Goal: Task Accomplishment & Management: Manage account settings

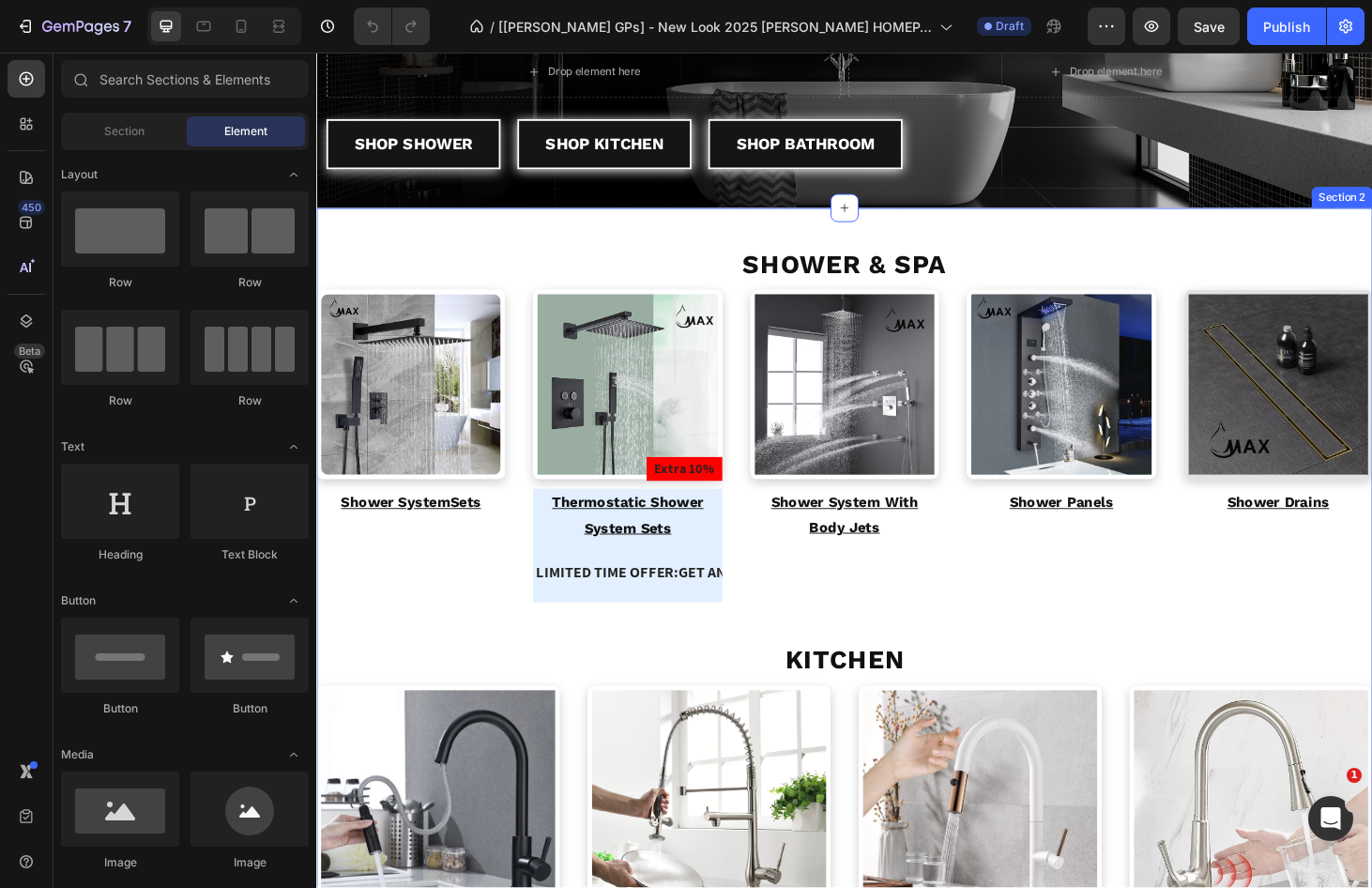
scroll to position [508, 0]
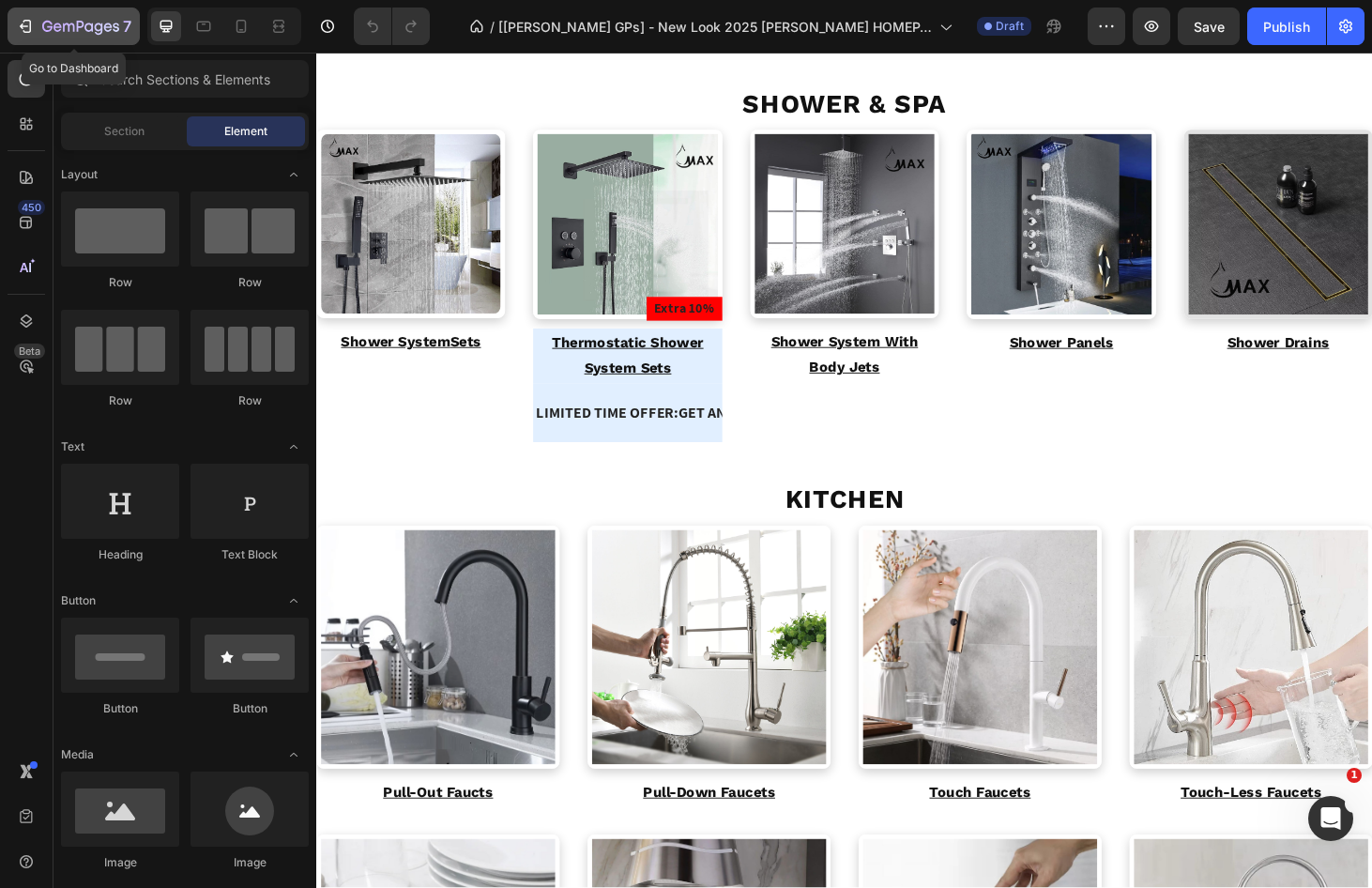
click at [52, 22] on icon "button" at bounding box center [80, 28] width 77 height 16
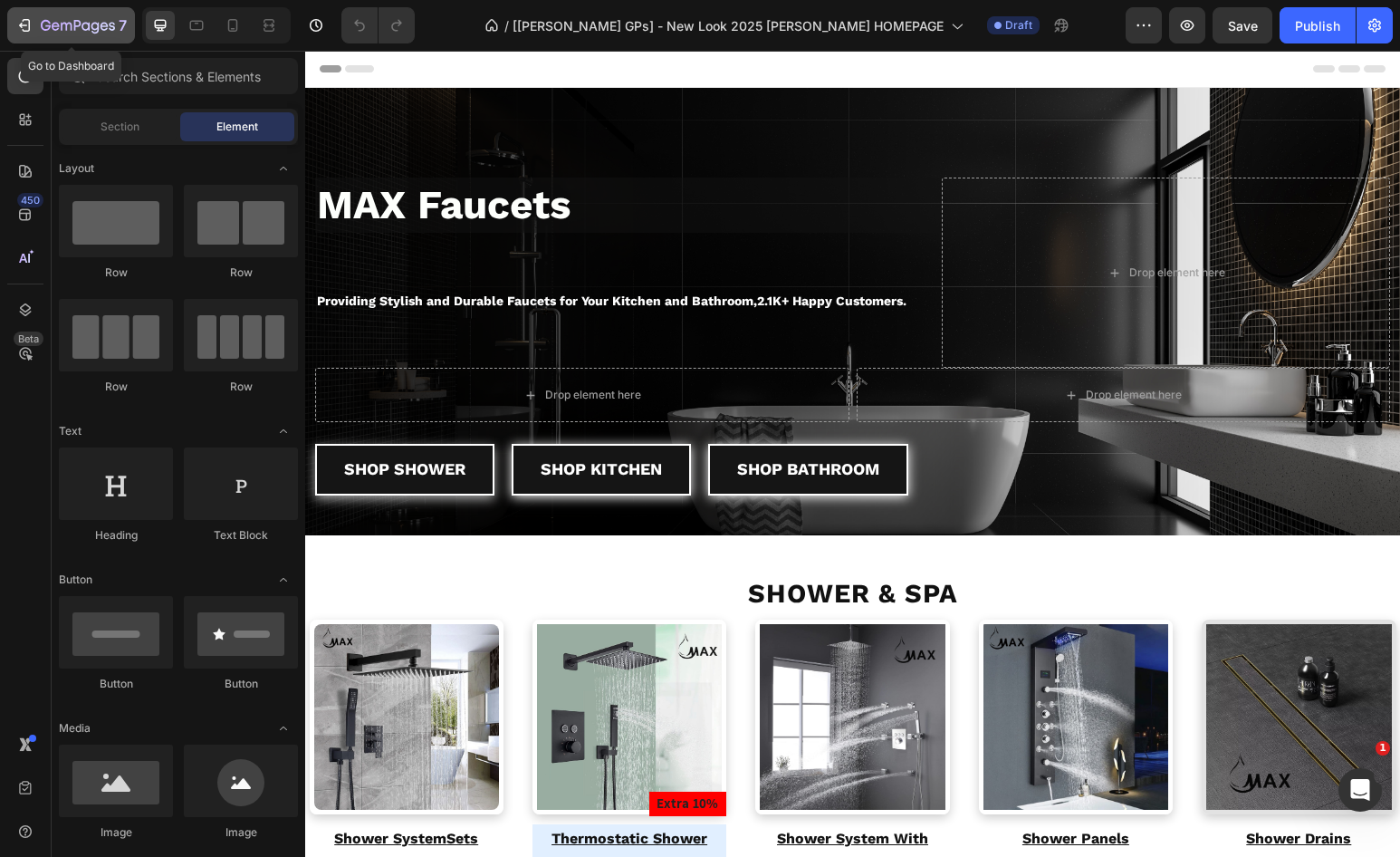
click at [42, 21] on icon "button" at bounding box center [45, 26] width 10 height 11
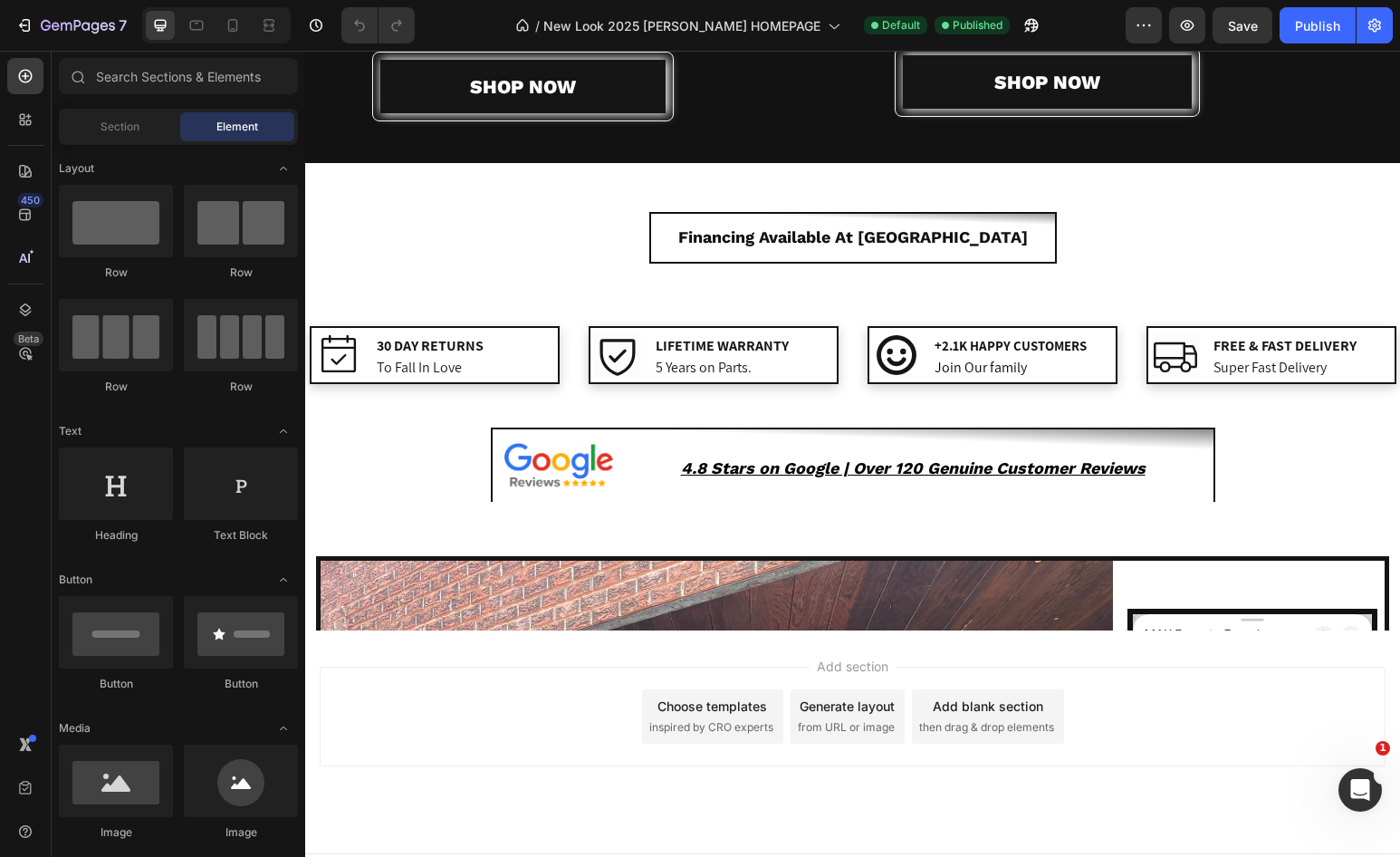
scroll to position [2617, 0]
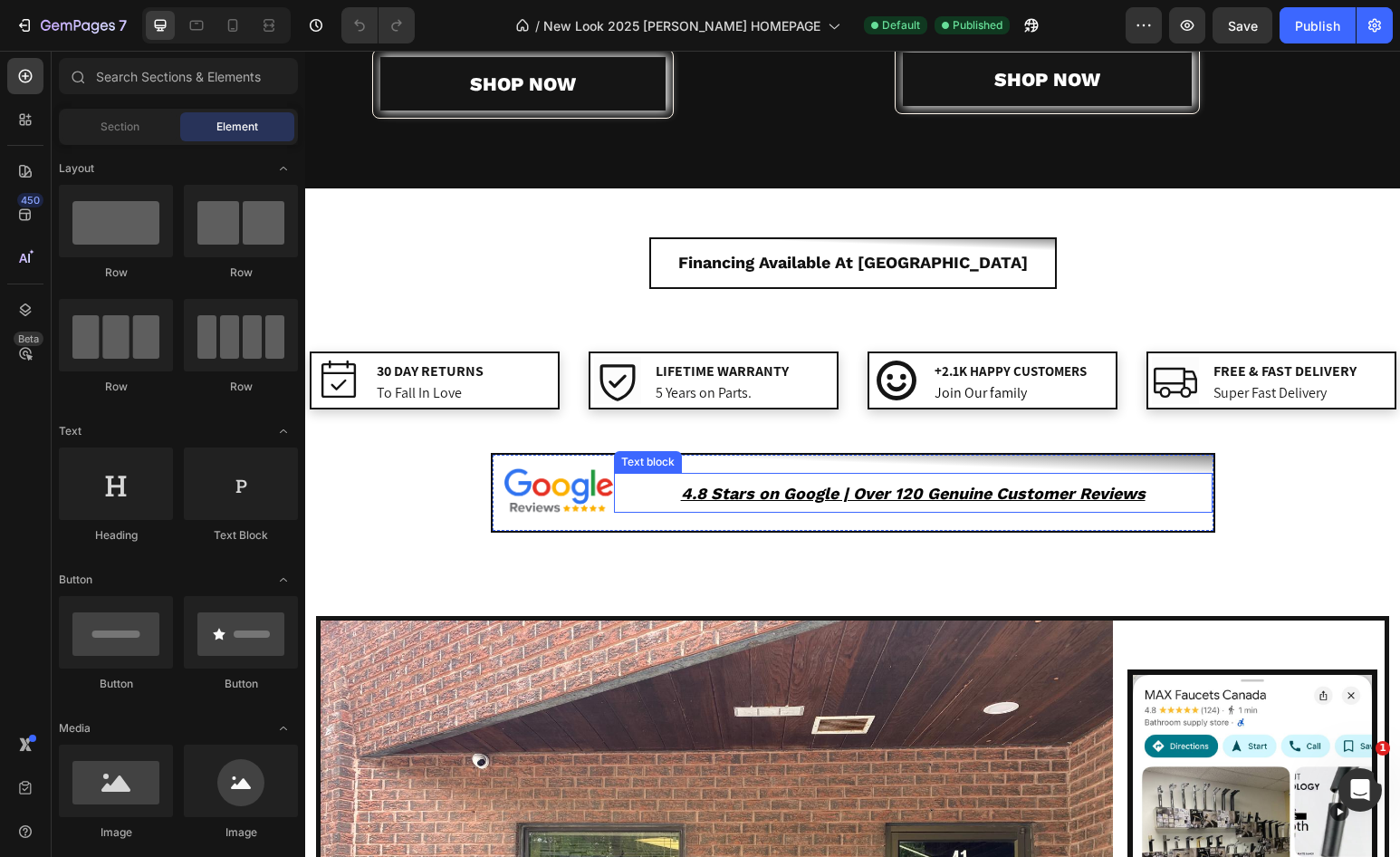
click at [1156, 492] on p "4.8 Stars on Google | Over 120 Genuine Customer Reviews" at bounding box center [913, 492] width 595 height 36
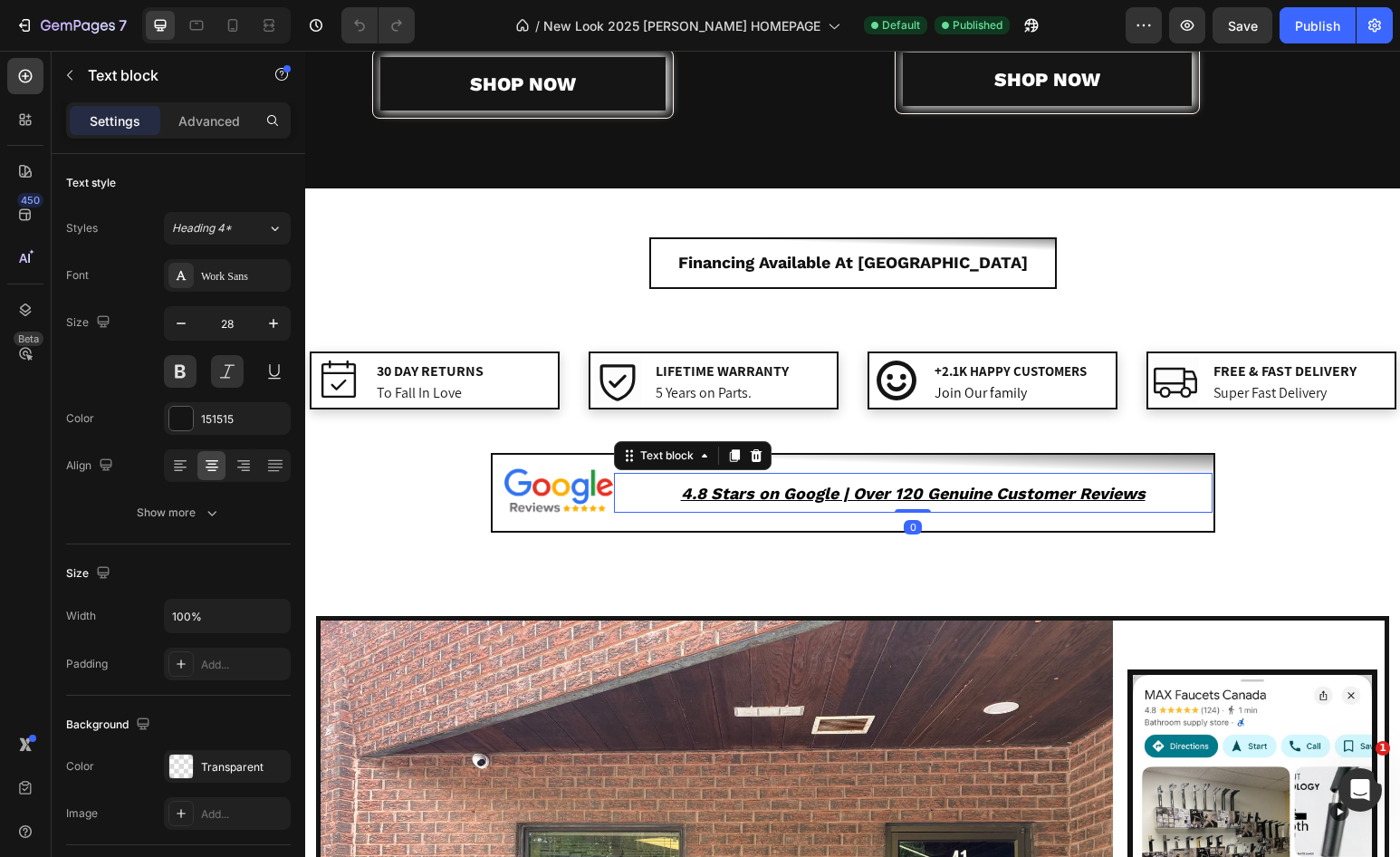
click at [1151, 493] on p "4.8 Stars on Google | Over 120 Genuine Customer Reviews" at bounding box center [913, 492] width 595 height 36
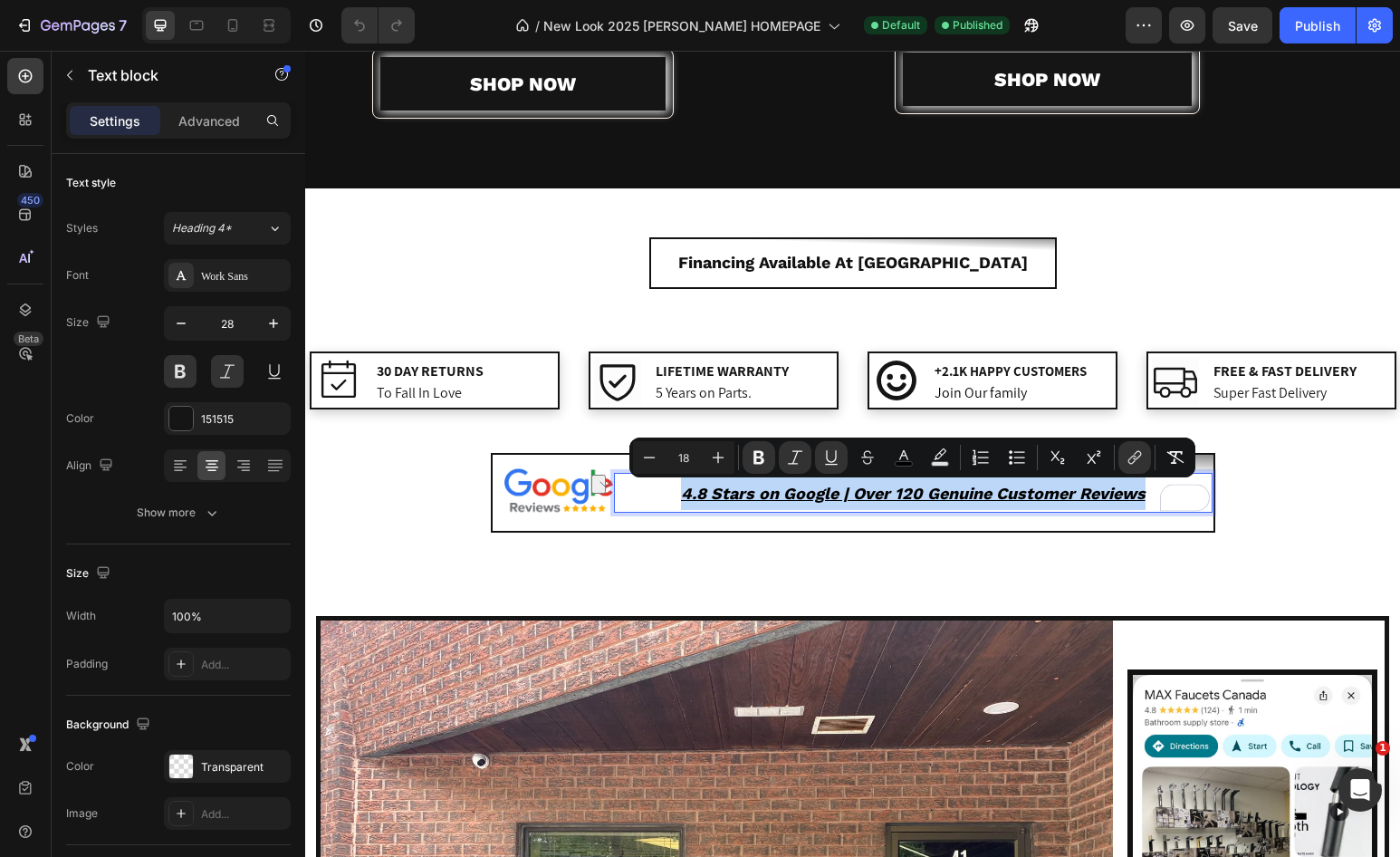
drag, startPoint x: 1150, startPoint y: 493, endPoint x: 674, endPoint y: 508, distance: 476.2
click at [673, 508] on p "4.8 Stars on Google | Over 120 Genuine Customer Reviews" at bounding box center [913, 492] width 595 height 36
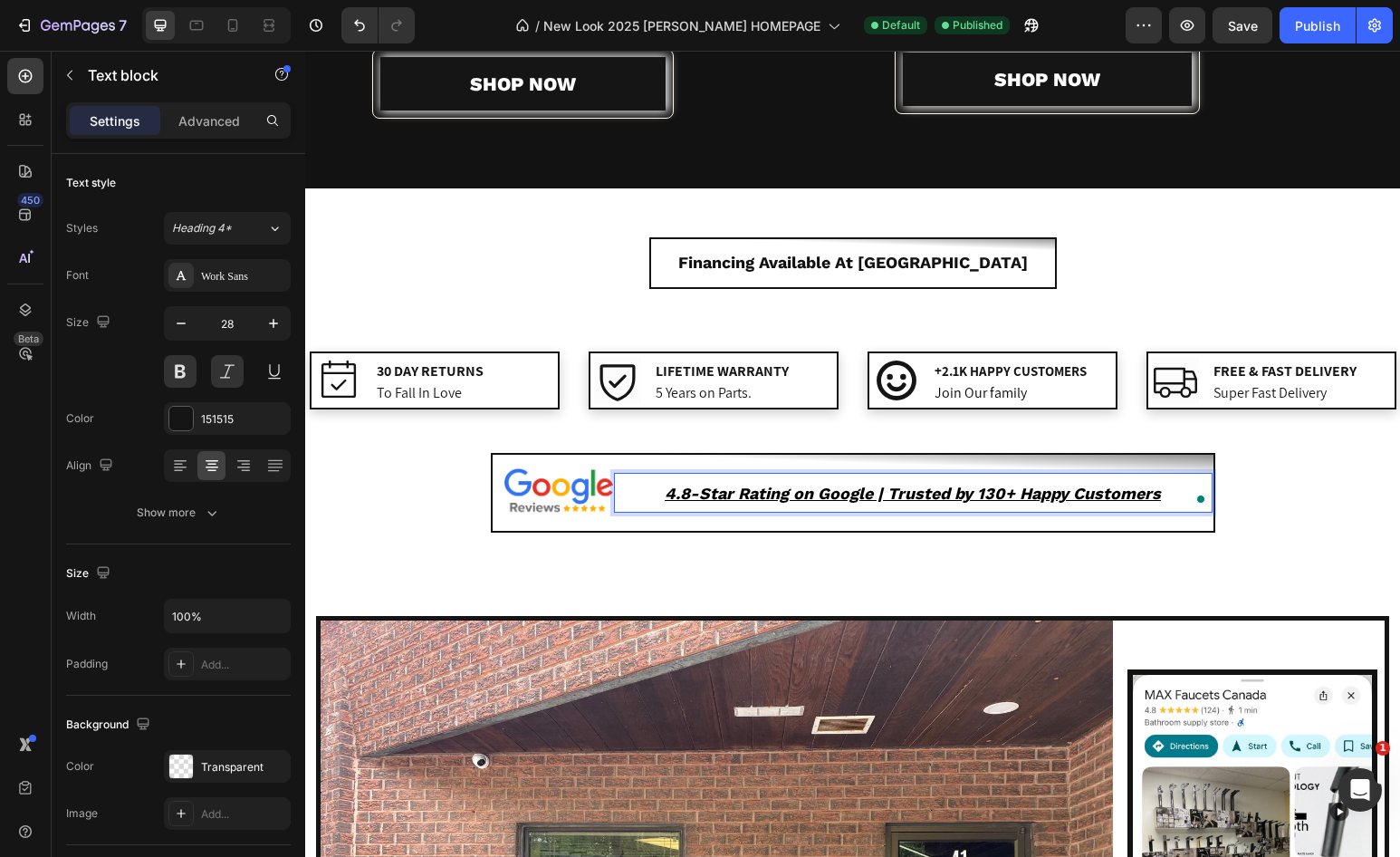
click at [1091, 489] on u "4.8-Star Rating on Google | Trusted by 130+ Happy Customers" at bounding box center [913, 493] width 497 height 19
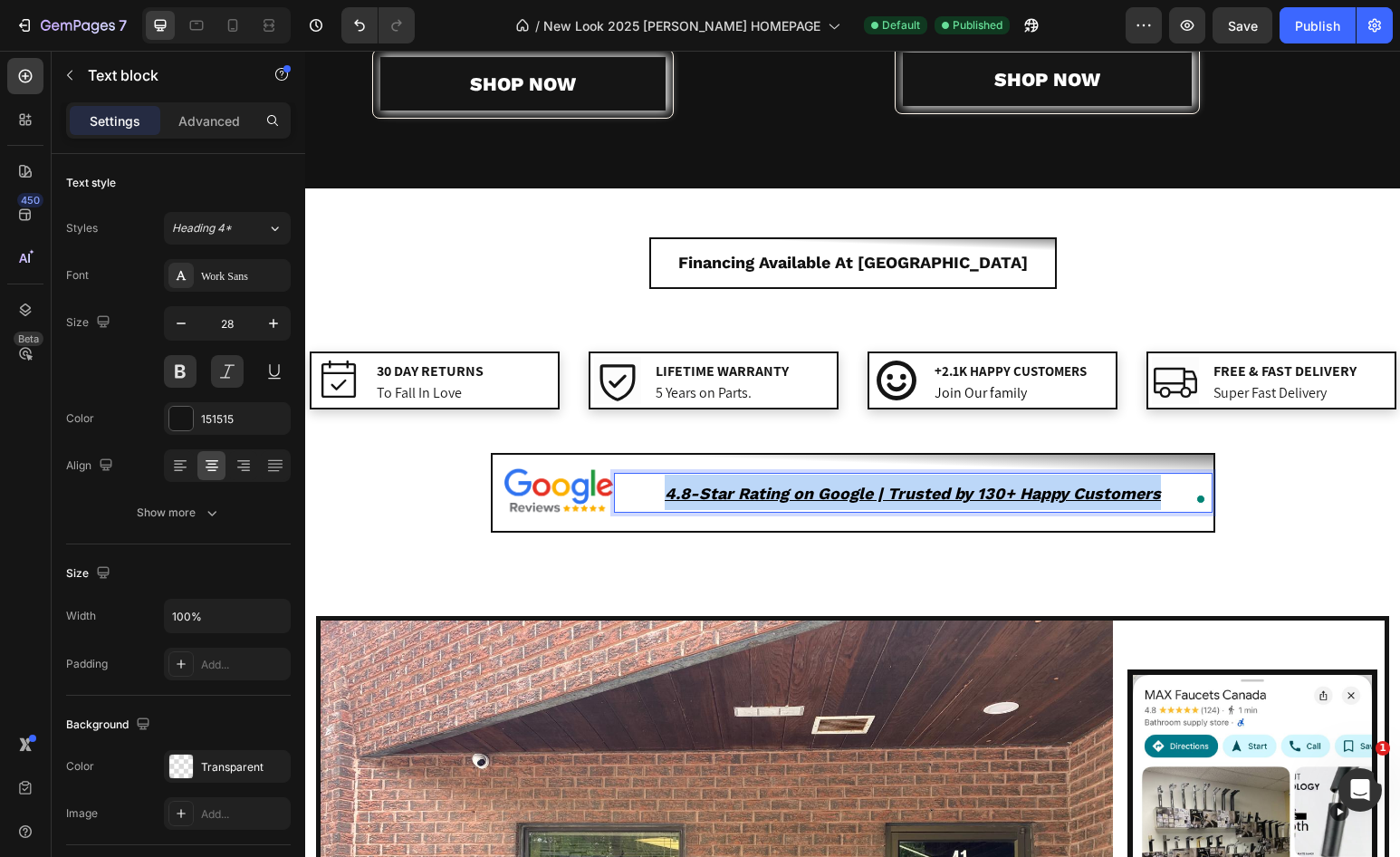
click at [1091, 489] on u "4.8-Star Rating on Google | Trusted by 130+ Happy Customers" at bounding box center [913, 493] width 497 height 19
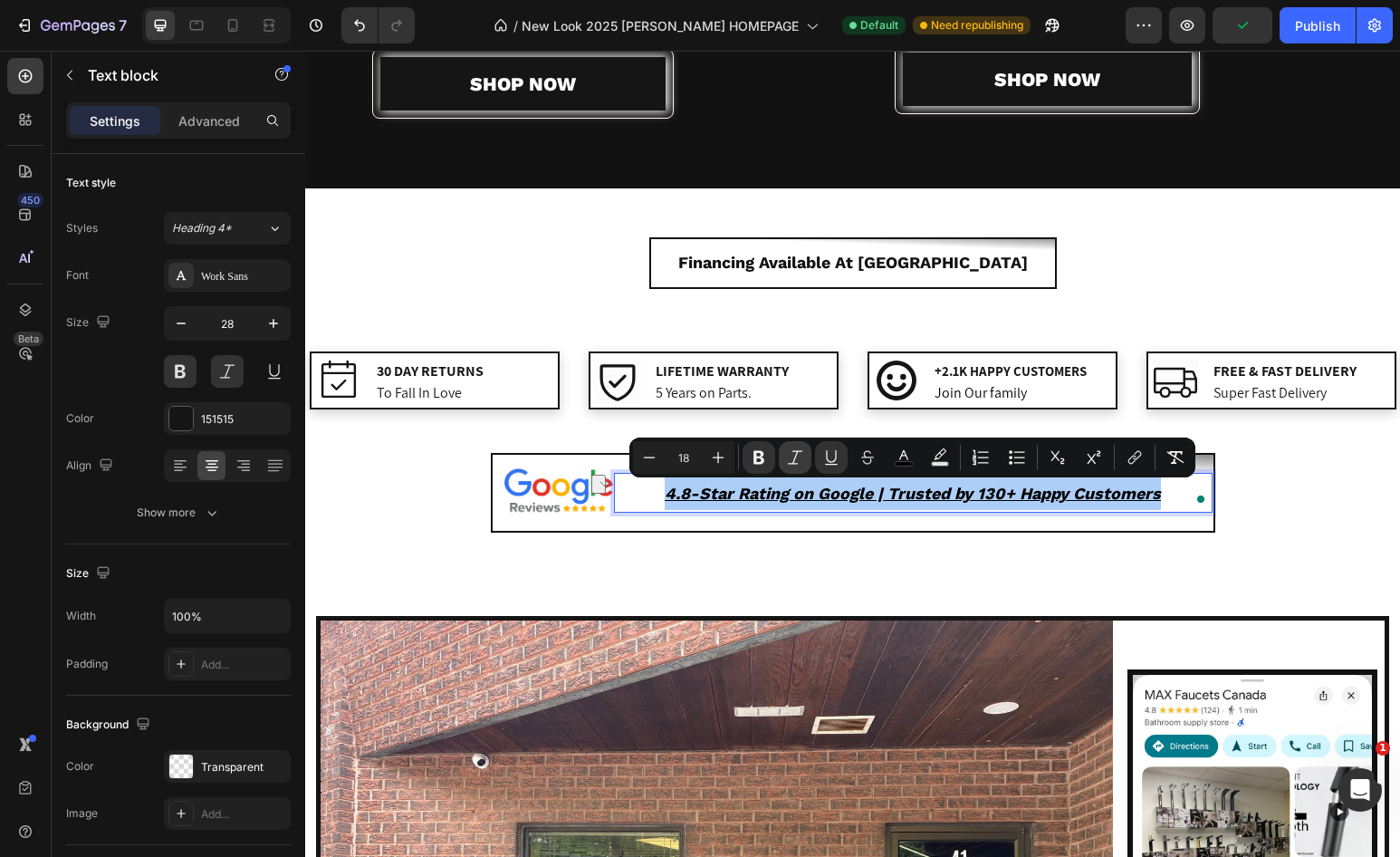
click at [798, 461] on icon "Editor contextual toolbar" at bounding box center [795, 457] width 18 height 18
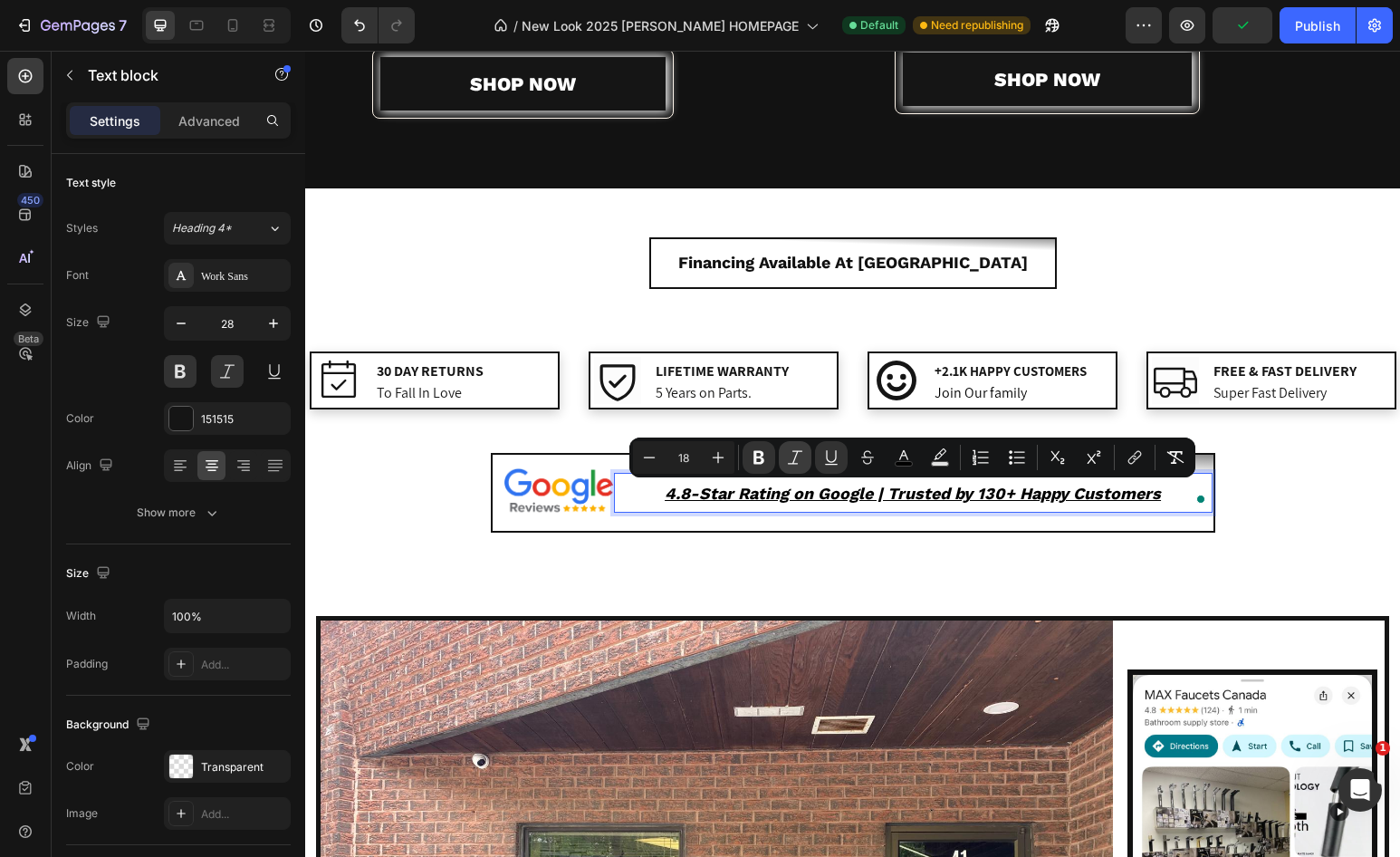
click at [798, 461] on icon "Editor contextual toolbar" at bounding box center [795, 457] width 18 height 18
click at [799, 460] on icon "Editor contextual toolbar" at bounding box center [795, 457] width 18 height 18
click at [761, 461] on icon "Editor contextual toolbar" at bounding box center [759, 457] width 11 height 14
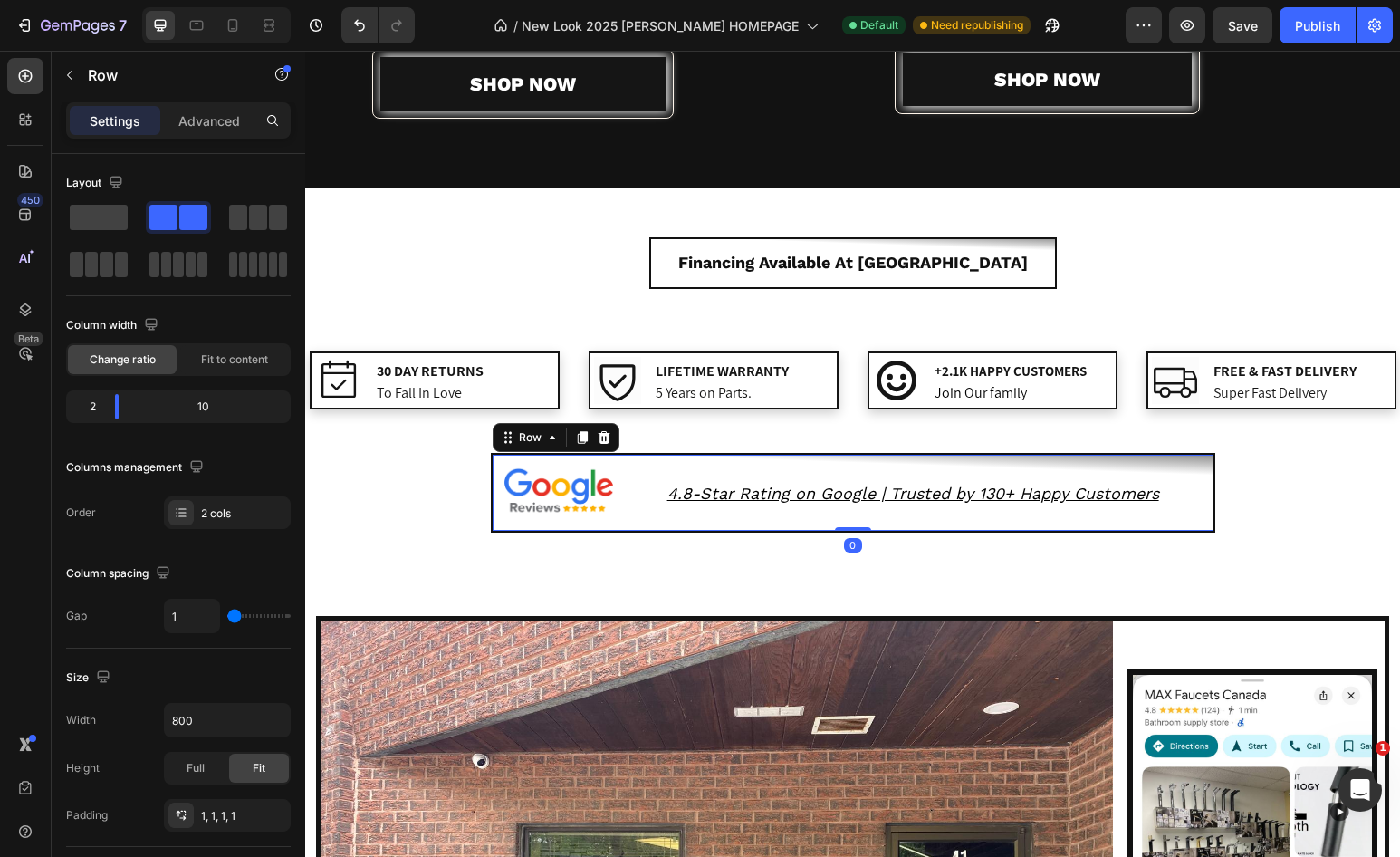
click at [761, 461] on div "4.8-Star Rating on Google | Trusted by 130+ Happy Customers Text block" at bounding box center [913, 493] width 598 height 75
click at [808, 497] on u "4.8-Star Rating on Google | Trusted by 130+ Happy Customers" at bounding box center [913, 493] width 492 height 19
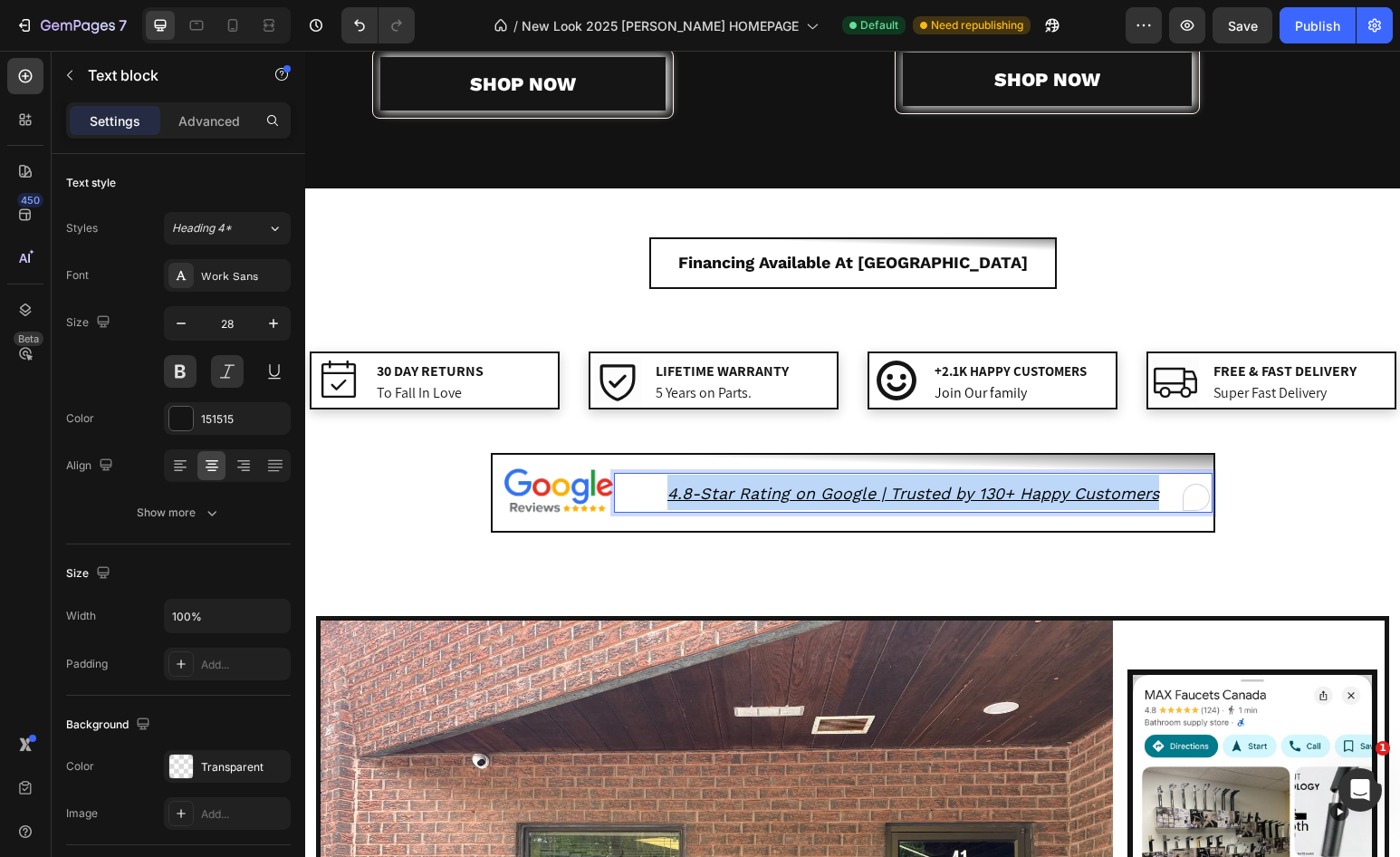
click at [808, 497] on u "4.8-Star Rating on Google | Trusted by 130+ Happy Customers" at bounding box center [913, 493] width 492 height 19
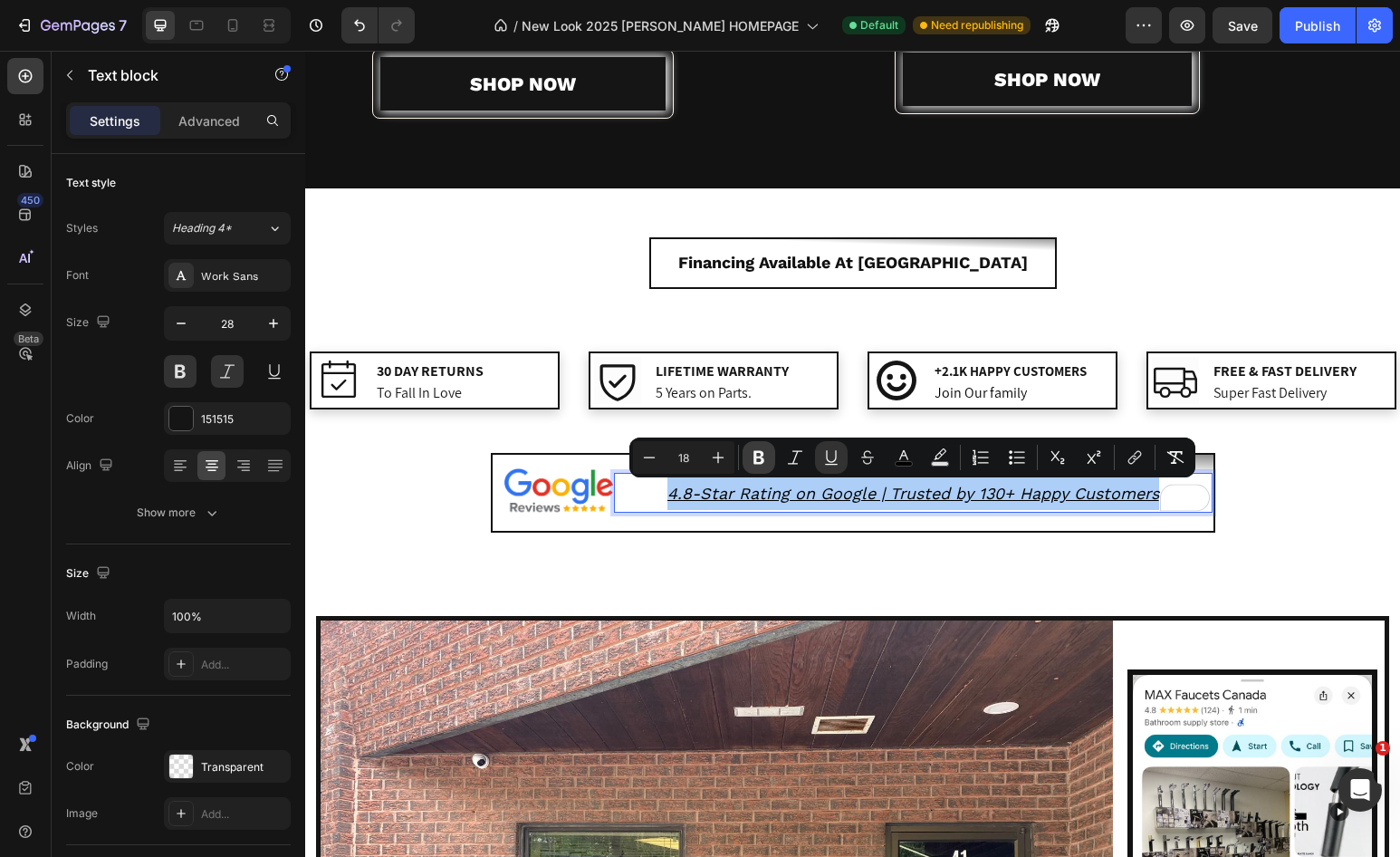
click at [752, 460] on icon "Editor contextual toolbar" at bounding box center [760, 457] width 18 height 18
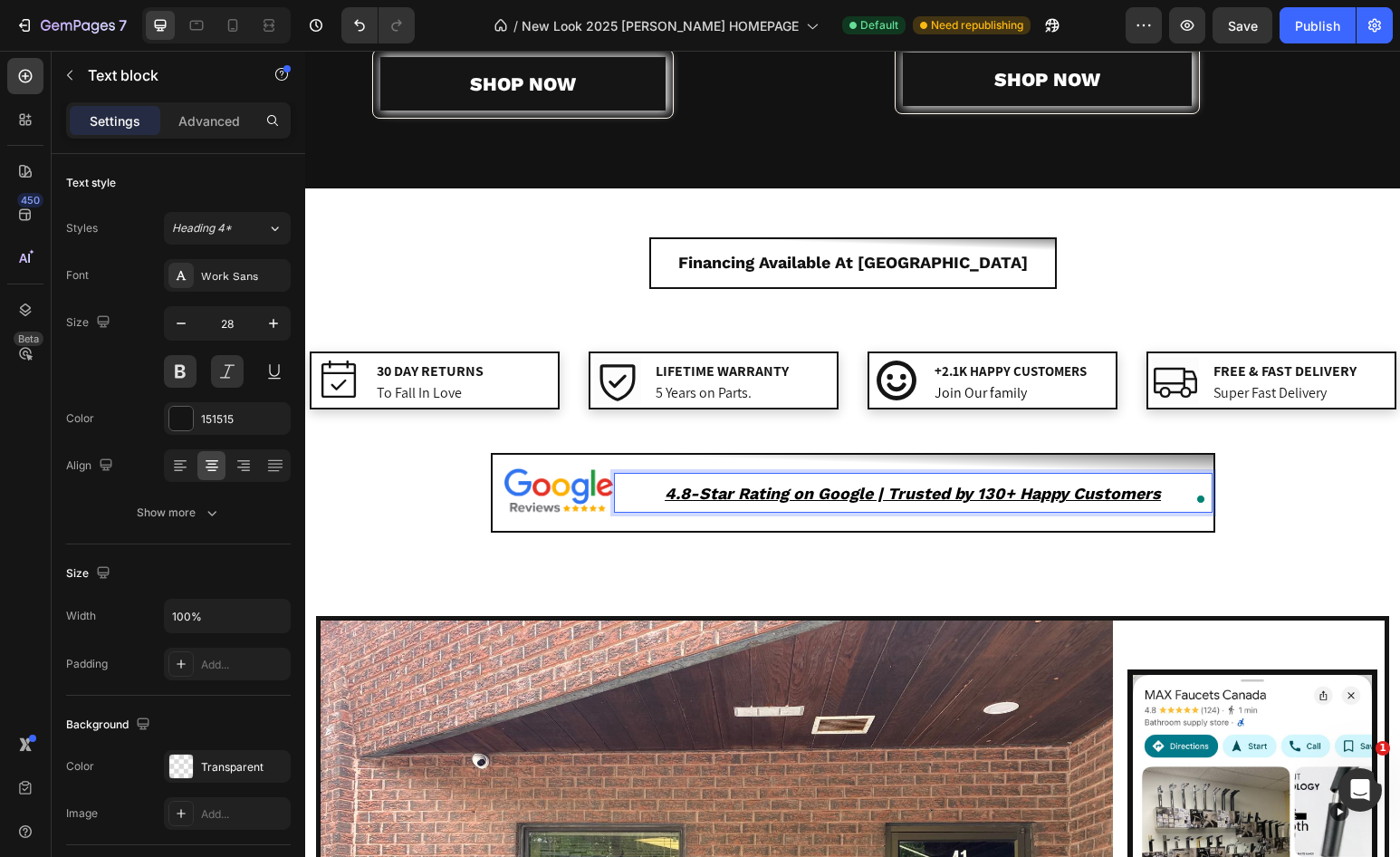
click at [772, 496] on u "4.8-Star Rating on Google | Trusted by 130+ Happy Customers" at bounding box center [913, 493] width 497 height 19
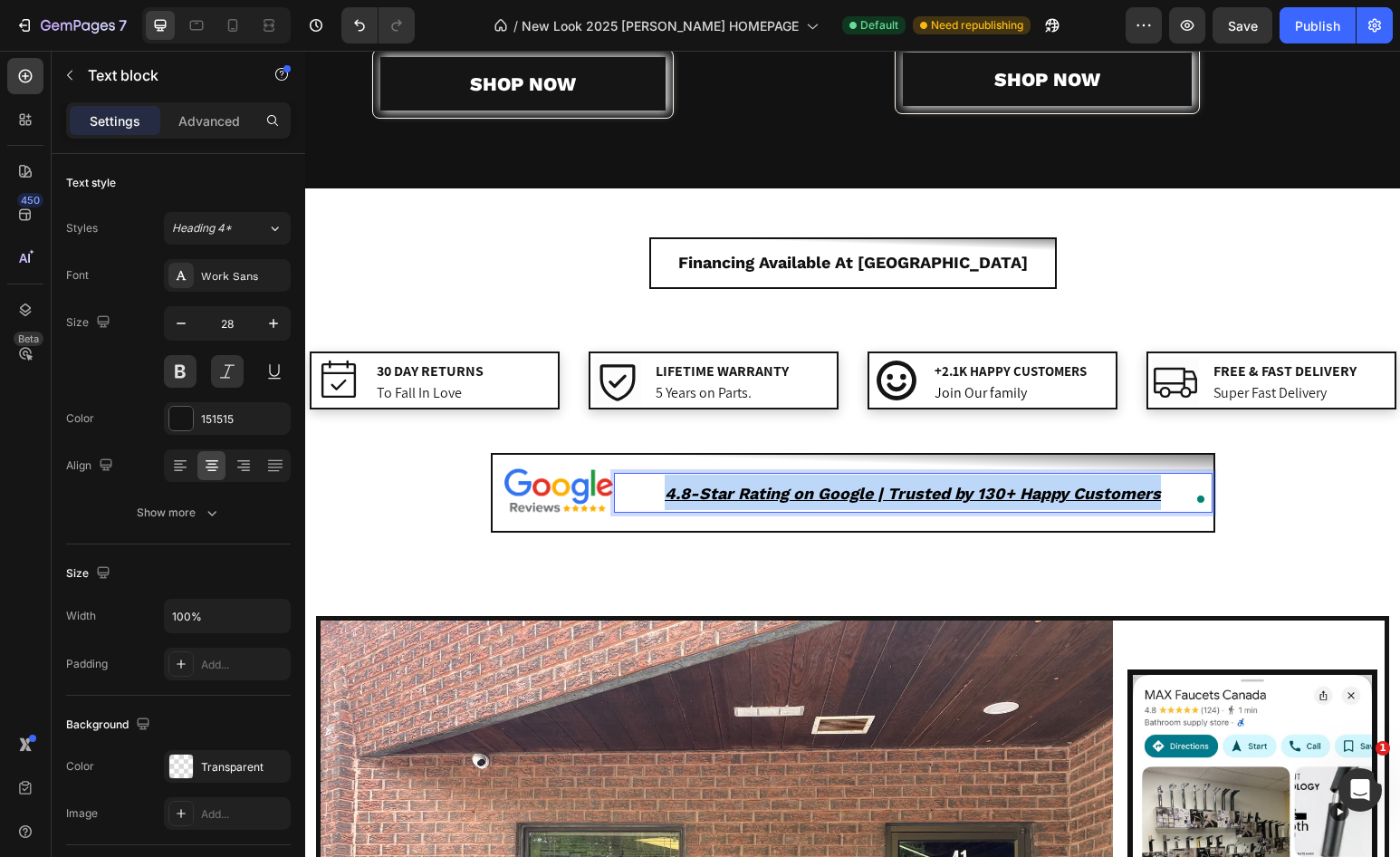
click at [772, 496] on u "4.8-Star Rating on Google | Trusted by 130+ Happy Customers" at bounding box center [913, 493] width 497 height 19
click at [850, 492] on u "4.8-Star Rating on Google | Trusted by 130+ Happy Customers" at bounding box center [913, 493] width 497 height 19
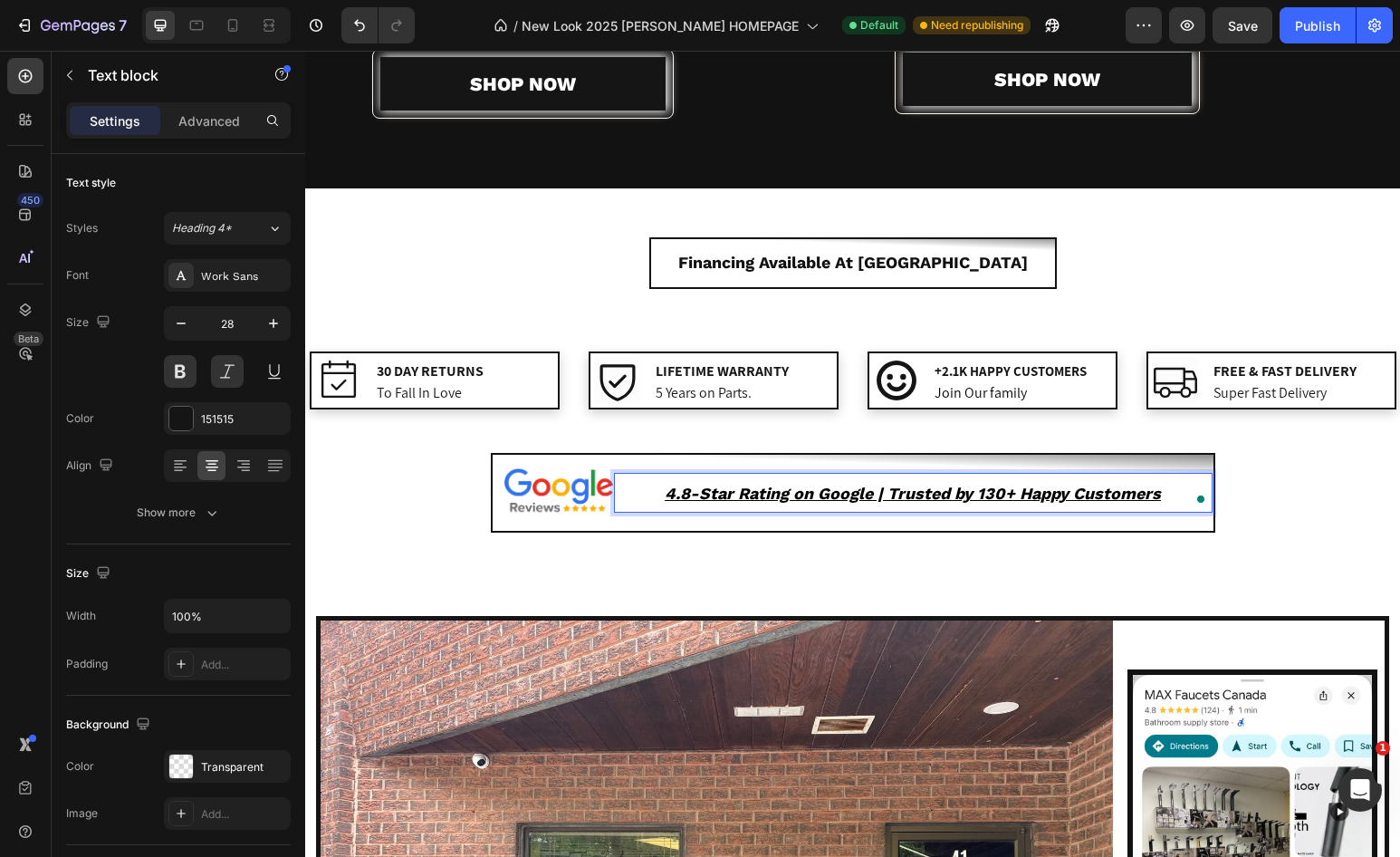
click at [830, 494] on u "4.8-Star Rating on Google | Trusted by 130+ Happy Customers" at bounding box center [913, 493] width 497 height 19
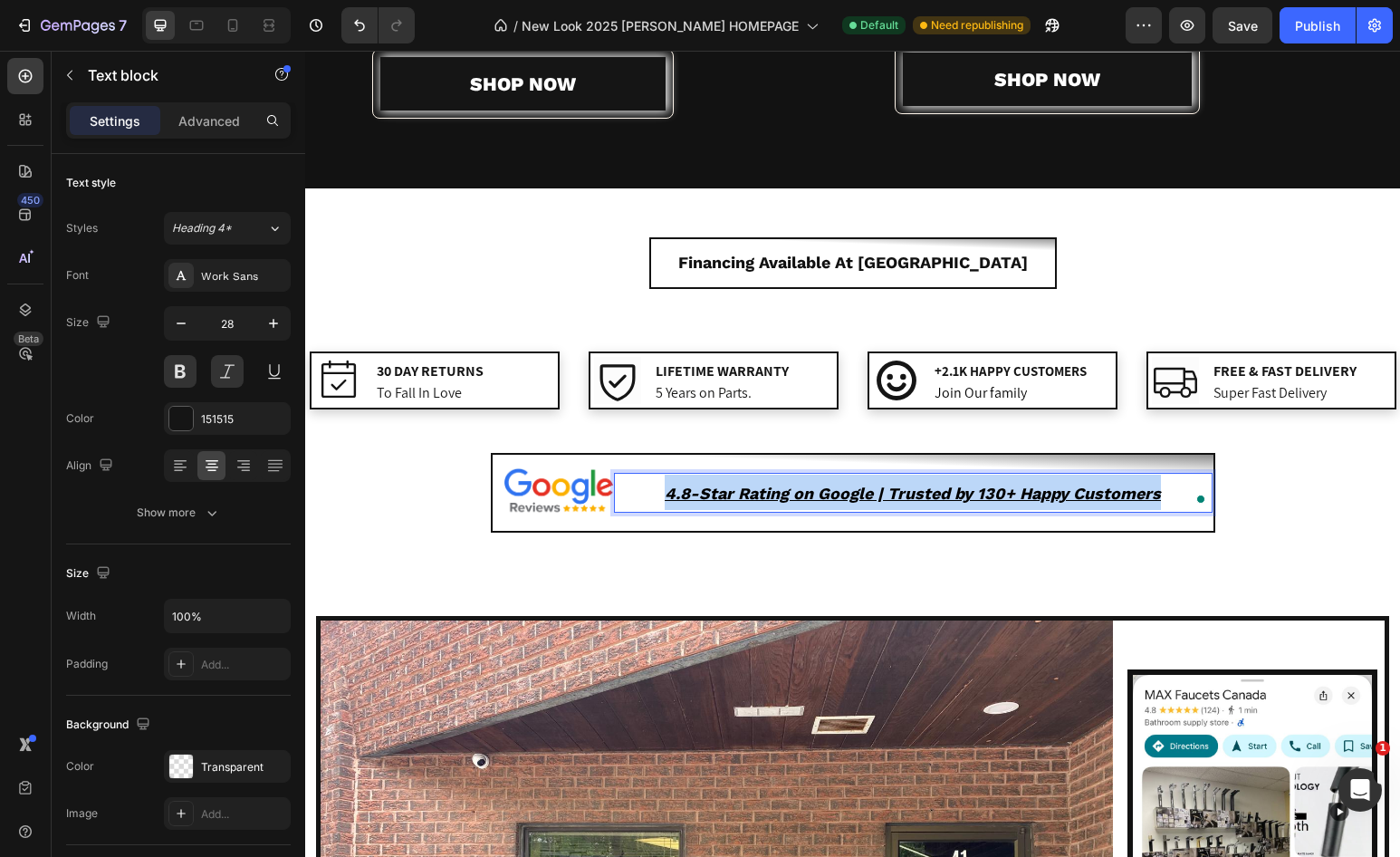
click at [830, 494] on u "4.8-Star Rating on Google | Trusted by 130+ Happy Customers" at bounding box center [913, 493] width 497 height 19
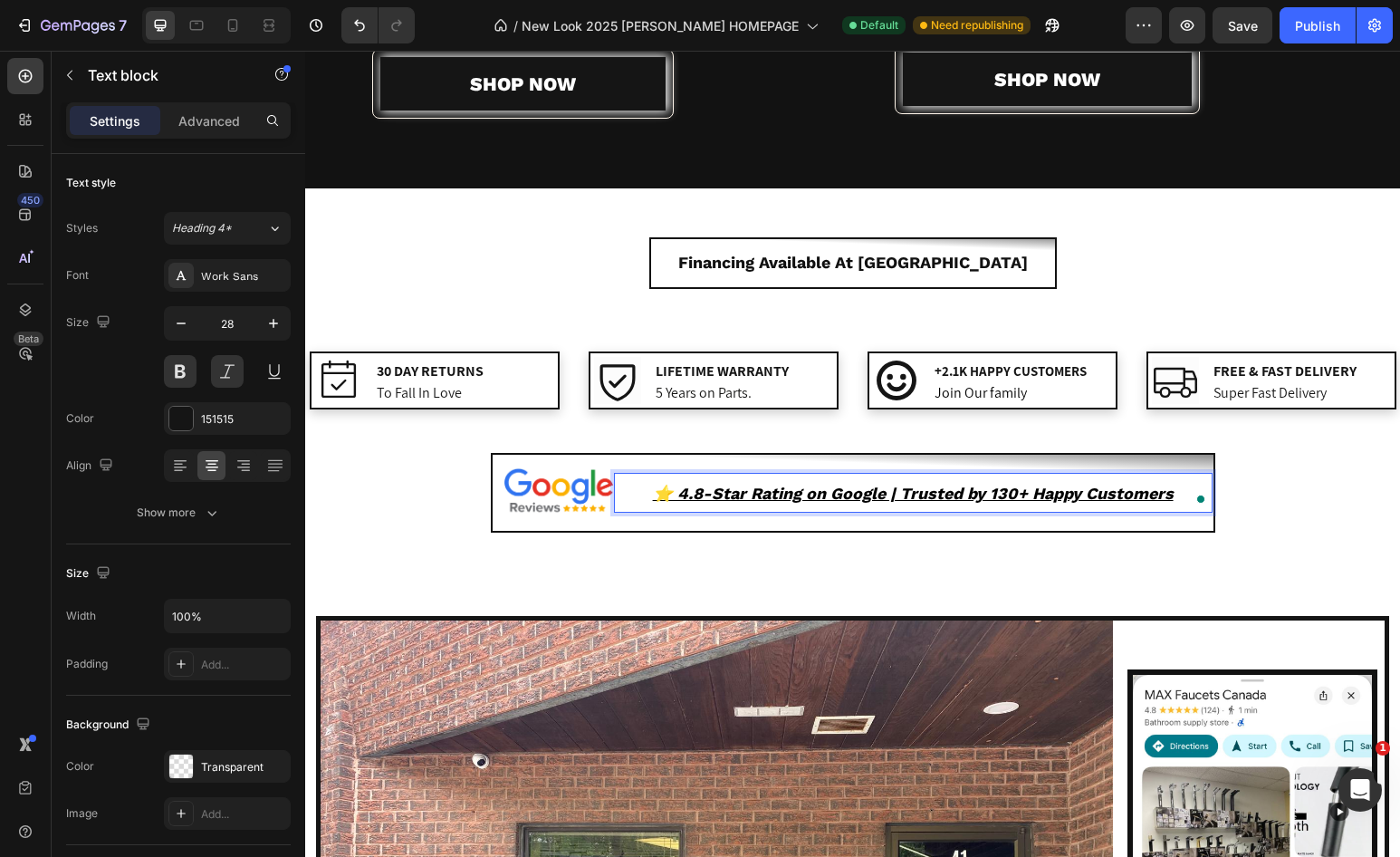
click at [919, 496] on u "⭐️ 4.8-Star Rating on Google | Trusted by 130+ Happy Customers" at bounding box center [913, 493] width 520 height 19
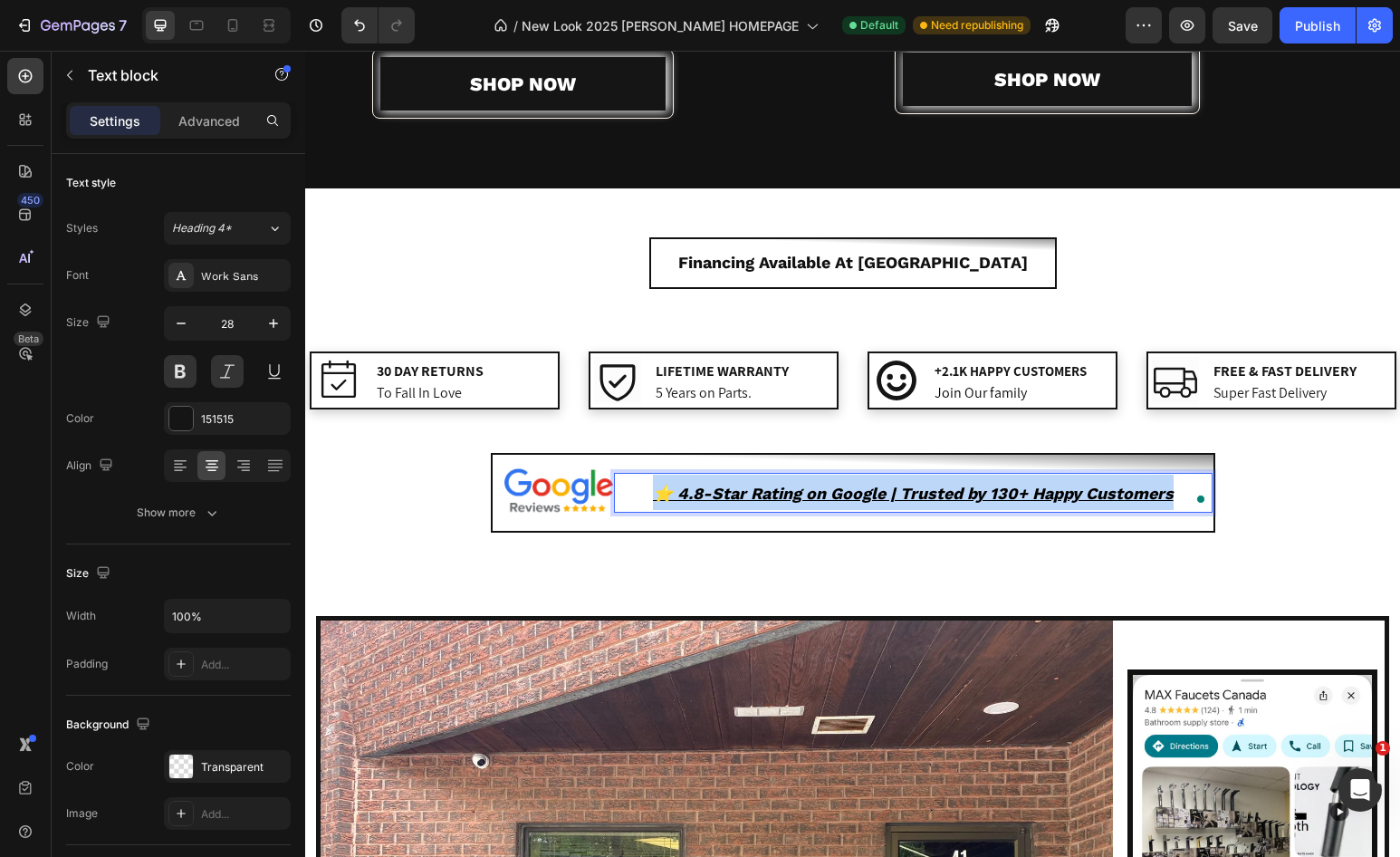
click at [919, 496] on u "⭐️ 4.8-Star Rating on Google | Trusted by 130+ Happy Customers" at bounding box center [913, 493] width 520 height 19
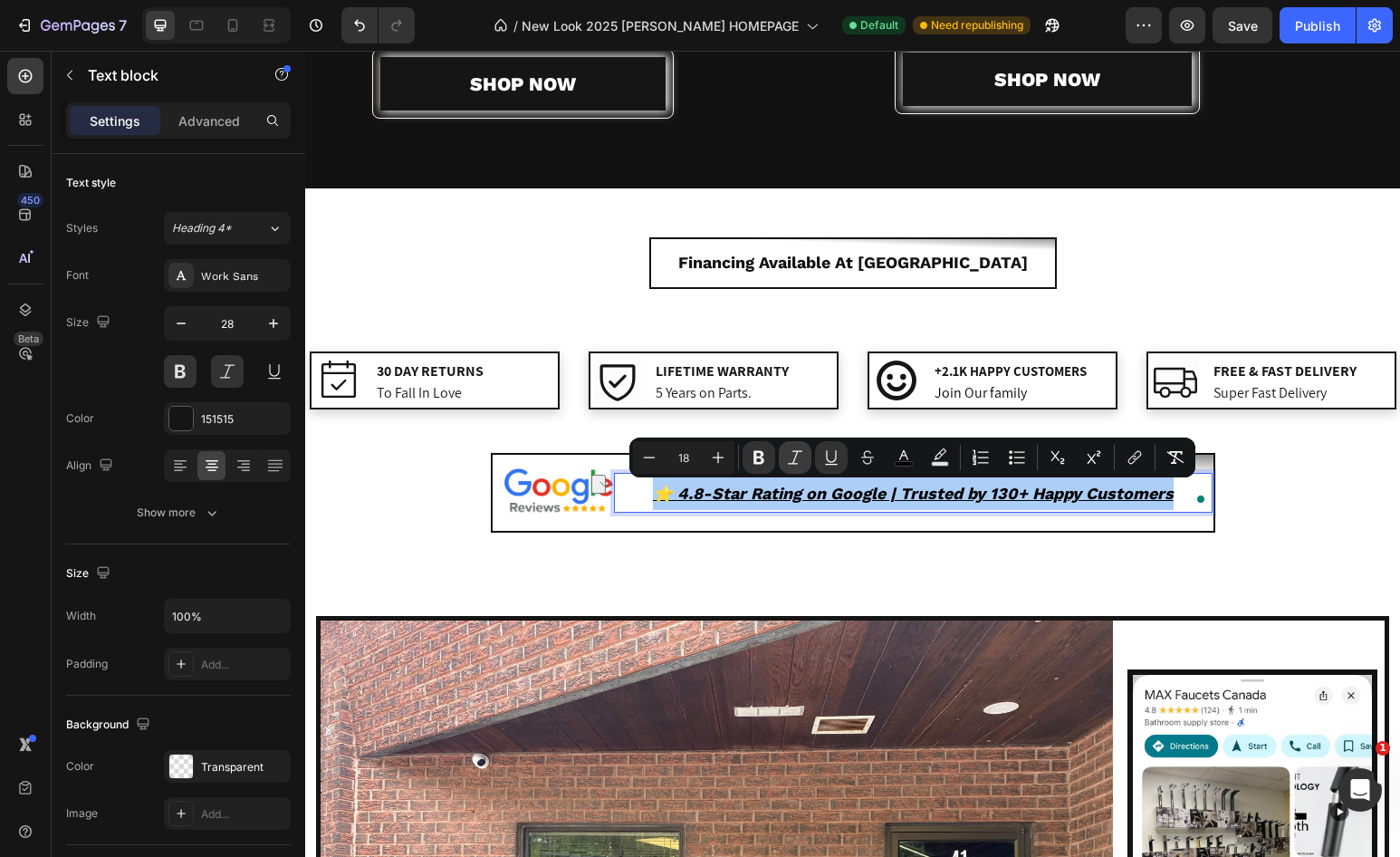
click at [789, 458] on icon "Editor contextual toolbar" at bounding box center [795, 457] width 18 height 18
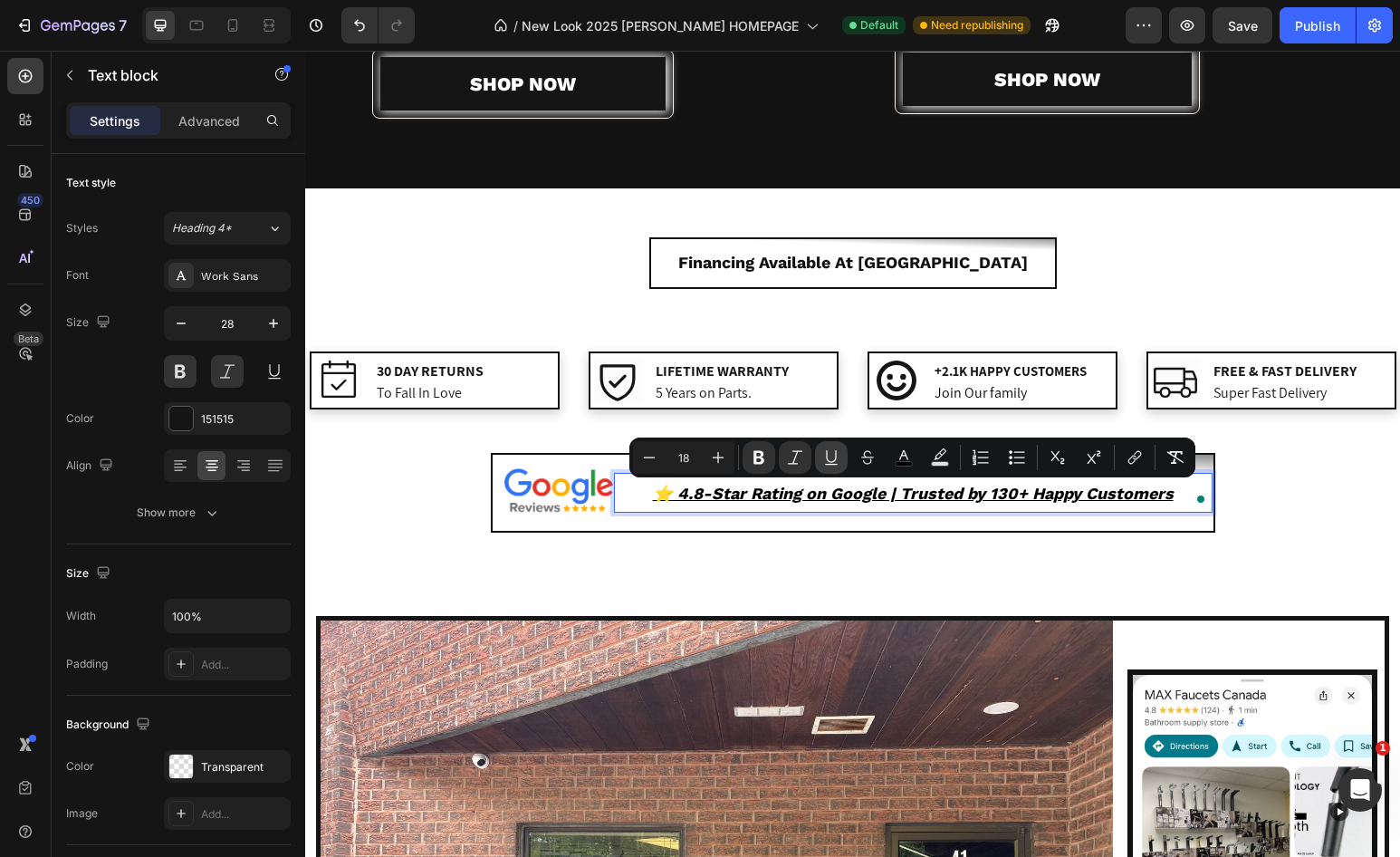
click at [831, 464] on icon "Editor contextual toolbar" at bounding box center [832, 464] width 13 height 1
click at [796, 465] on icon "Editor contextual toolbar" at bounding box center [795, 457] width 18 height 18
click at [761, 463] on icon "Editor contextual toolbar" at bounding box center [759, 457] width 11 height 14
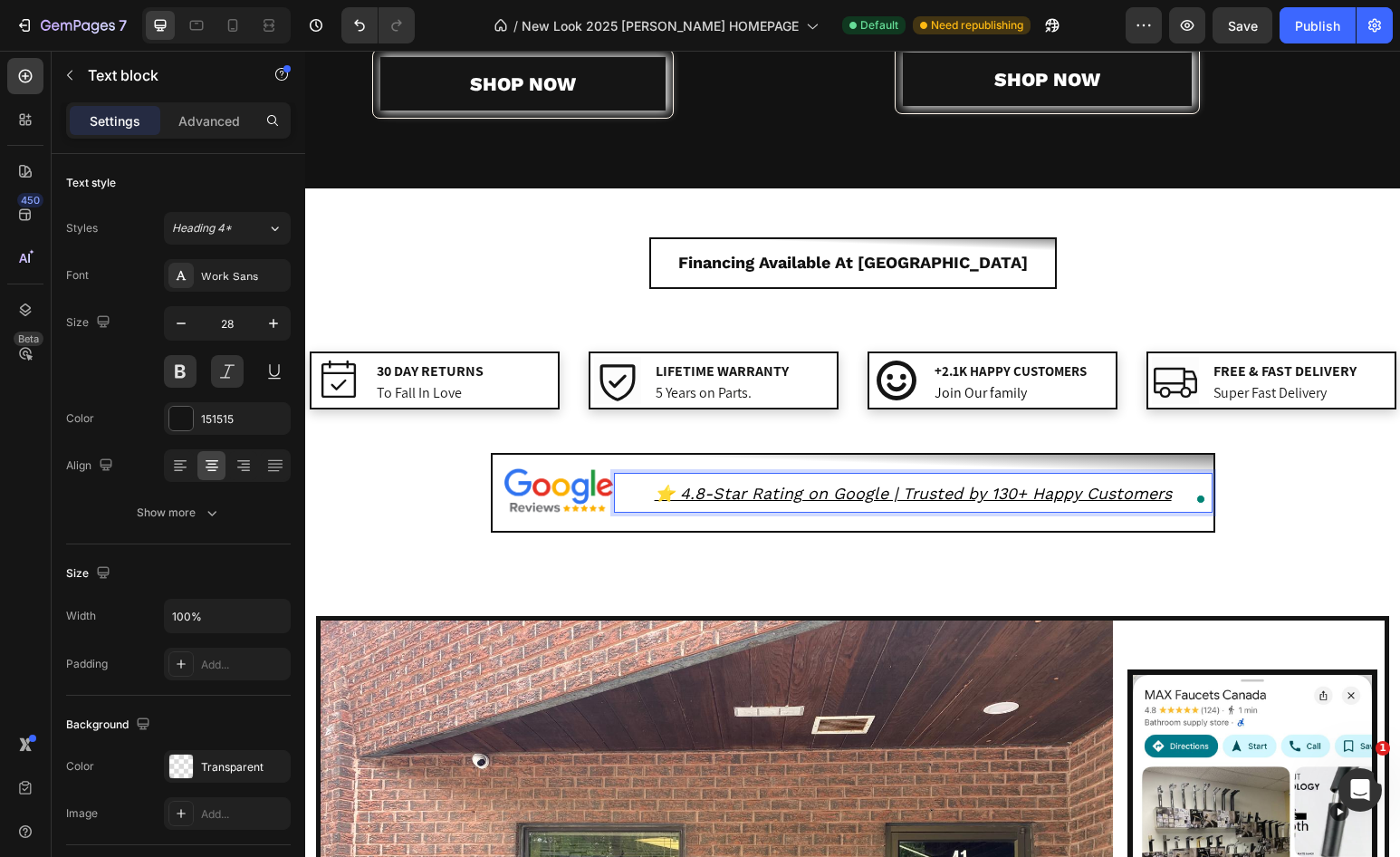
click at [754, 492] on u "⭐️ 4.8-Star Rating on Google | Trusted by 130+ Happy Customers" at bounding box center [913, 493] width 517 height 19
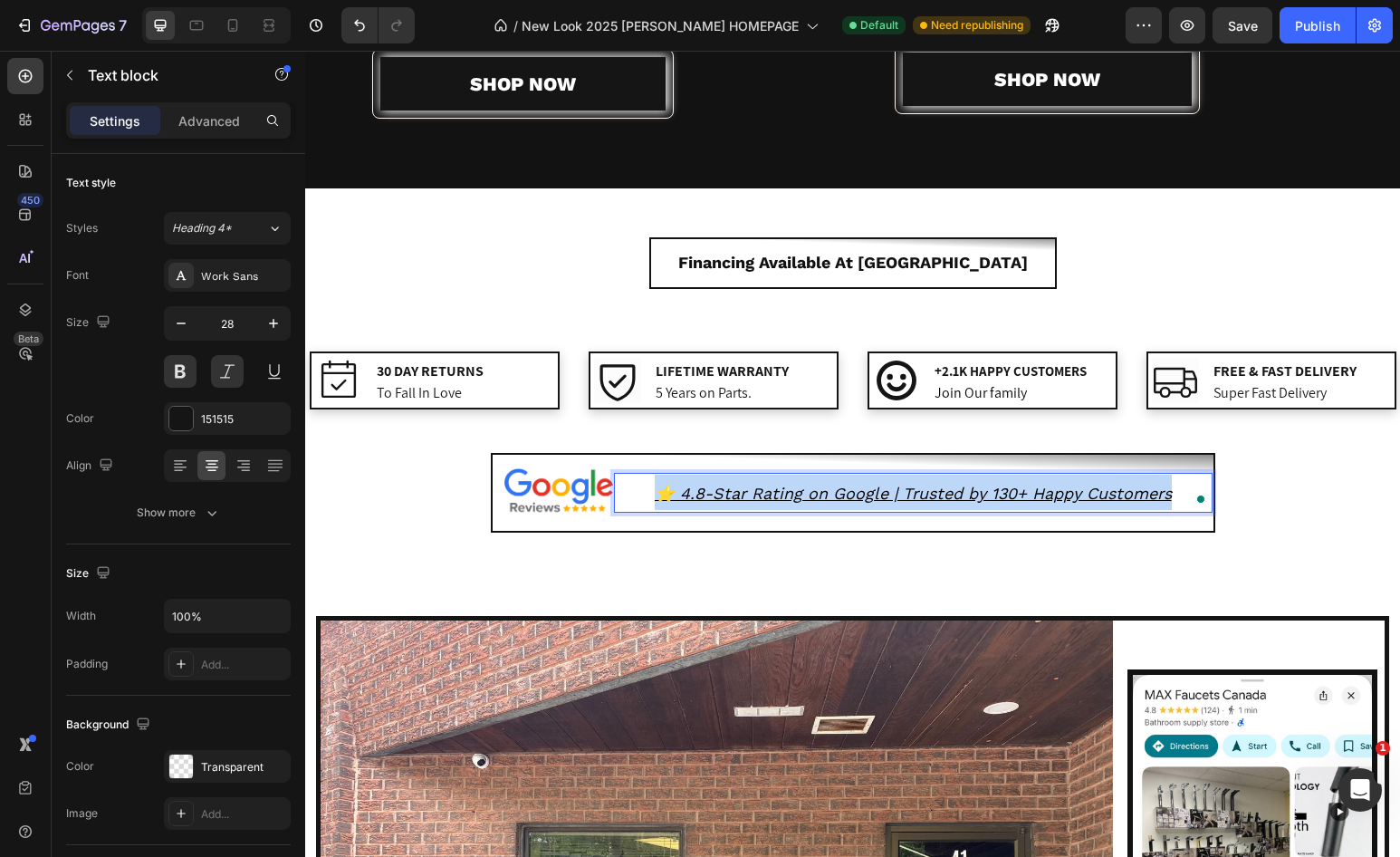
click at [754, 492] on u "⭐️ 4.8-Star Rating on Google | Trusted by 130+ Happy Customers" at bounding box center [913, 493] width 517 height 19
drag, startPoint x: 763, startPoint y: 500, endPoint x: 721, endPoint y: 491, distance: 43.0
click at [721, 491] on u "⭐️ 4.8-Star Rating on Google | Trusted by 130+ Happy Customers" at bounding box center [913, 493] width 517 height 19
click at [721, 495] on u "⭐️ 4.8-Star Rating on Google | Trusted by 130+ Happy Customers" at bounding box center [913, 493] width 517 height 19
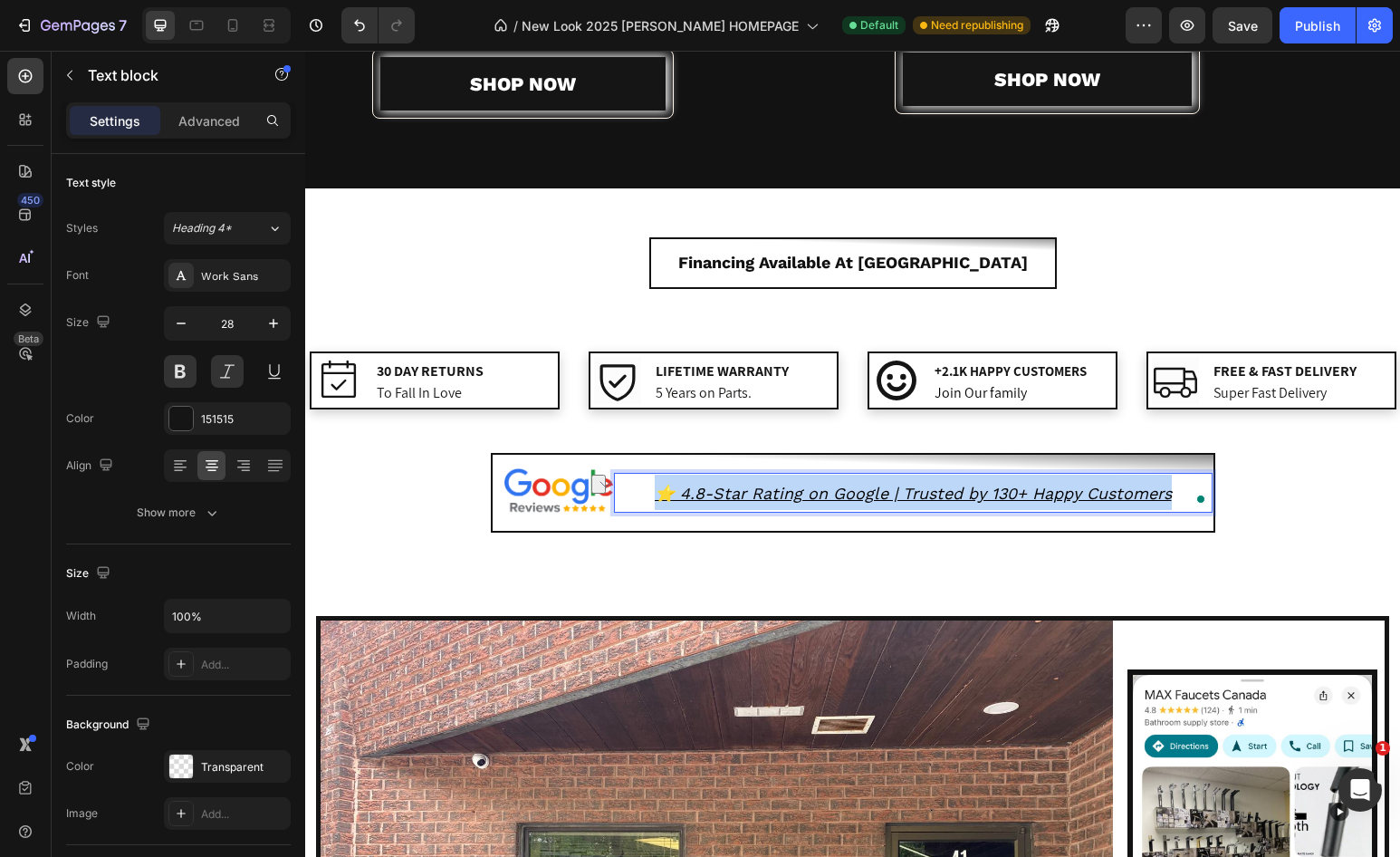
drag, startPoint x: 662, startPoint y: 492, endPoint x: 1166, endPoint y: 500, distance: 504.1
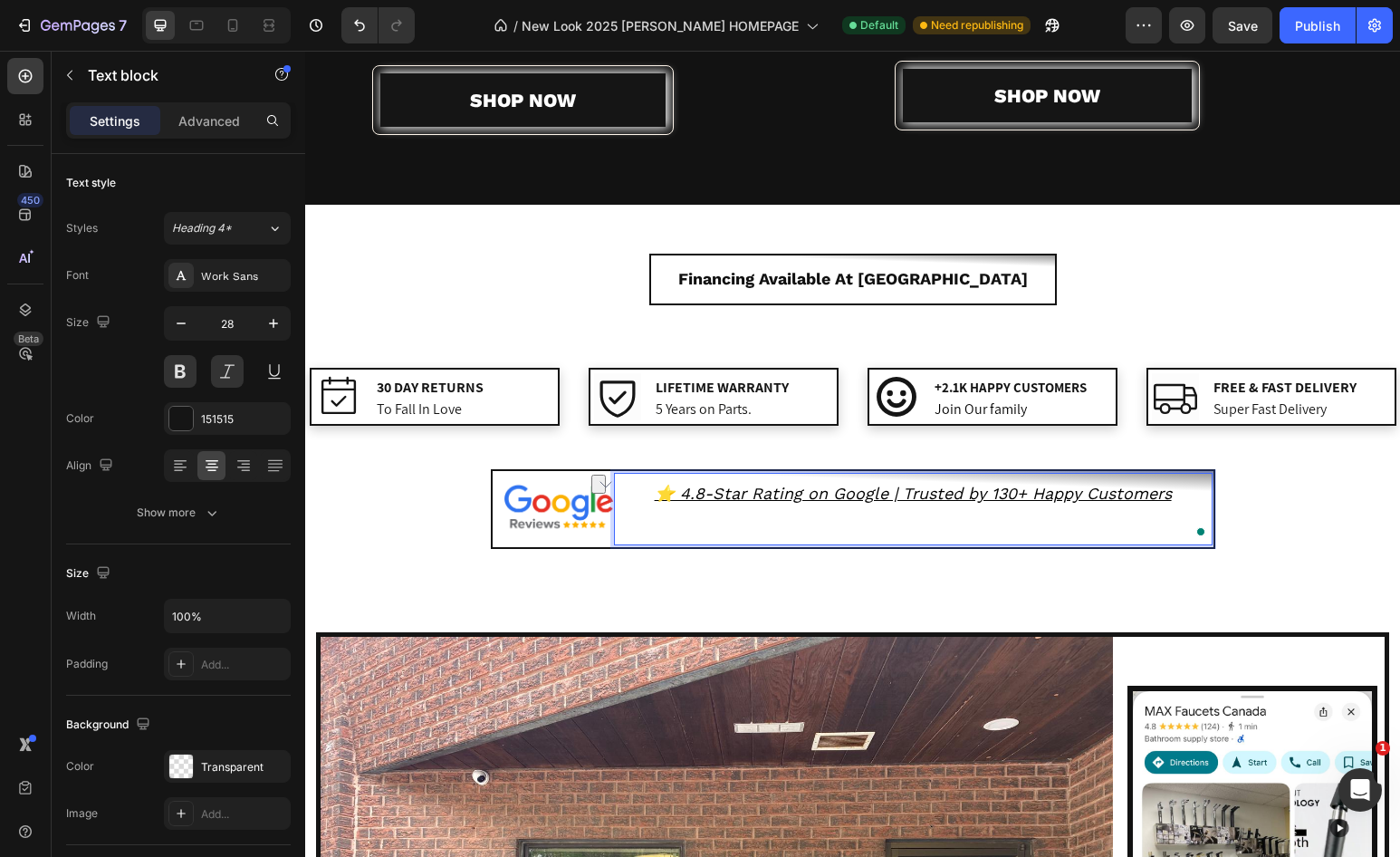
click at [843, 515] on p "⭐️ 4.8-Star Rating on Google | Trusted by 130+ Happy Customers" at bounding box center [913, 509] width 595 height 69
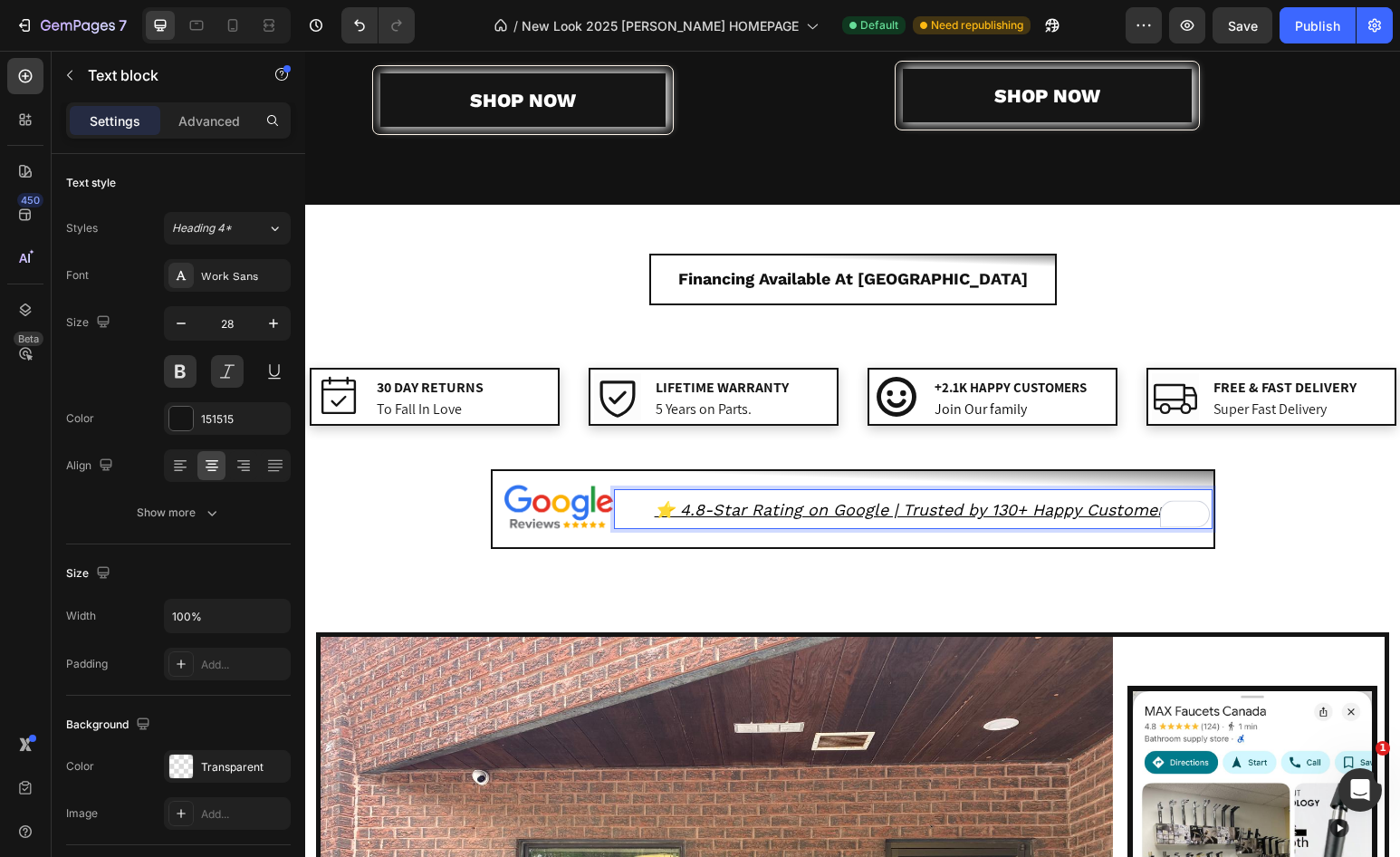
scroll to position [2617, 0]
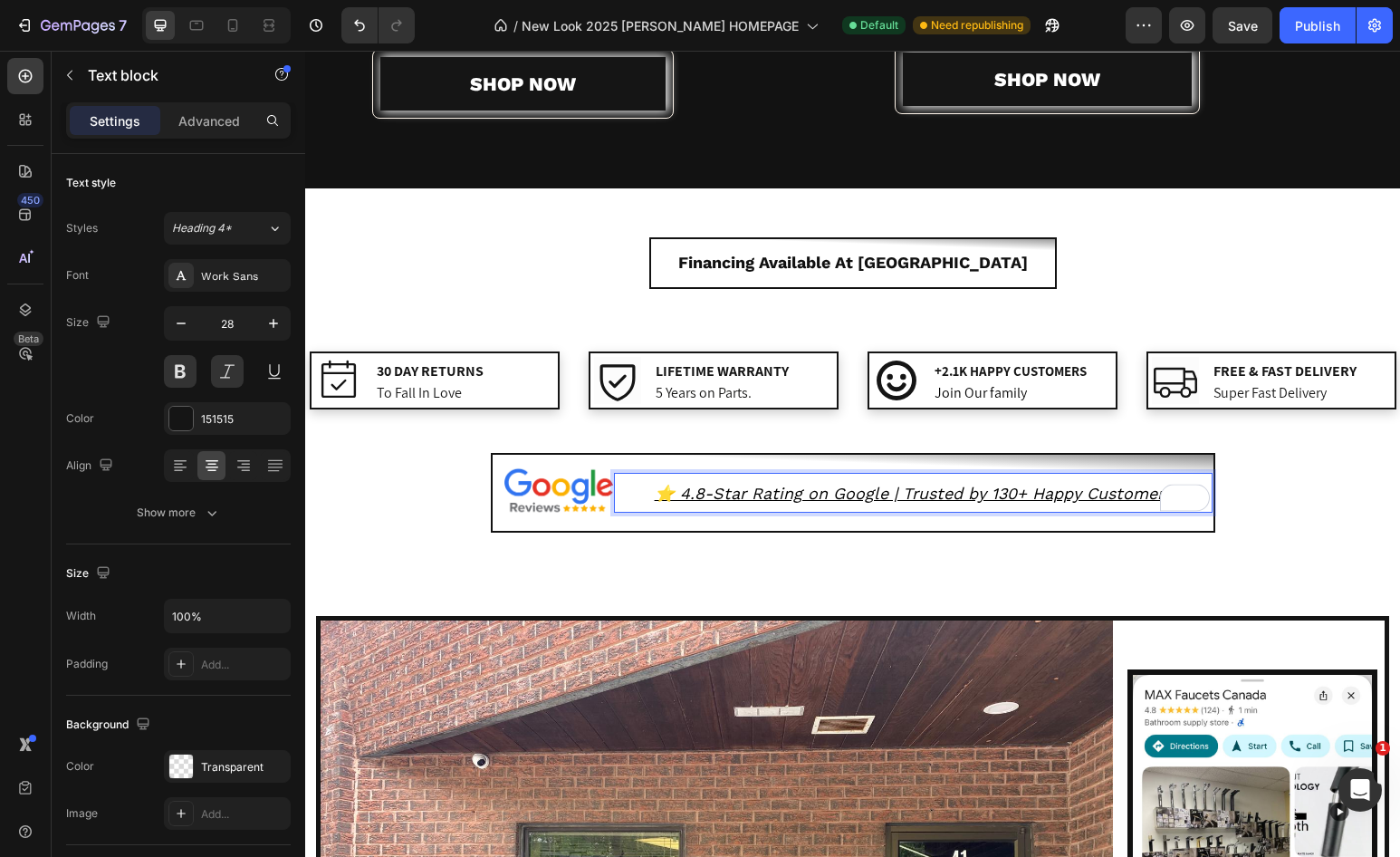
click at [835, 505] on p "⭐️ 4.8-Star Rating on Google | Trusted by 130+ Happy Customers" at bounding box center [913, 492] width 595 height 36
click at [830, 497] on u "⭐️ 4.8-Star Rating on Google | Trusted by 130+ Happy Customers" at bounding box center [913, 493] width 517 height 19
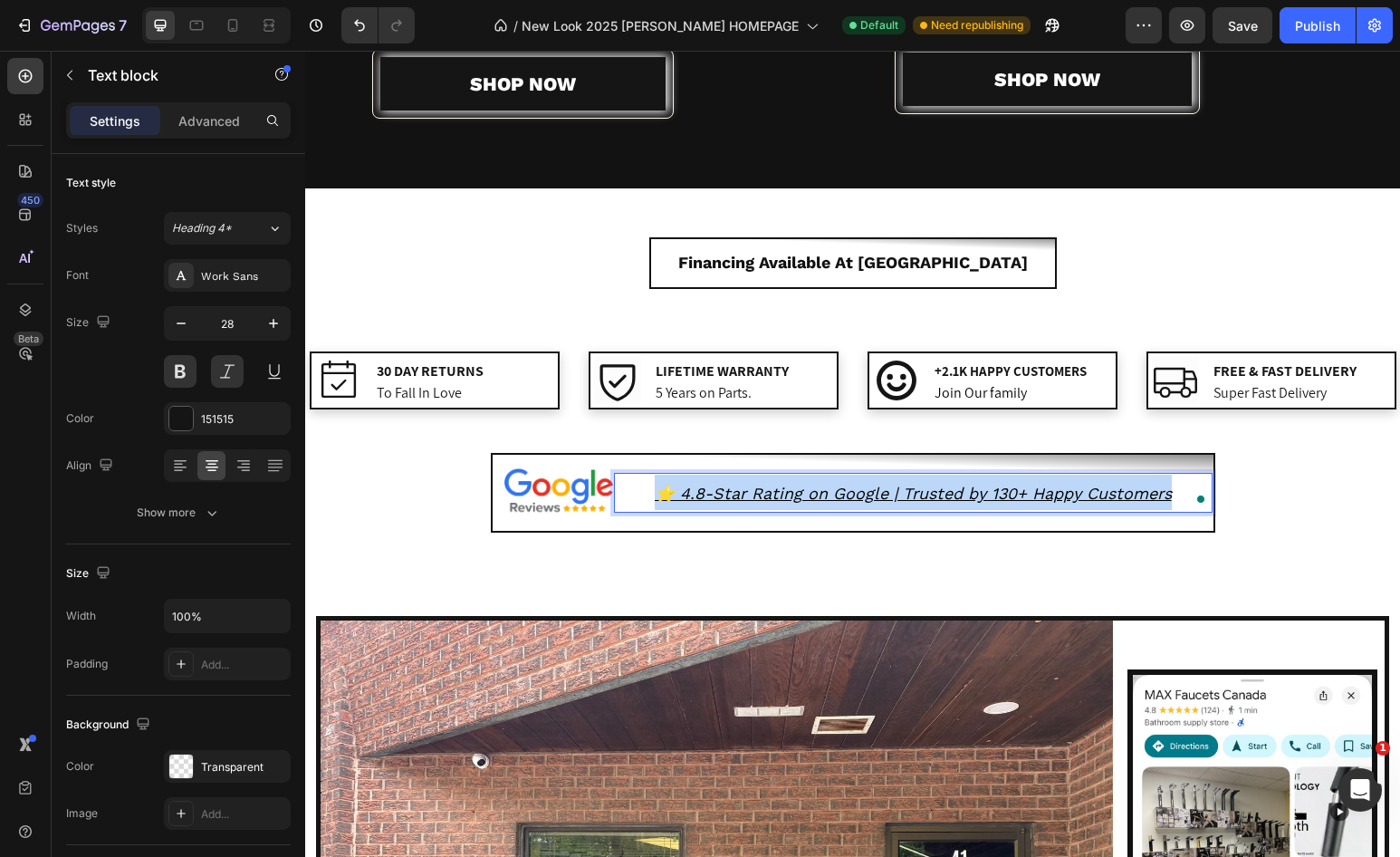
click at [830, 497] on u "⭐️ 4.8-Star Rating on Google | Trusted by 130+ Happy Customers" at bounding box center [913, 493] width 517 height 19
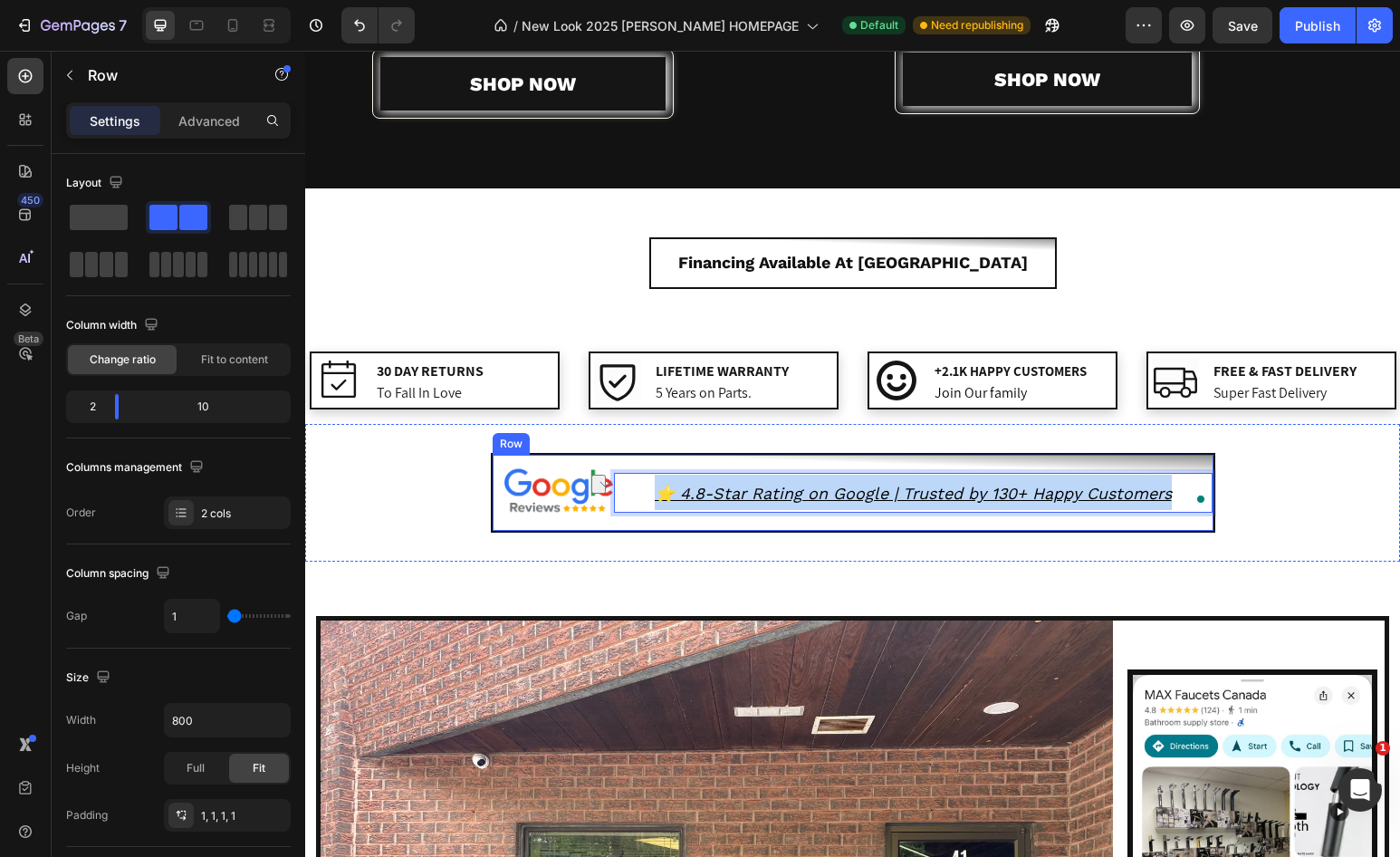
click at [830, 532] on div "Image ⭐️ 4.8-Star Rating on Google | Trusted by 130+ Happy Customers Text block…" at bounding box center [853, 493] width 725 height 81
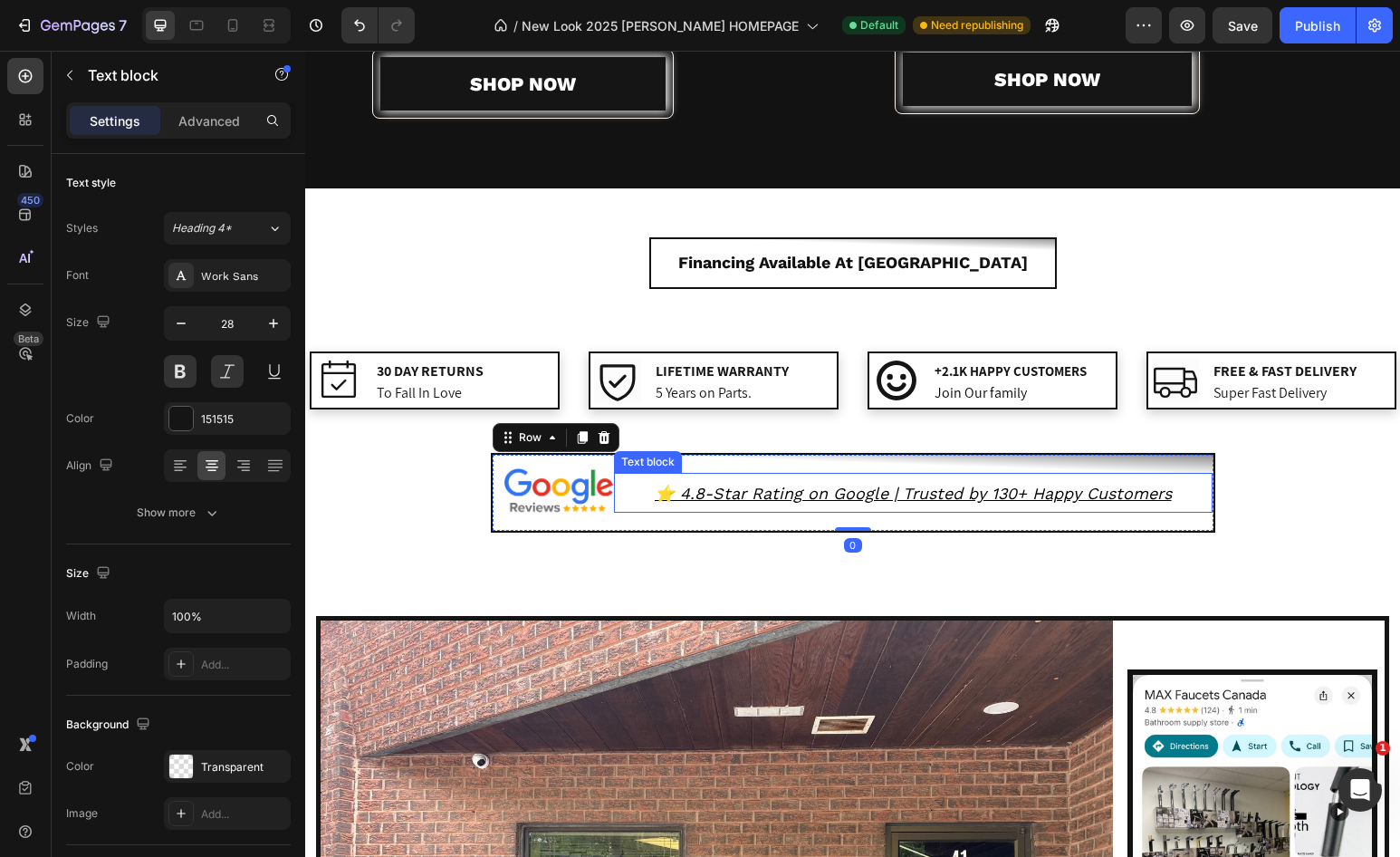
click at [774, 503] on u "⭐️ 4.8-Star Rating on Google | Trusted by 130+ Happy Customers" at bounding box center [913, 493] width 517 height 19
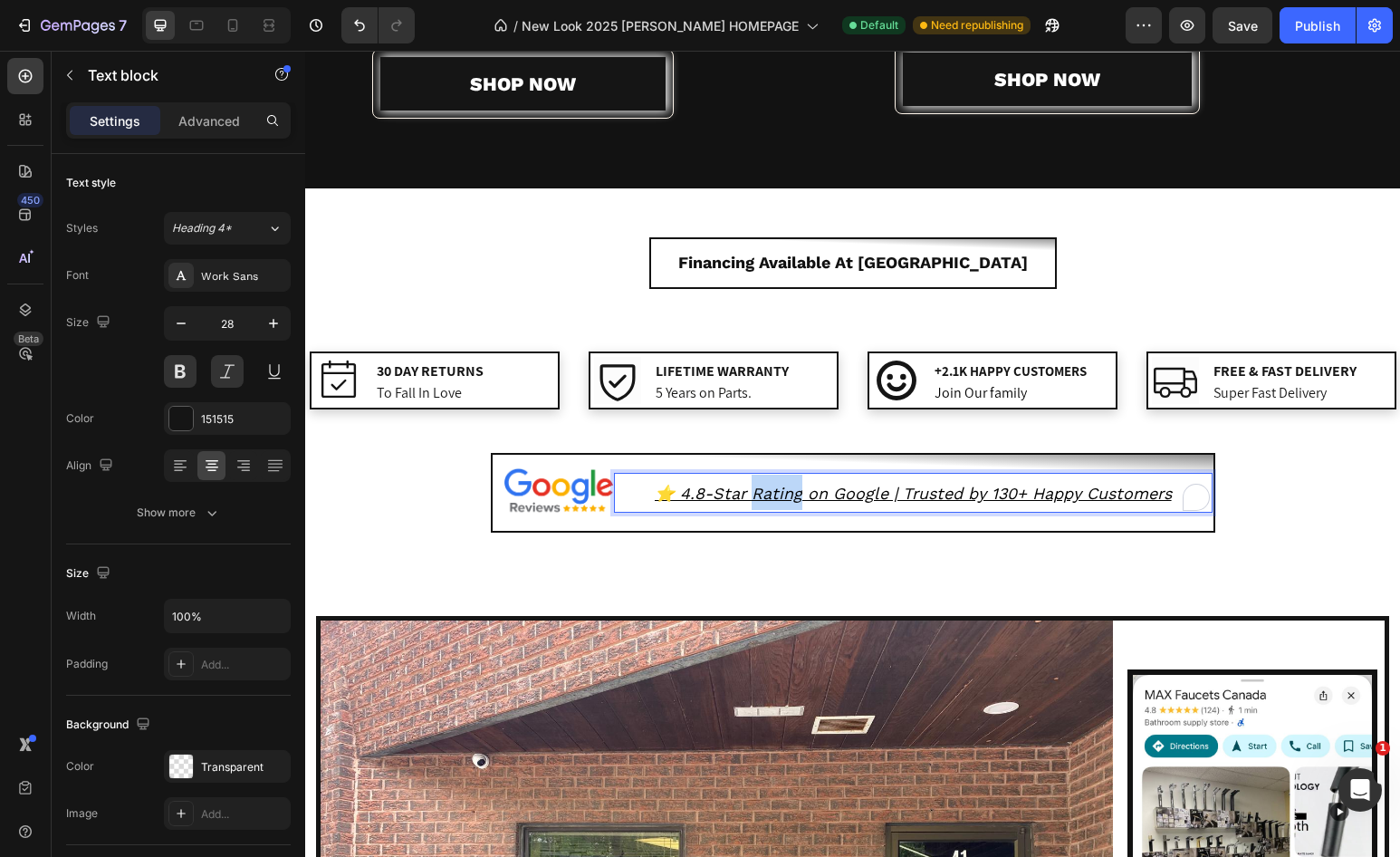
click at [771, 493] on u "⭐️ 4.8-Star Rating on Google | Trusted by 130+ Happy Customers" at bounding box center [913, 493] width 517 height 19
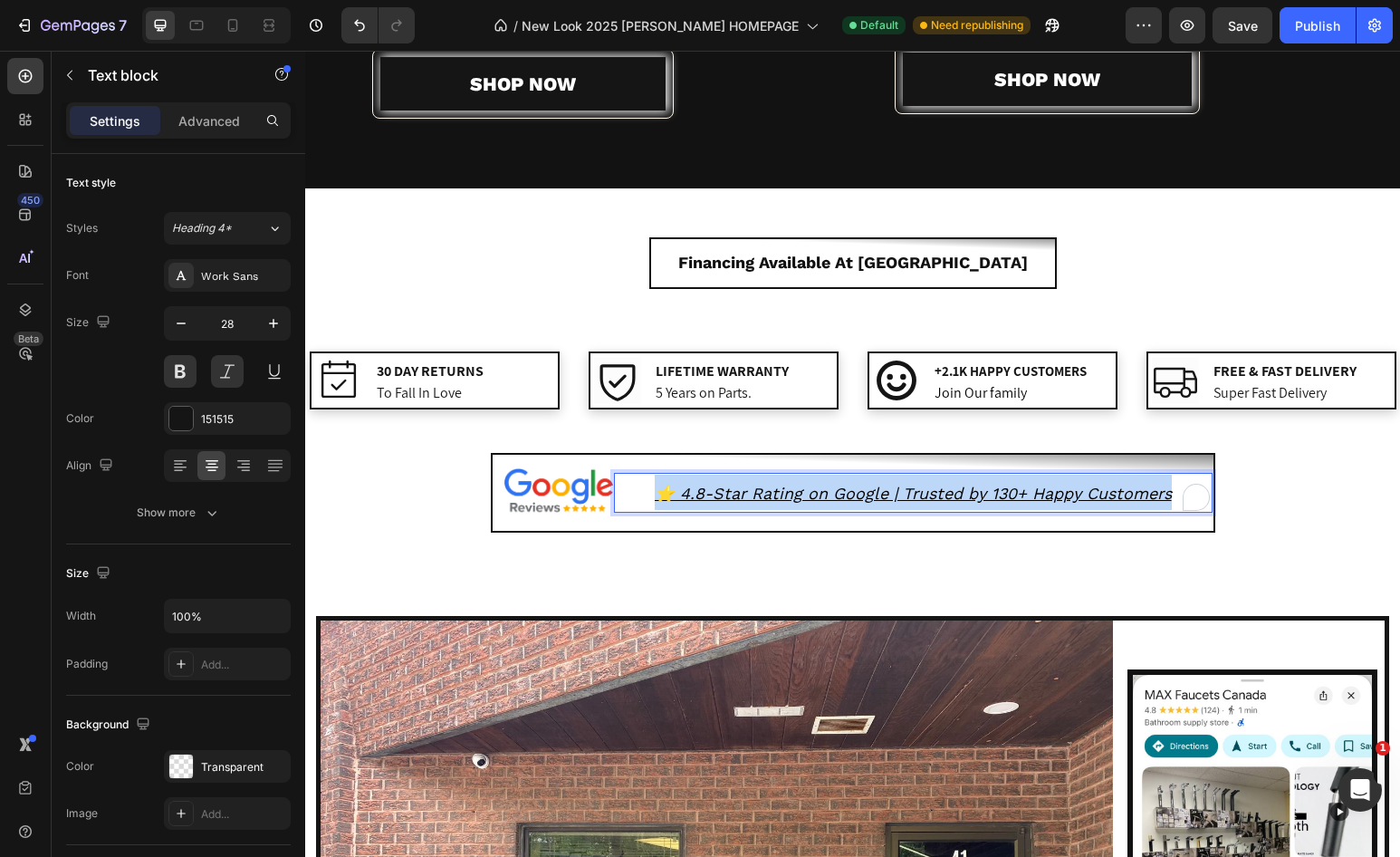
click at [771, 493] on u "⭐️ 4.8-Star Rating on Google | Trusted by 130+ Happy Customers" at bounding box center [913, 493] width 517 height 19
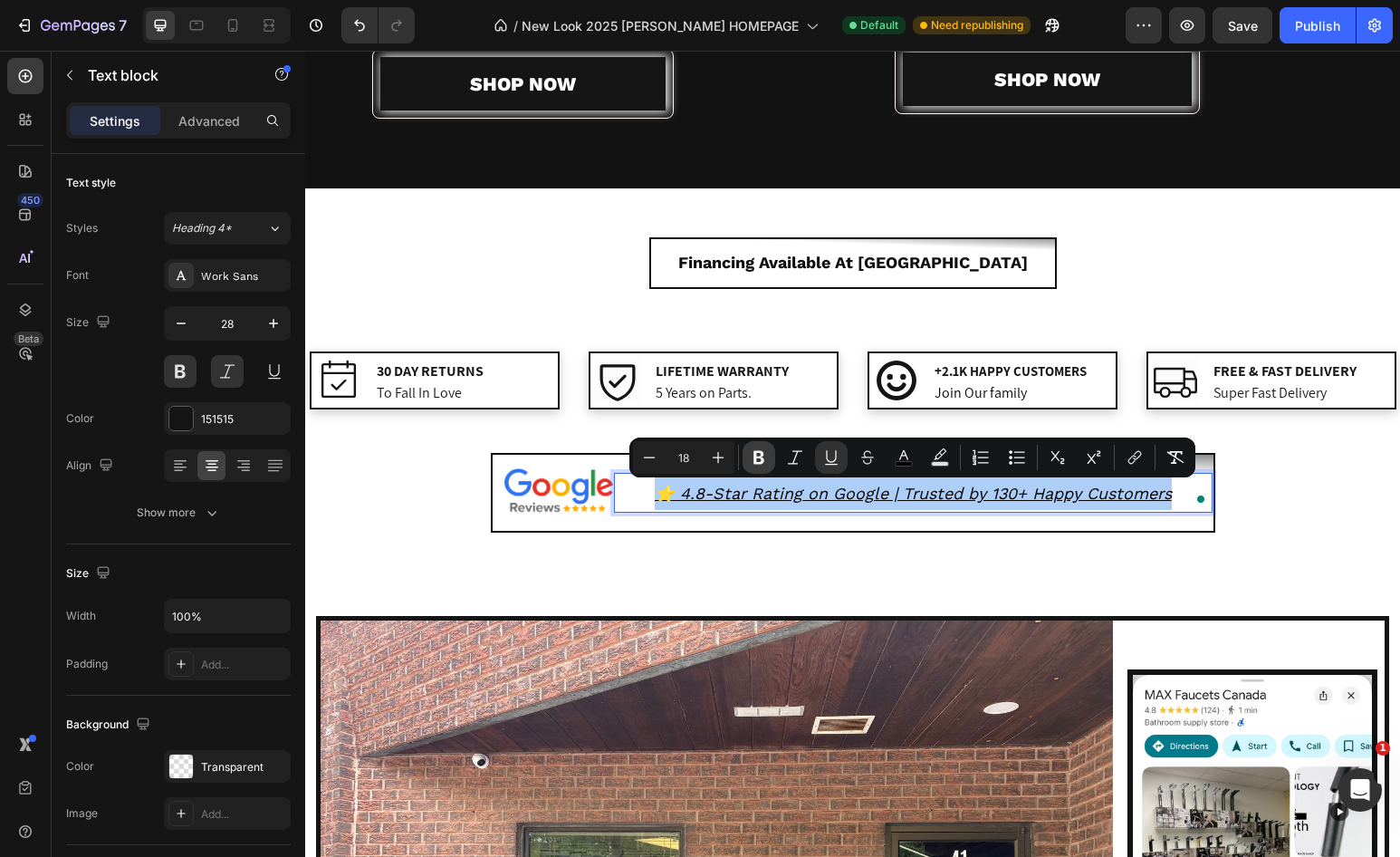
click at [760, 454] on icon "Editor contextual toolbar" at bounding box center [759, 457] width 11 height 14
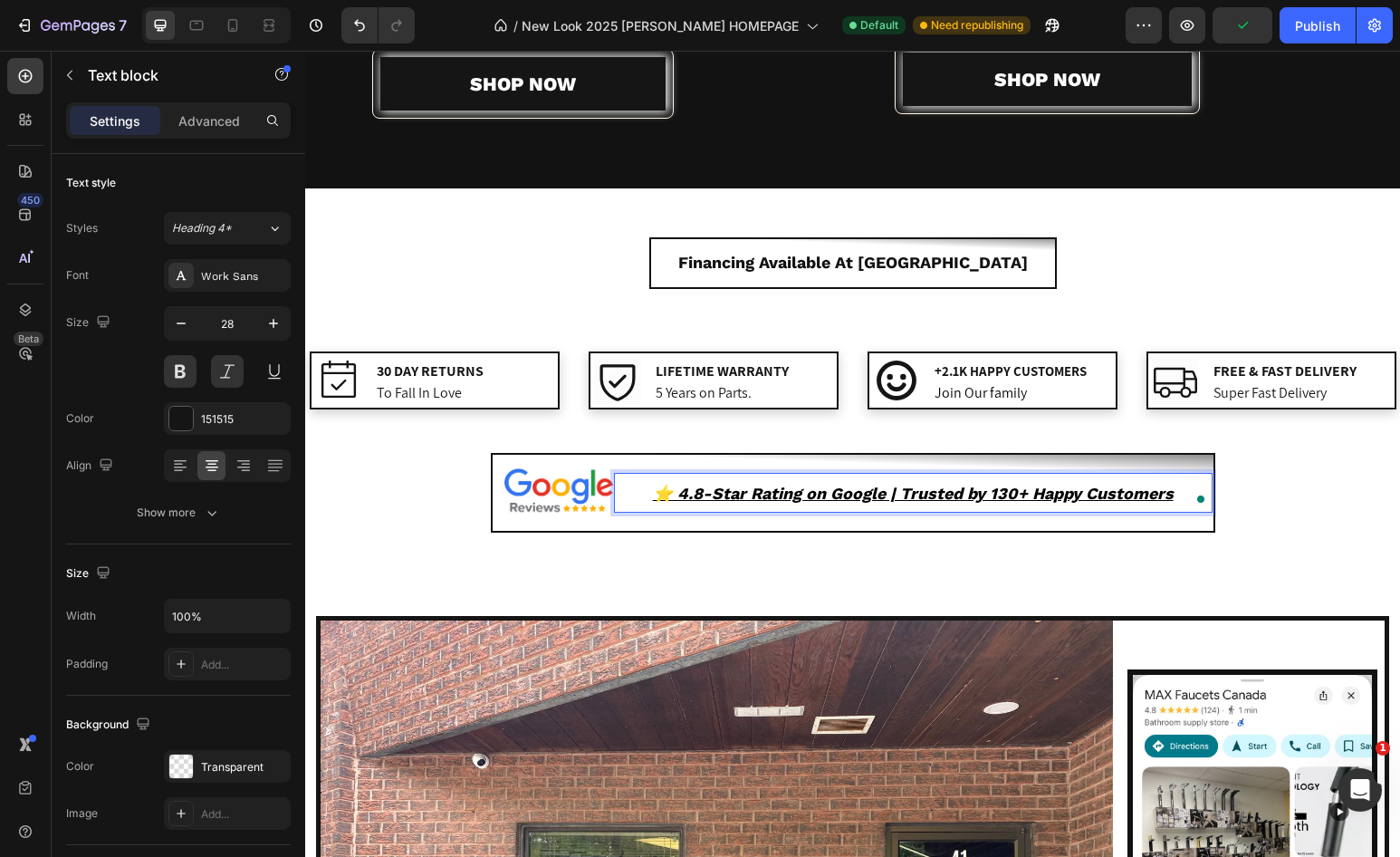
click at [763, 496] on u "⭐️ 4.8-Star Rating on Google | Trusted by 130+ Happy Customers" at bounding box center [913, 493] width 520 height 19
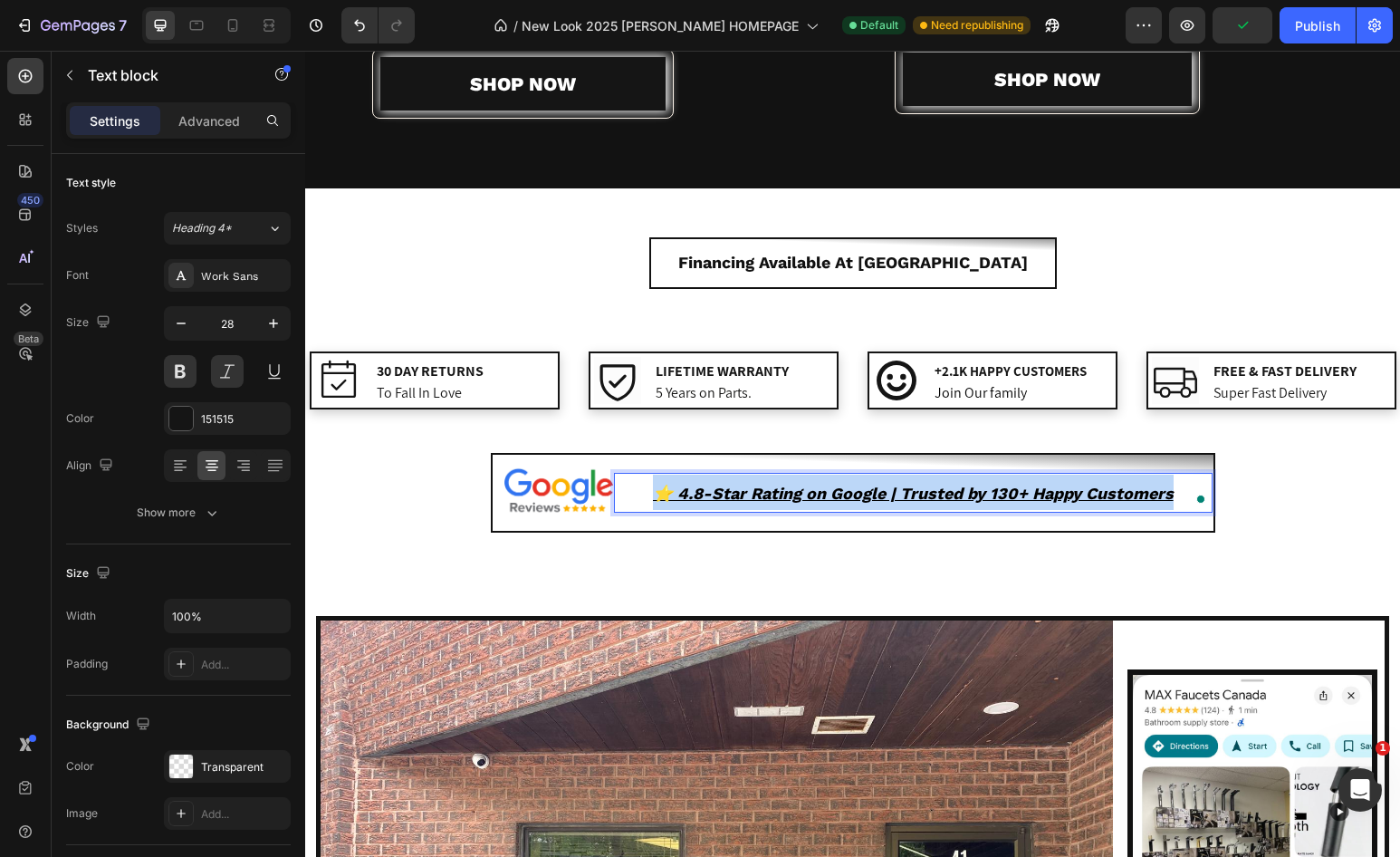
click at [763, 496] on u "⭐️ 4.8-Star Rating on Google | Trusted by 130+ Happy Customers" at bounding box center [913, 493] width 520 height 19
click at [771, 491] on u "⭐️ 4.8-Star Rating on Google | Trusted by 130+ Happy Customers" at bounding box center [913, 493] width 520 height 19
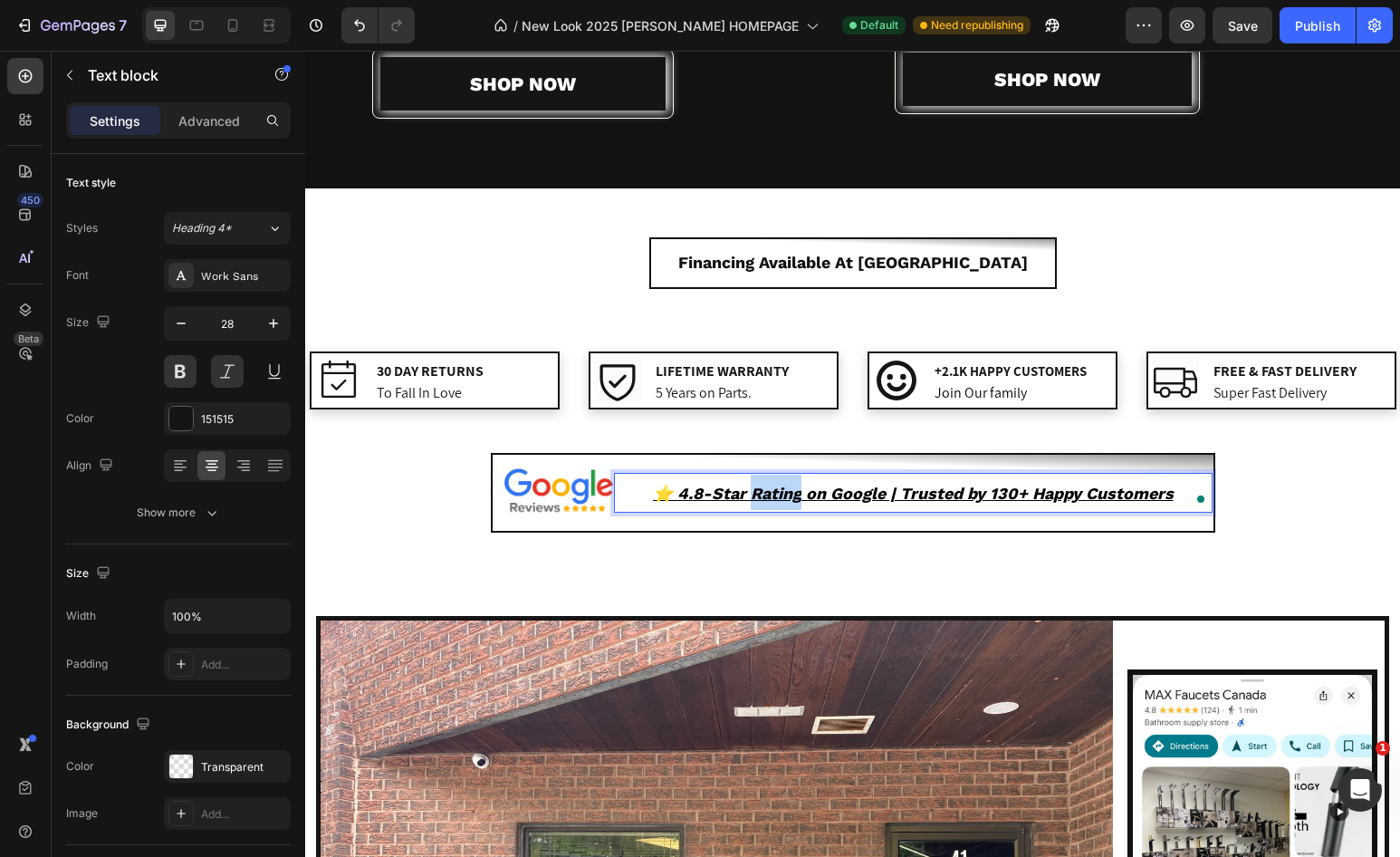
click at [771, 491] on u "⭐️ 4.8-Star Rating on Google | Trusted by 130+ Happy Customers" at bounding box center [913, 493] width 520 height 19
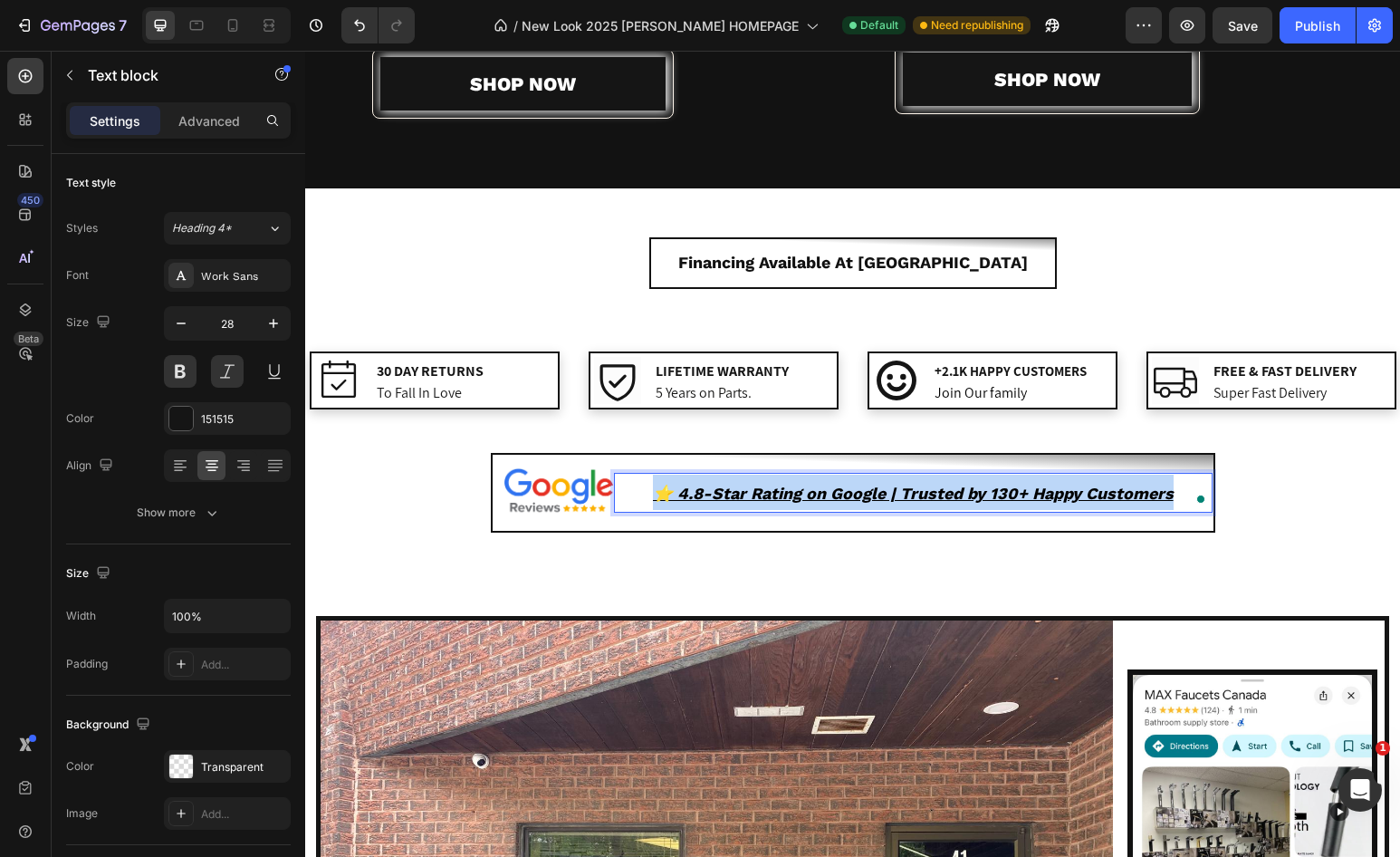
click at [771, 491] on u "⭐️ 4.8-Star Rating on Google | Trusted by 130+ Happy Customers" at bounding box center [913, 493] width 520 height 19
click at [792, 533] on div "Image ⭐️ 4.8-Star Rating on Google | Trusted by 130+ Happy Customers Text block…" at bounding box center [853, 493] width 725 height 81
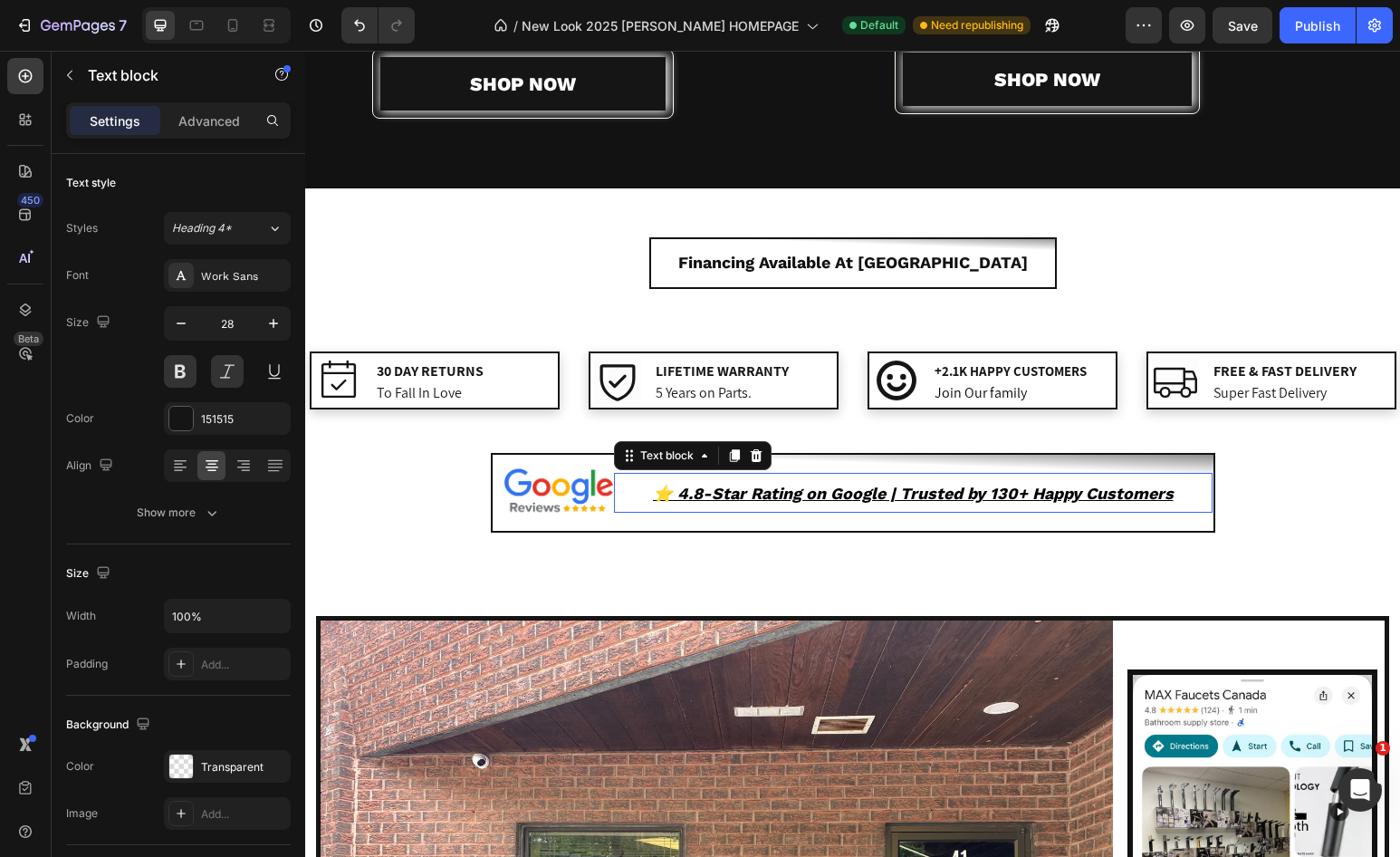
click at [782, 486] on u "⭐️ 4.8-Star Rating on Google | Trusted by 130+ Happy Customers" at bounding box center [913, 493] width 520 height 19
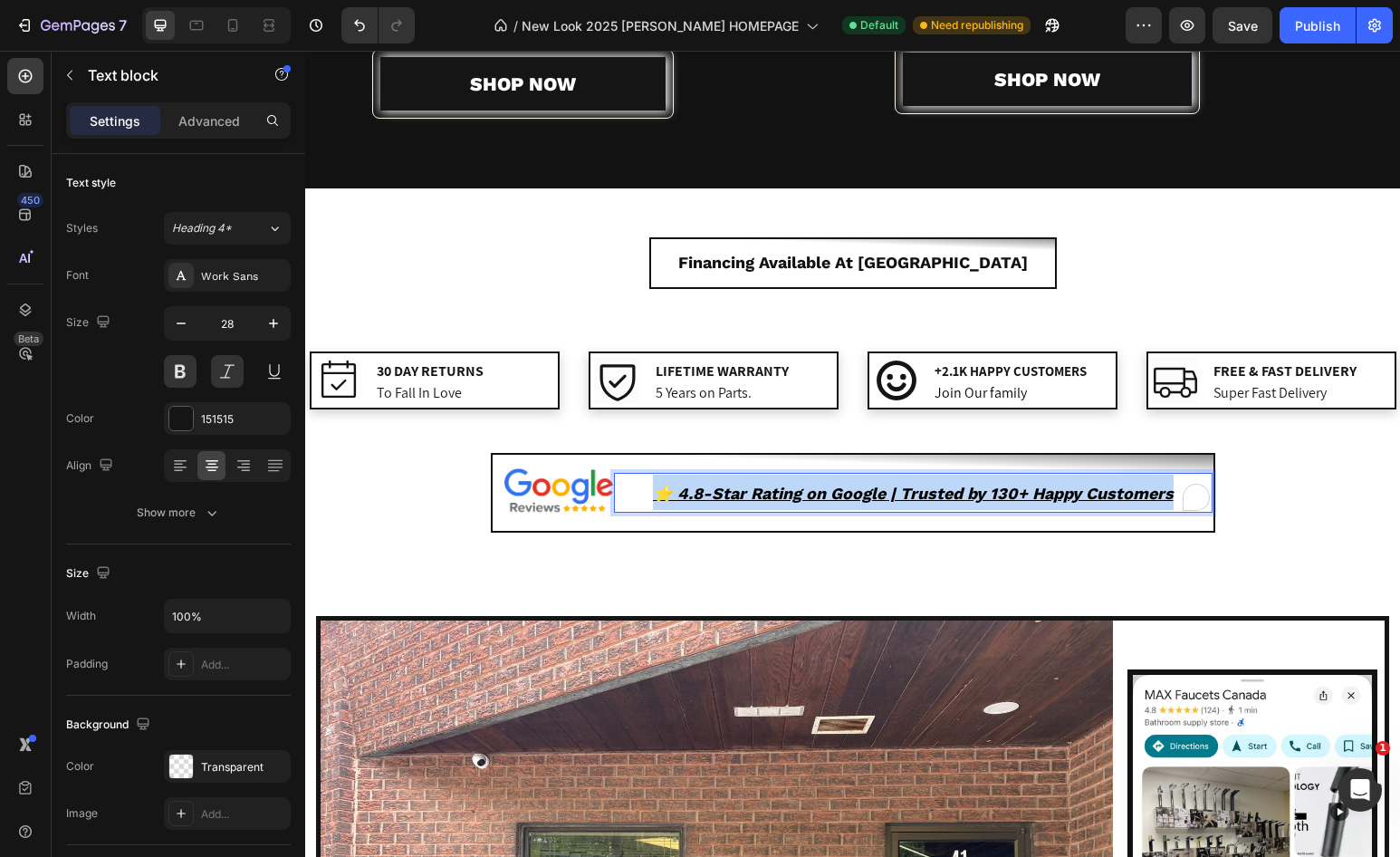
click at [782, 486] on u "⭐️ 4.8-Star Rating on Google | Trusted by 130+ Happy Customers" at bounding box center [913, 493] width 520 height 19
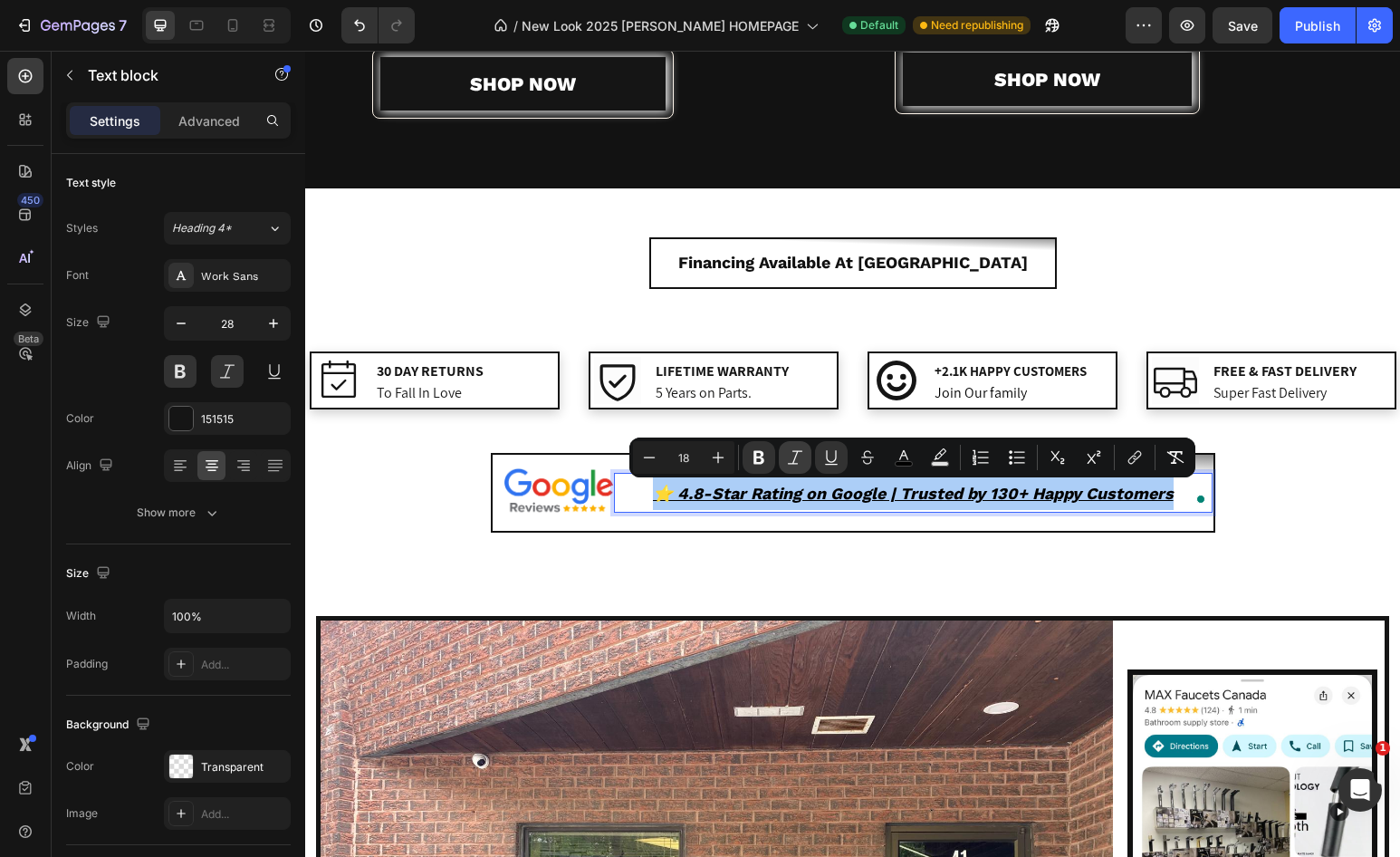
click at [794, 456] on icon "Editor contextual toolbar" at bounding box center [795, 456] width 15 height 14
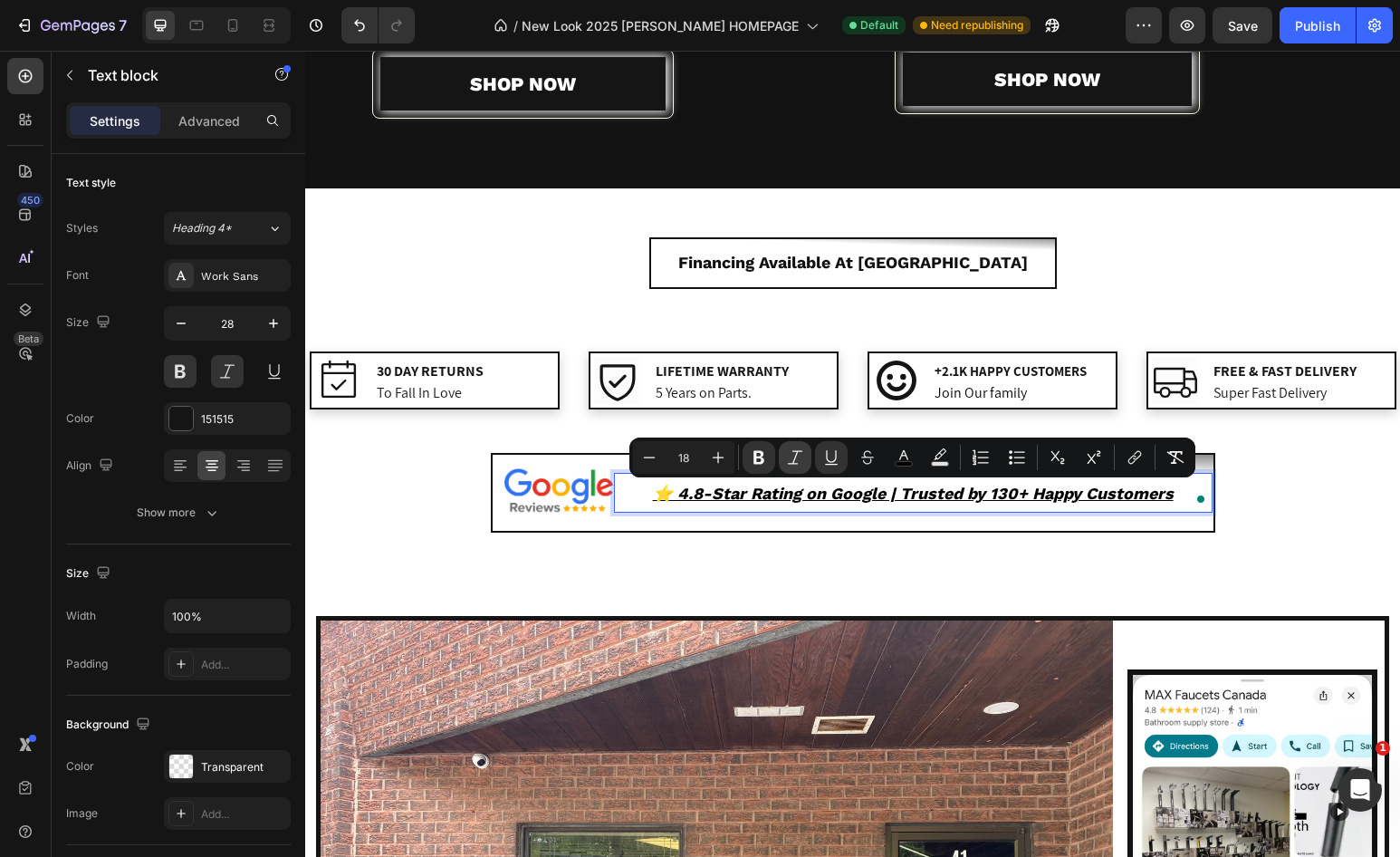
click at [794, 456] on icon "Editor contextual toolbar" at bounding box center [795, 456] width 15 height 14
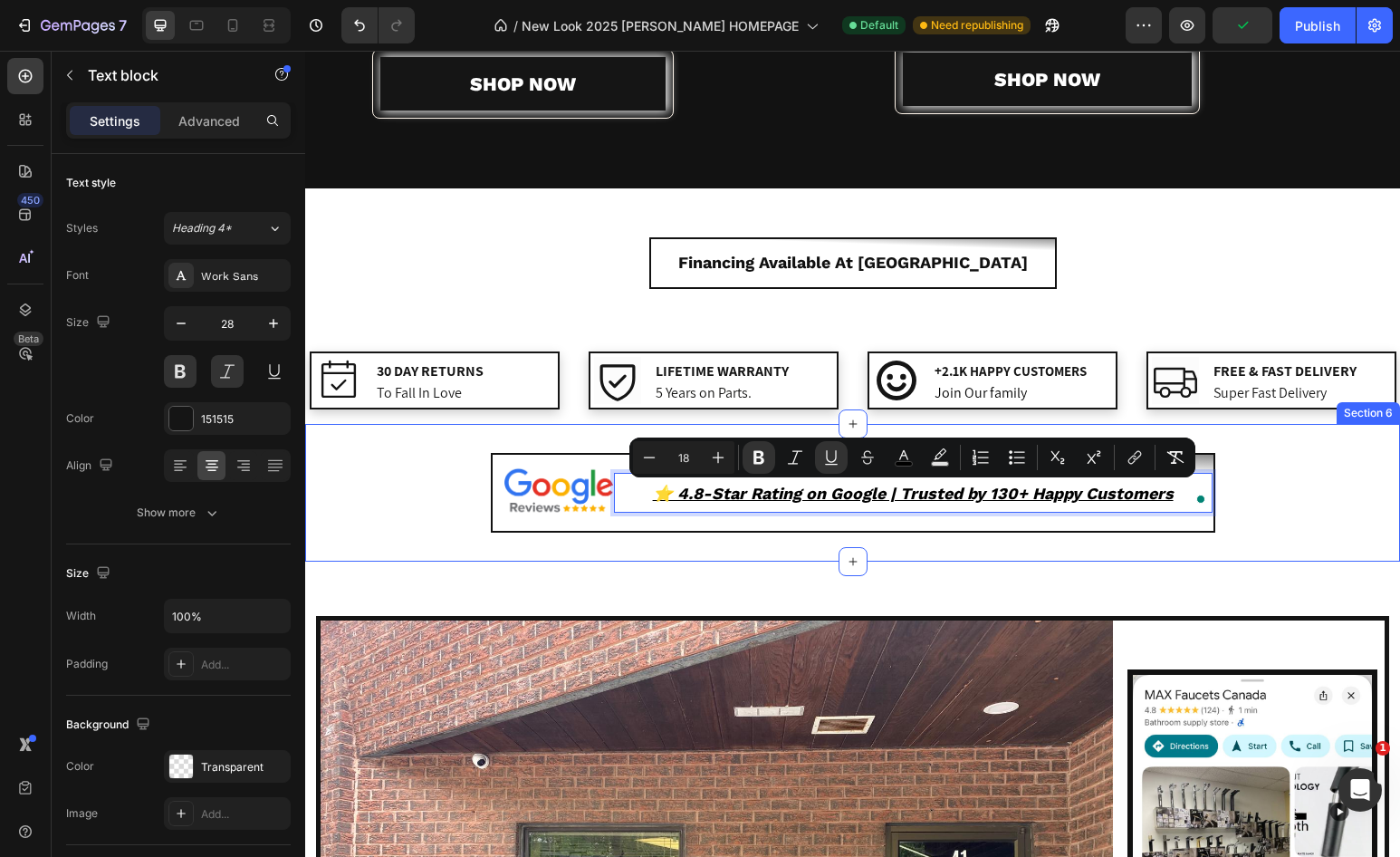
click at [1264, 501] on div "Image ⭐️ 4.8-Star Rating on Google | Trusted by 130+ Happy Customers Text block…" at bounding box center [852, 493] width 1095 height 81
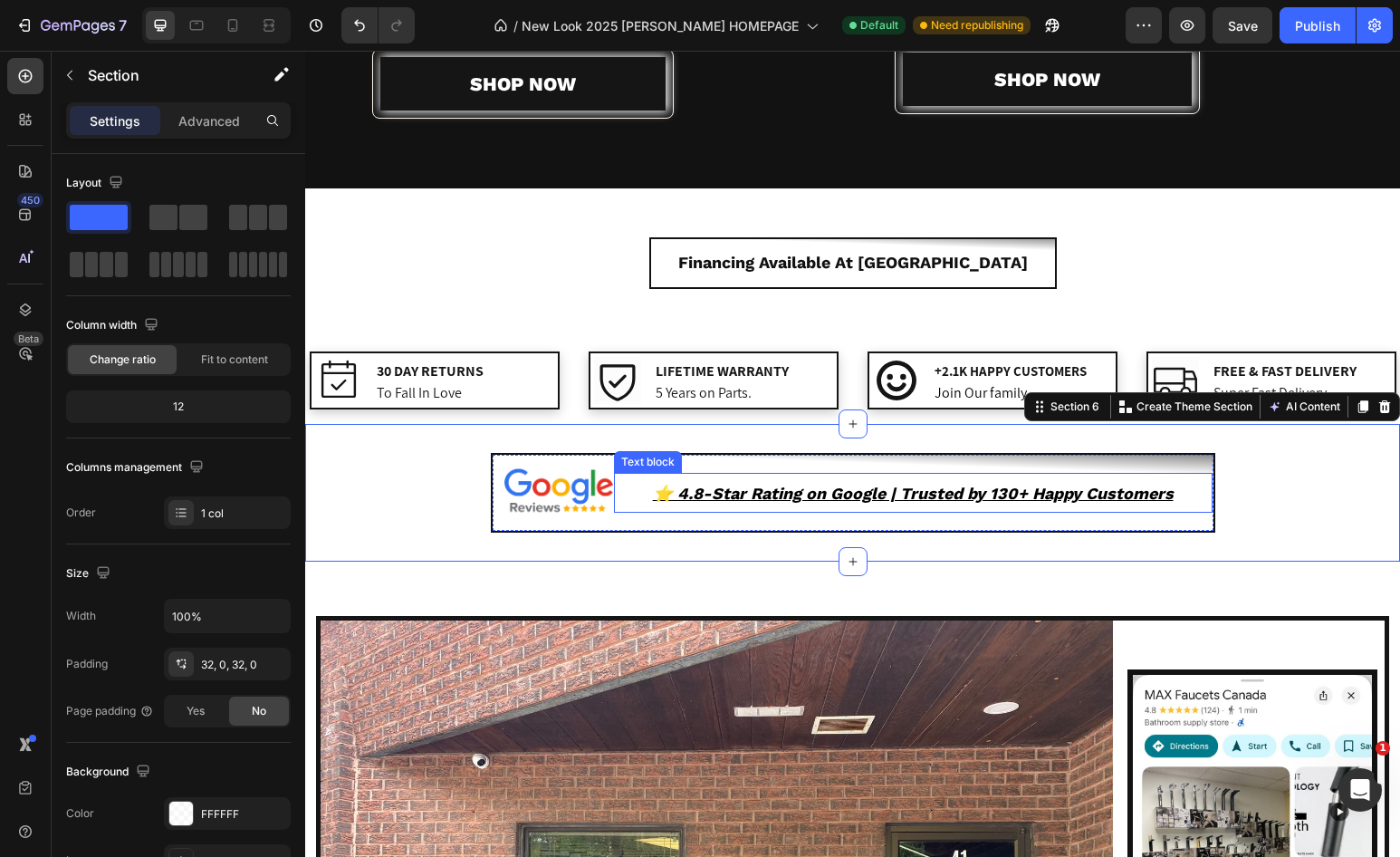
click at [1039, 492] on u "⭐️ 4.8-Star Rating on Google | Trusted by 130+ Happy Customers" at bounding box center [913, 493] width 520 height 19
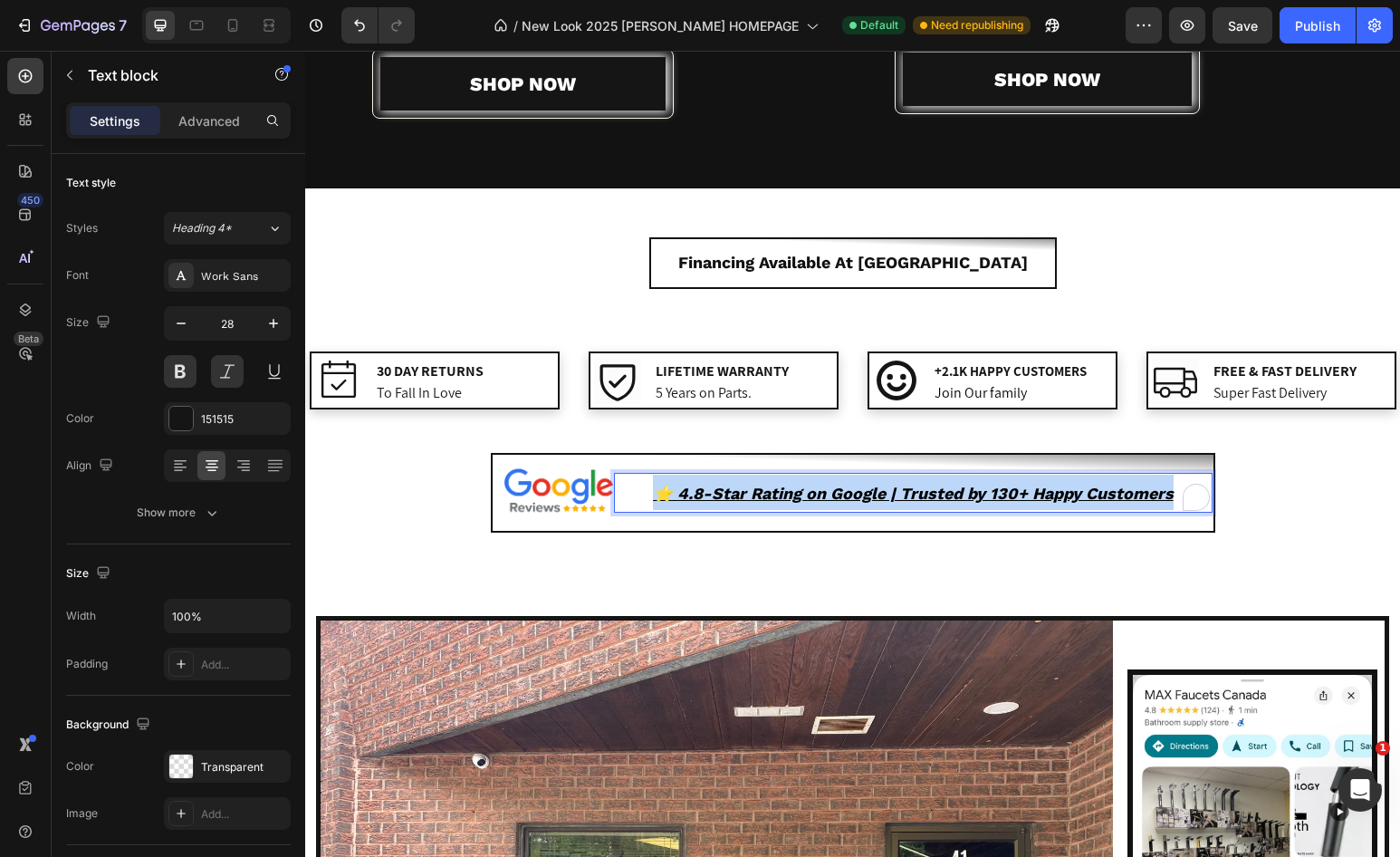
click at [1039, 492] on u "⭐️ 4.8-Star Rating on Google | Trusted by 130+ Happy Customers" at bounding box center [913, 493] width 520 height 19
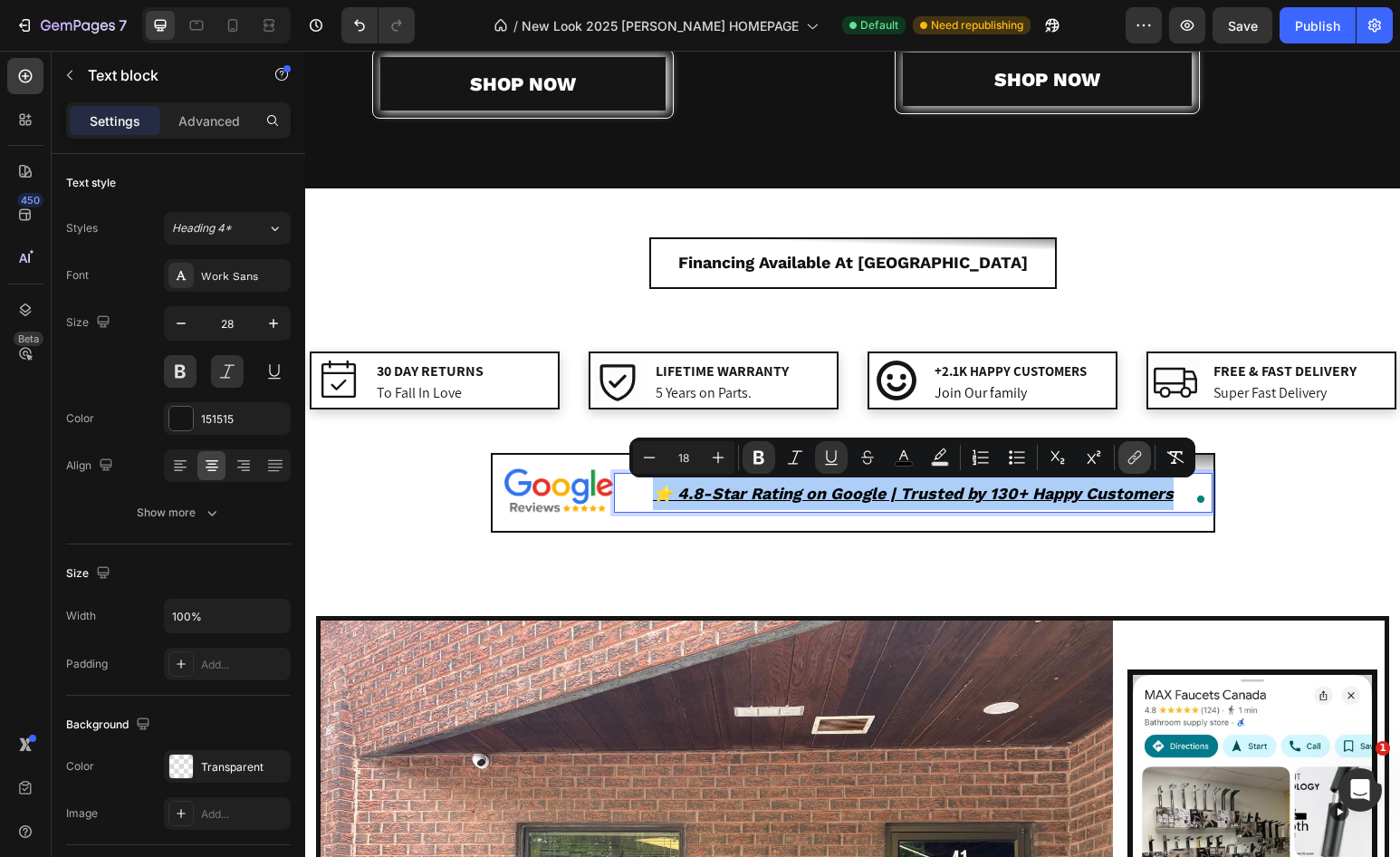
click at [1133, 457] on icon "Editor contextual toolbar" at bounding box center [1137, 456] width 8 height 9
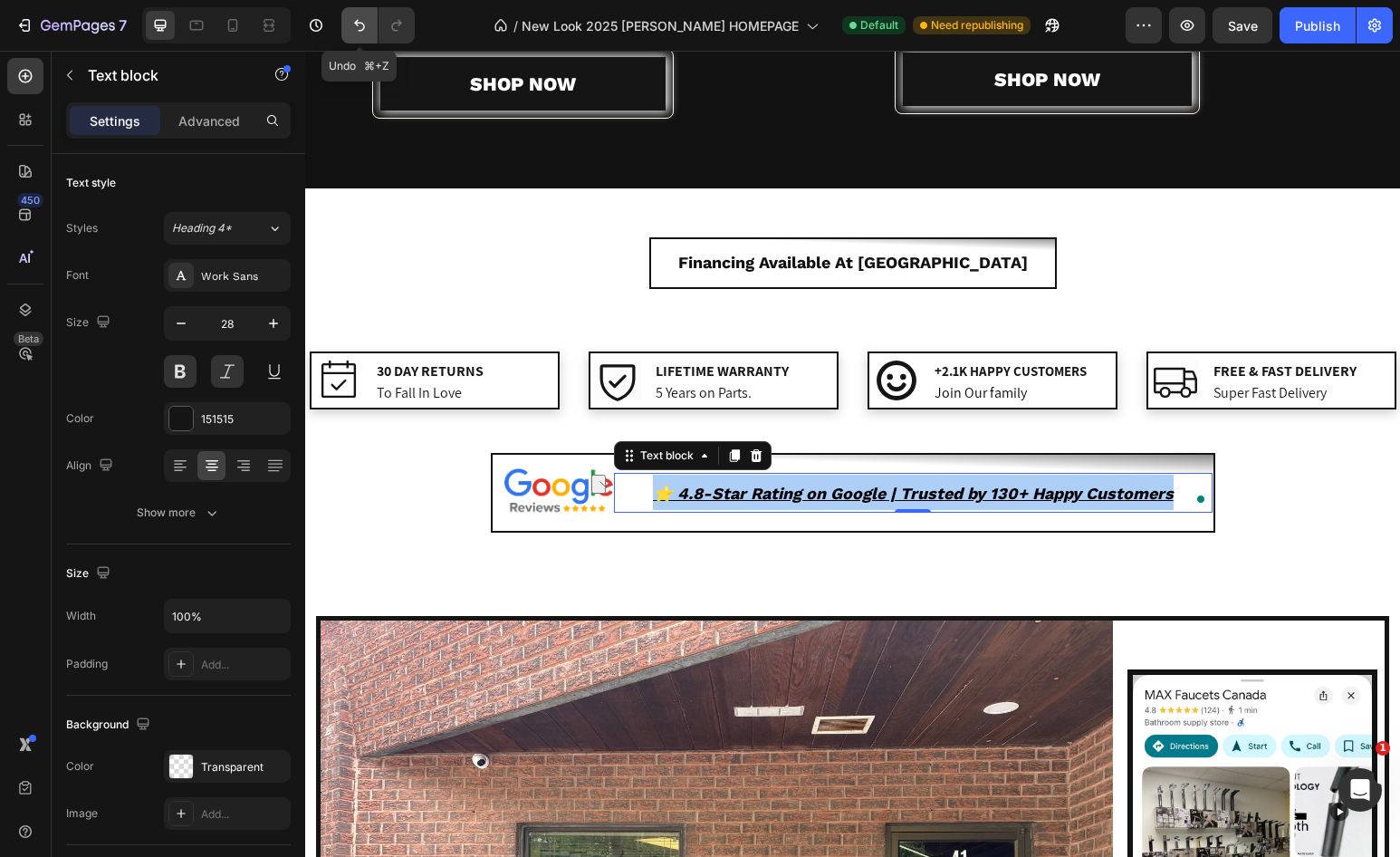
click at [355, 27] on icon "Undo/Redo" at bounding box center [360, 26] width 18 height 18
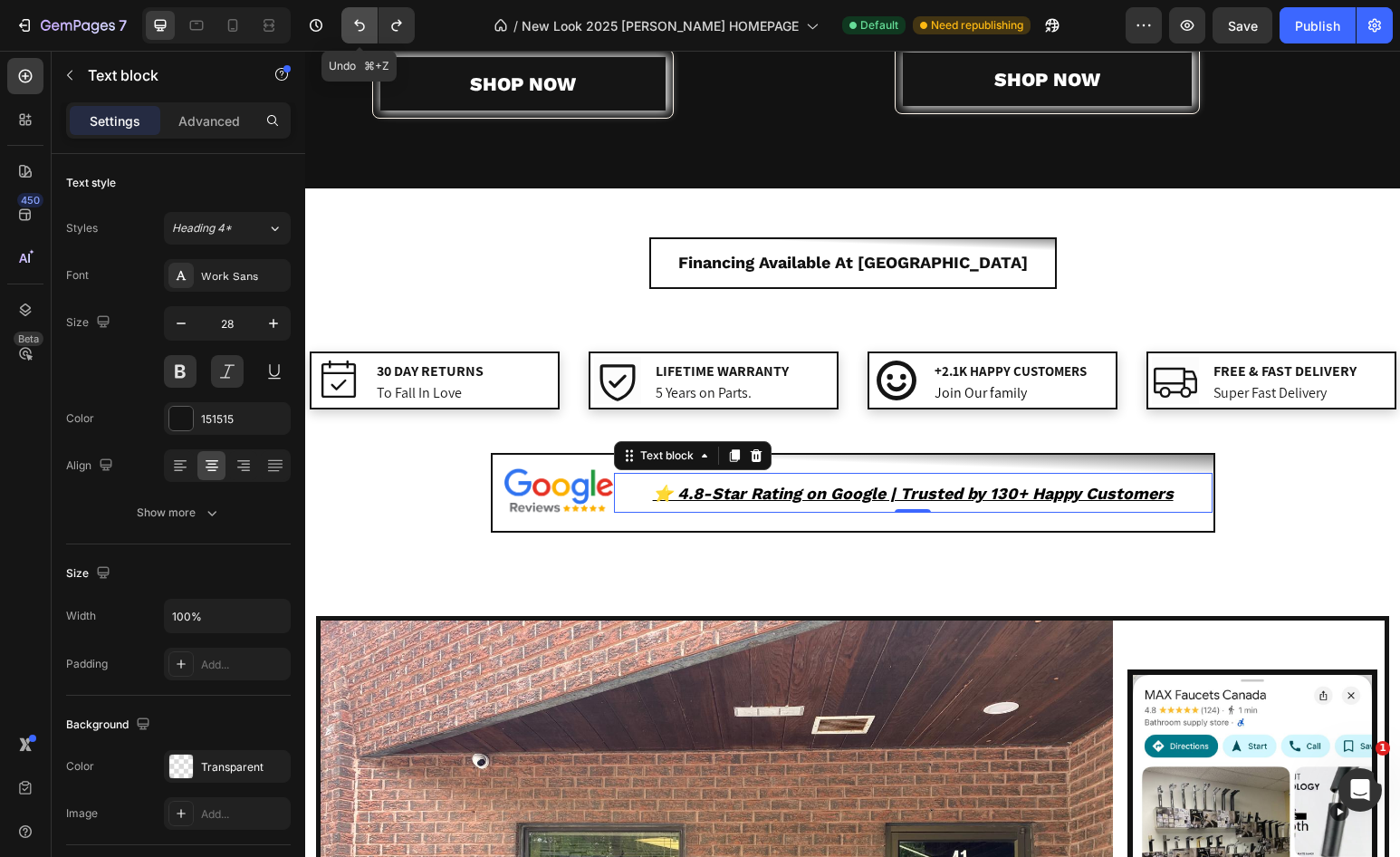
click at [355, 27] on icon "Undo/Redo" at bounding box center [360, 26] width 18 height 18
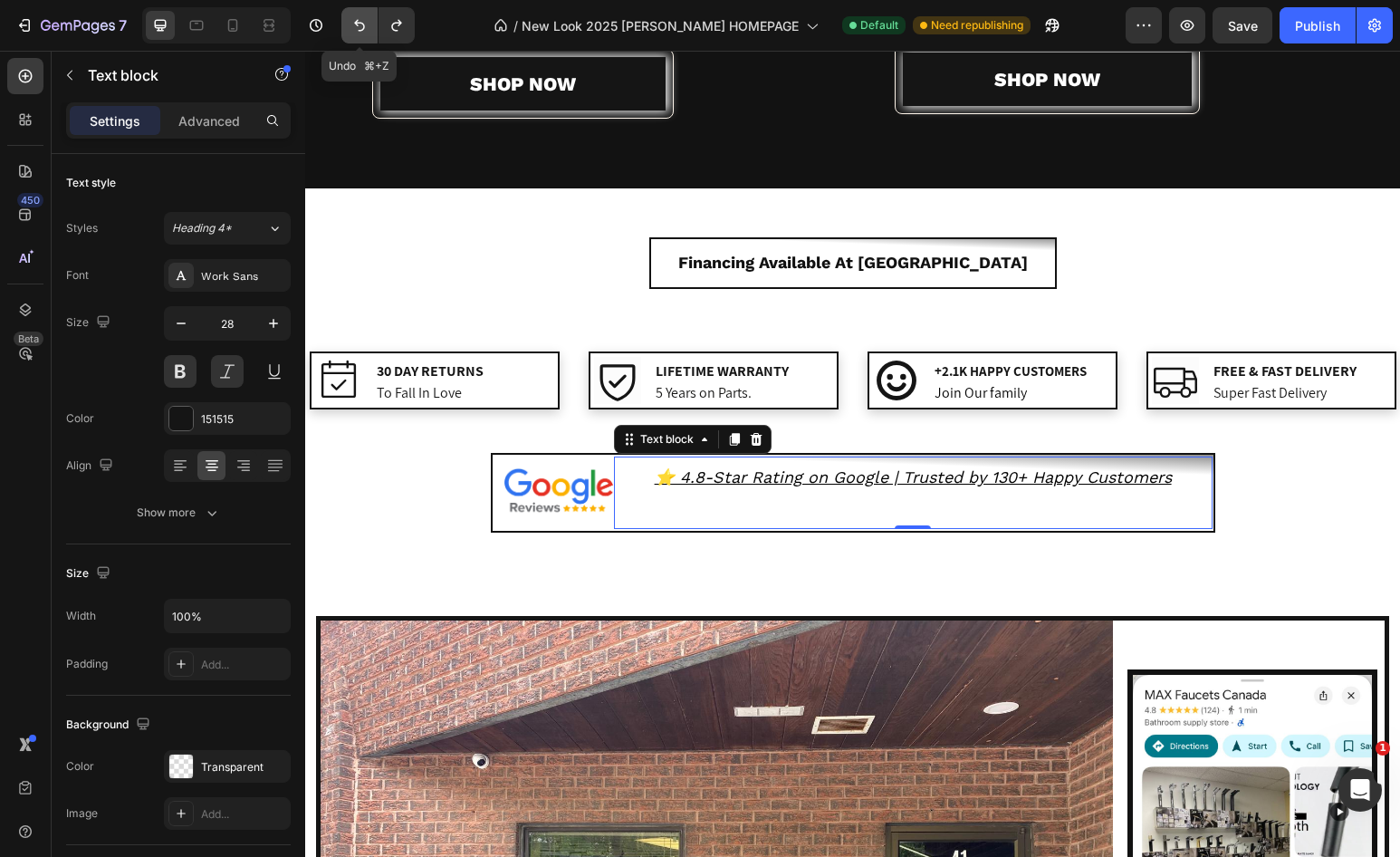
click at [355, 27] on icon "Undo/Redo" at bounding box center [360, 26] width 18 height 18
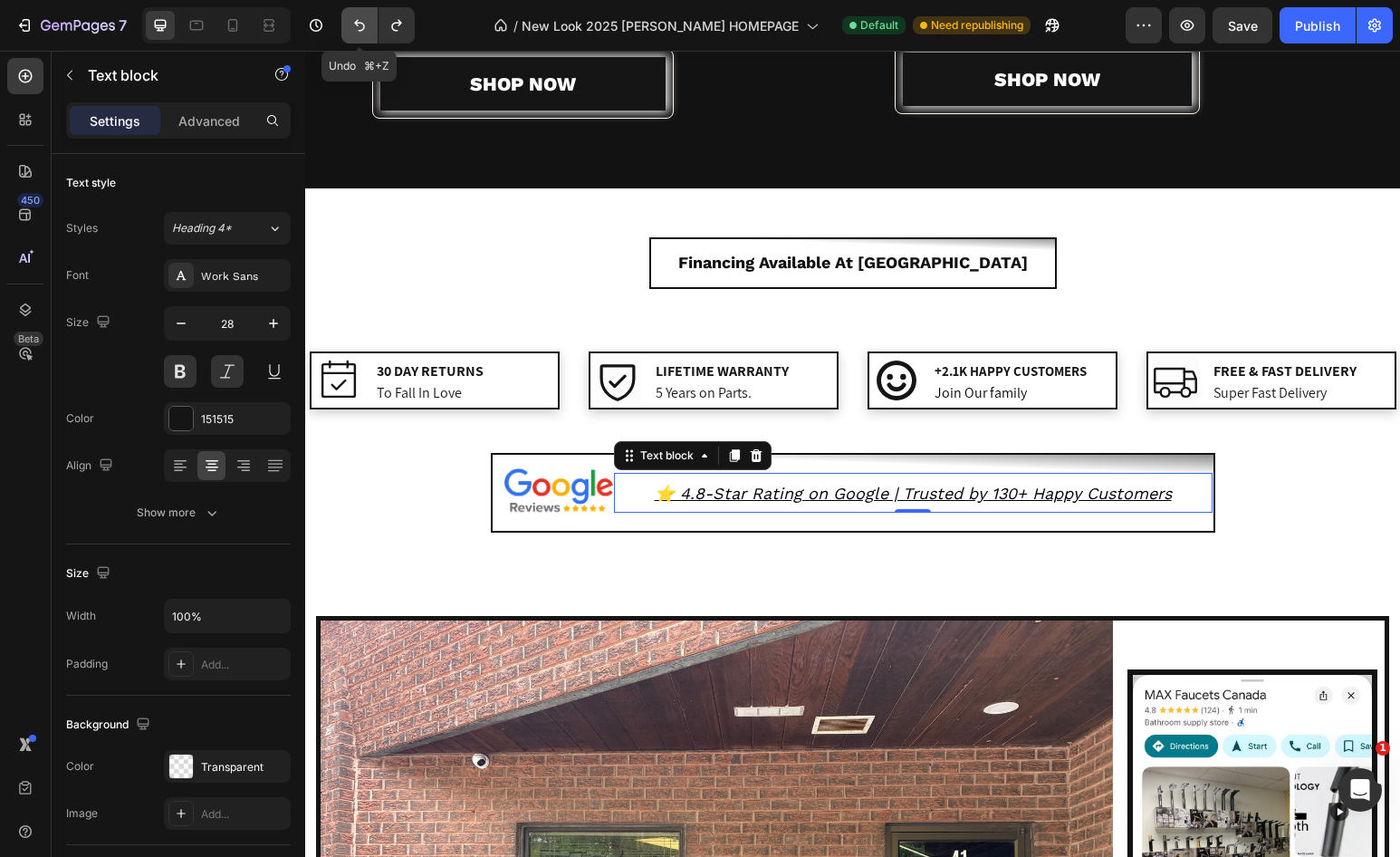
click at [355, 27] on icon "Undo/Redo" at bounding box center [360, 26] width 18 height 18
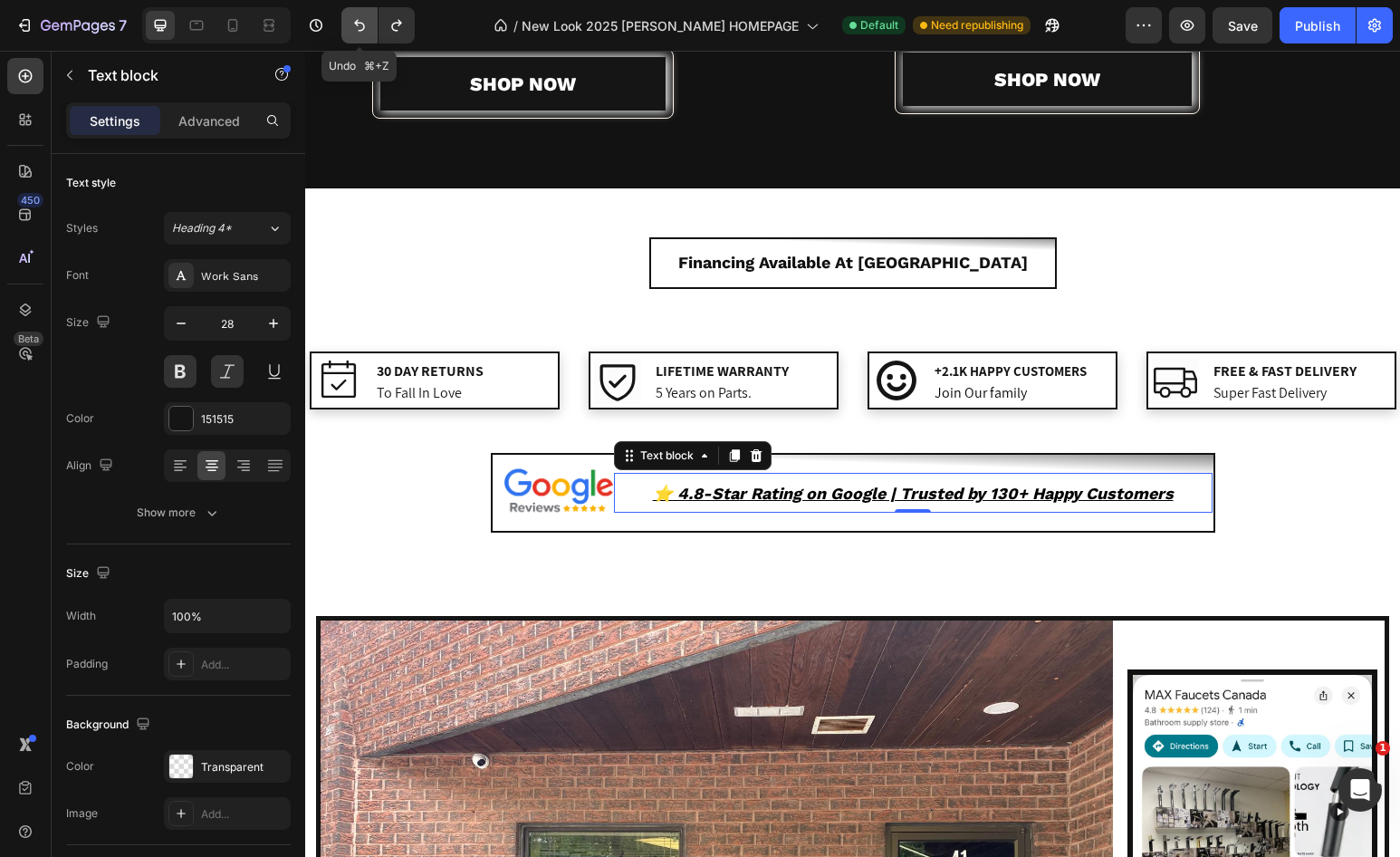
click at [355, 27] on icon "Undo/Redo" at bounding box center [360, 26] width 18 height 18
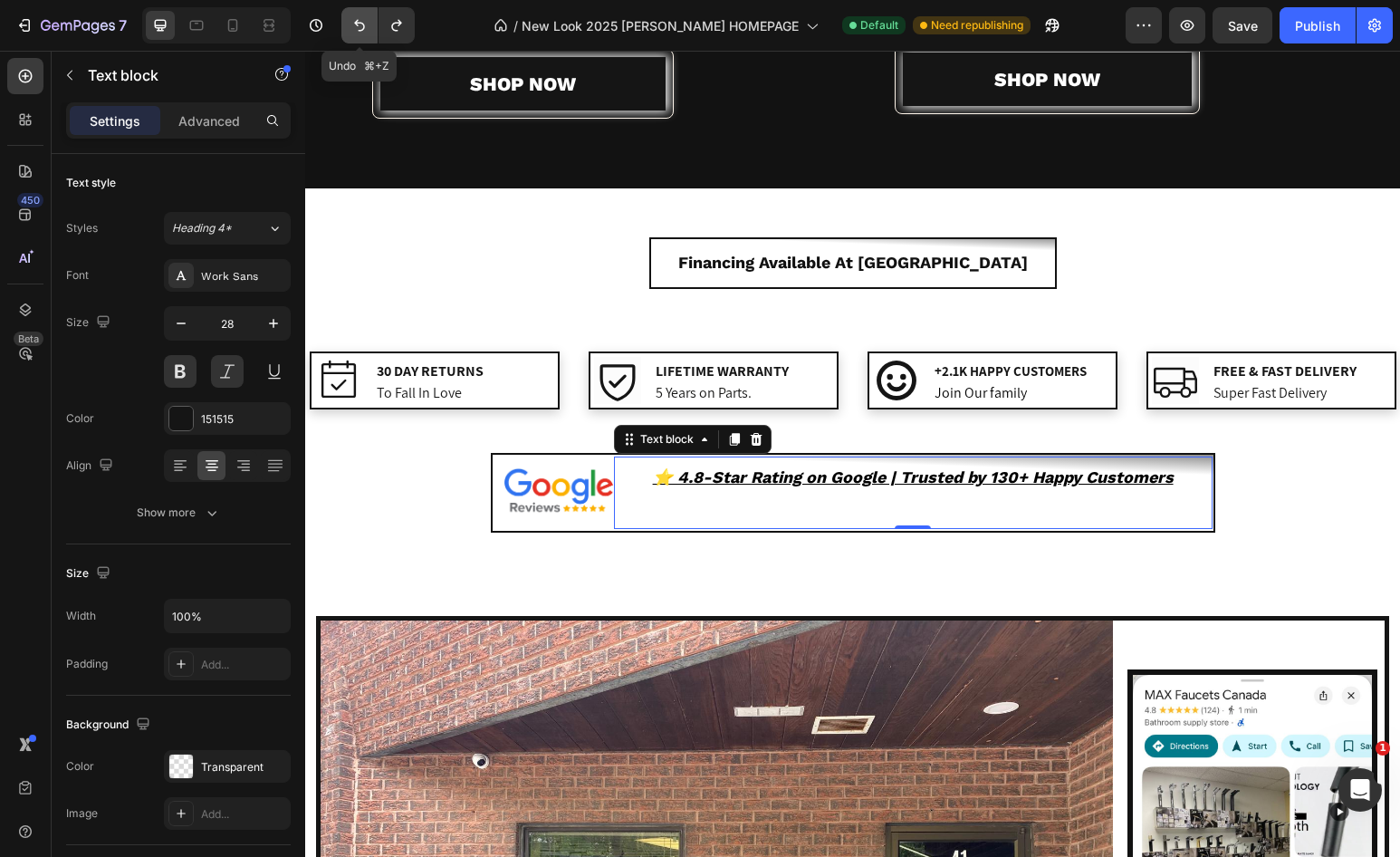
click at [355, 27] on icon "Undo/Redo" at bounding box center [360, 26] width 18 height 18
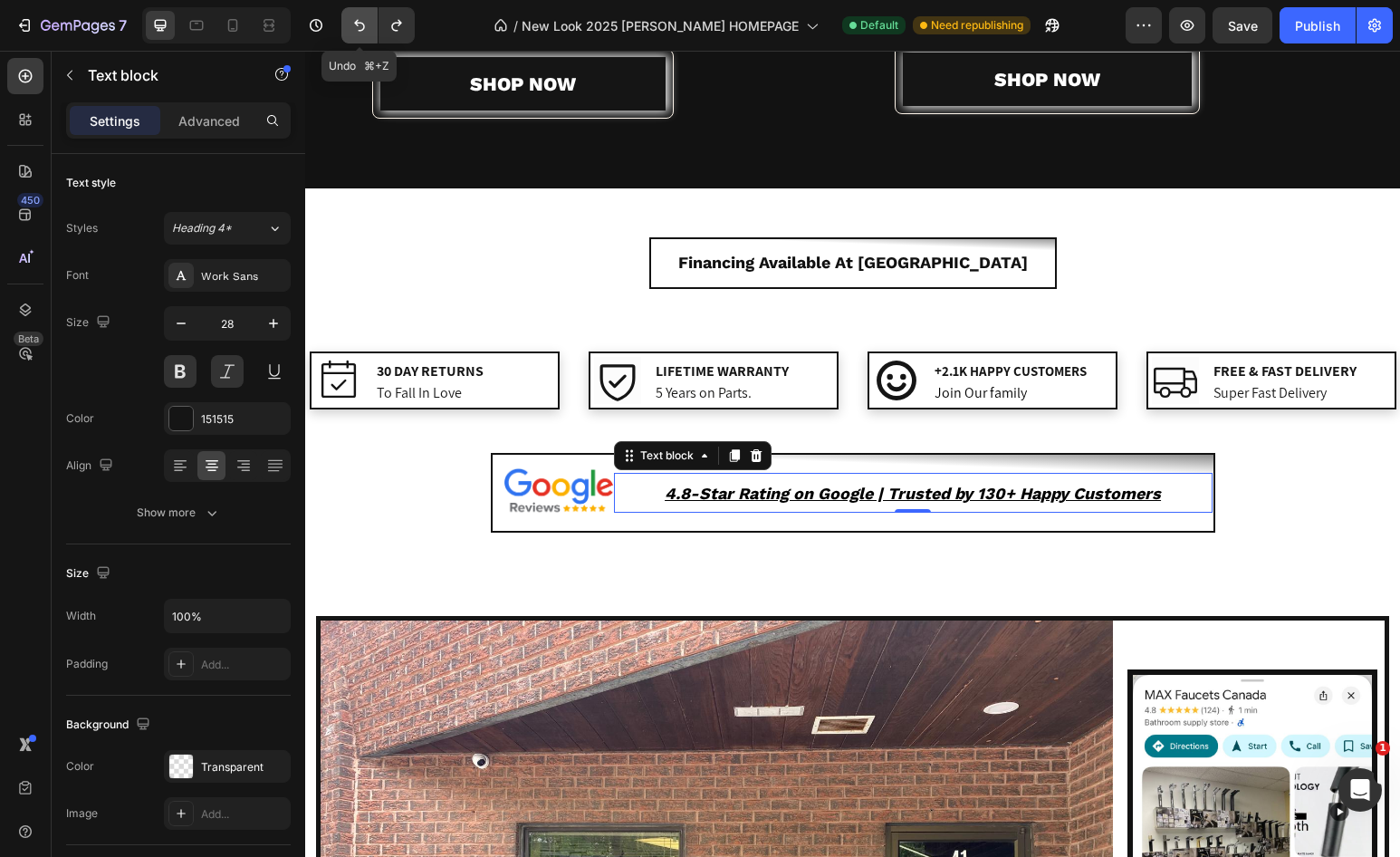
click at [355, 27] on icon "Undo/Redo" at bounding box center [360, 26] width 18 height 18
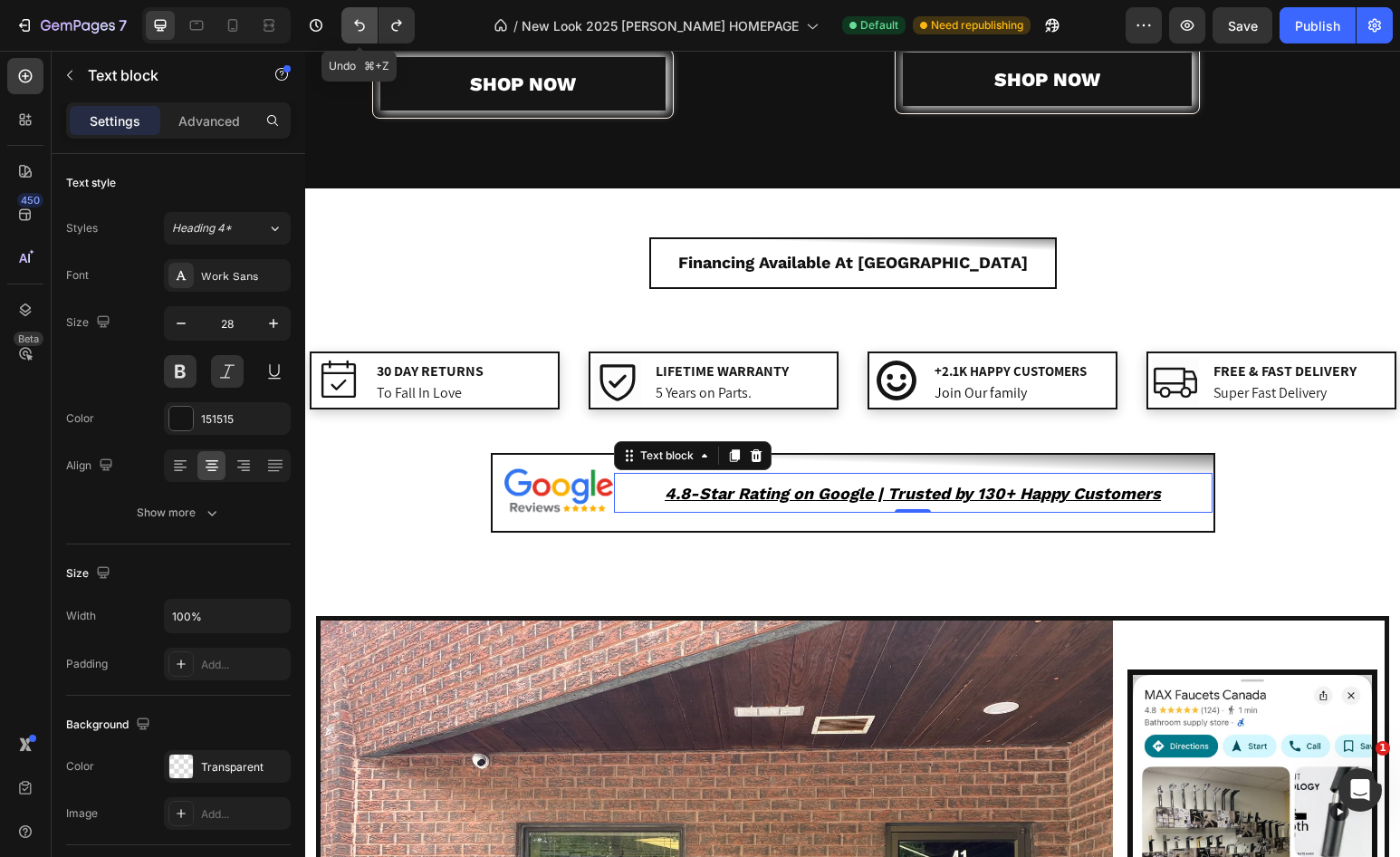
click at [355, 27] on icon "Undo/Redo" at bounding box center [360, 26] width 18 height 18
click at [355, 28] on icon "Undo/Redo" at bounding box center [360, 26] width 18 height 18
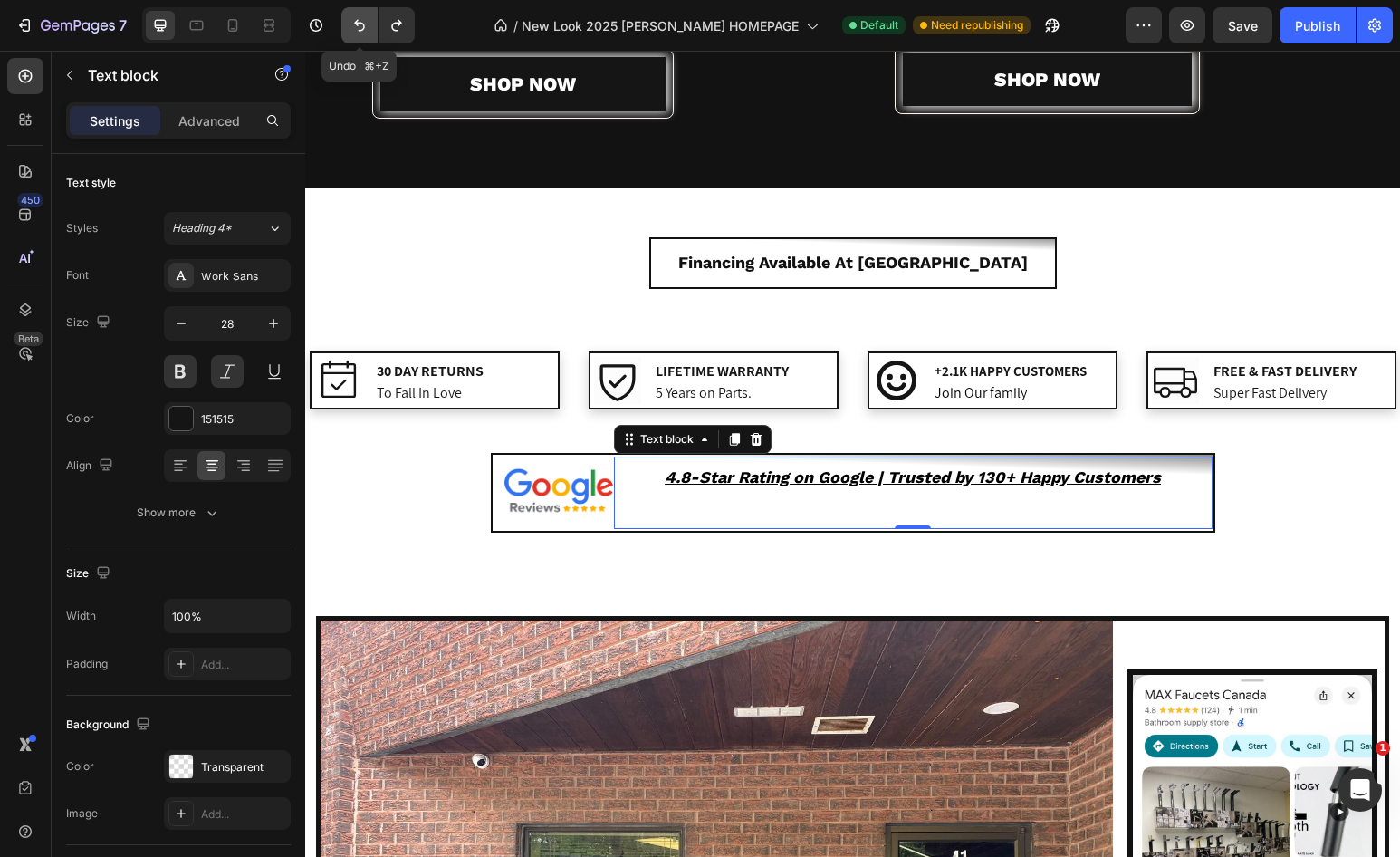
click at [374, 26] on button "Undo/Redo" at bounding box center [360, 26] width 37 height 37
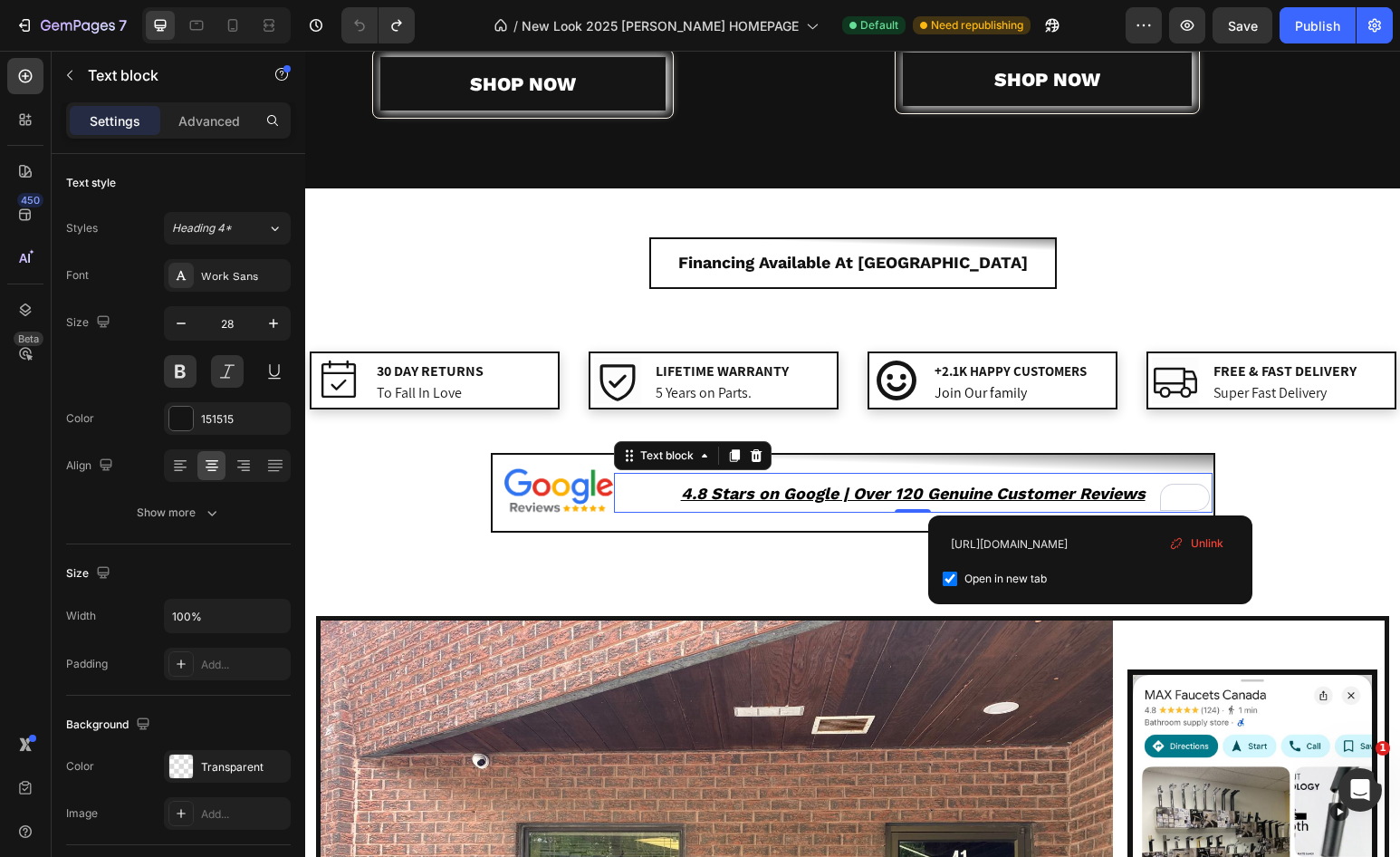
click at [754, 498] on u "4.8 Stars on Google | Over 120 Genuine Customer Reviews" at bounding box center [913, 493] width 465 height 19
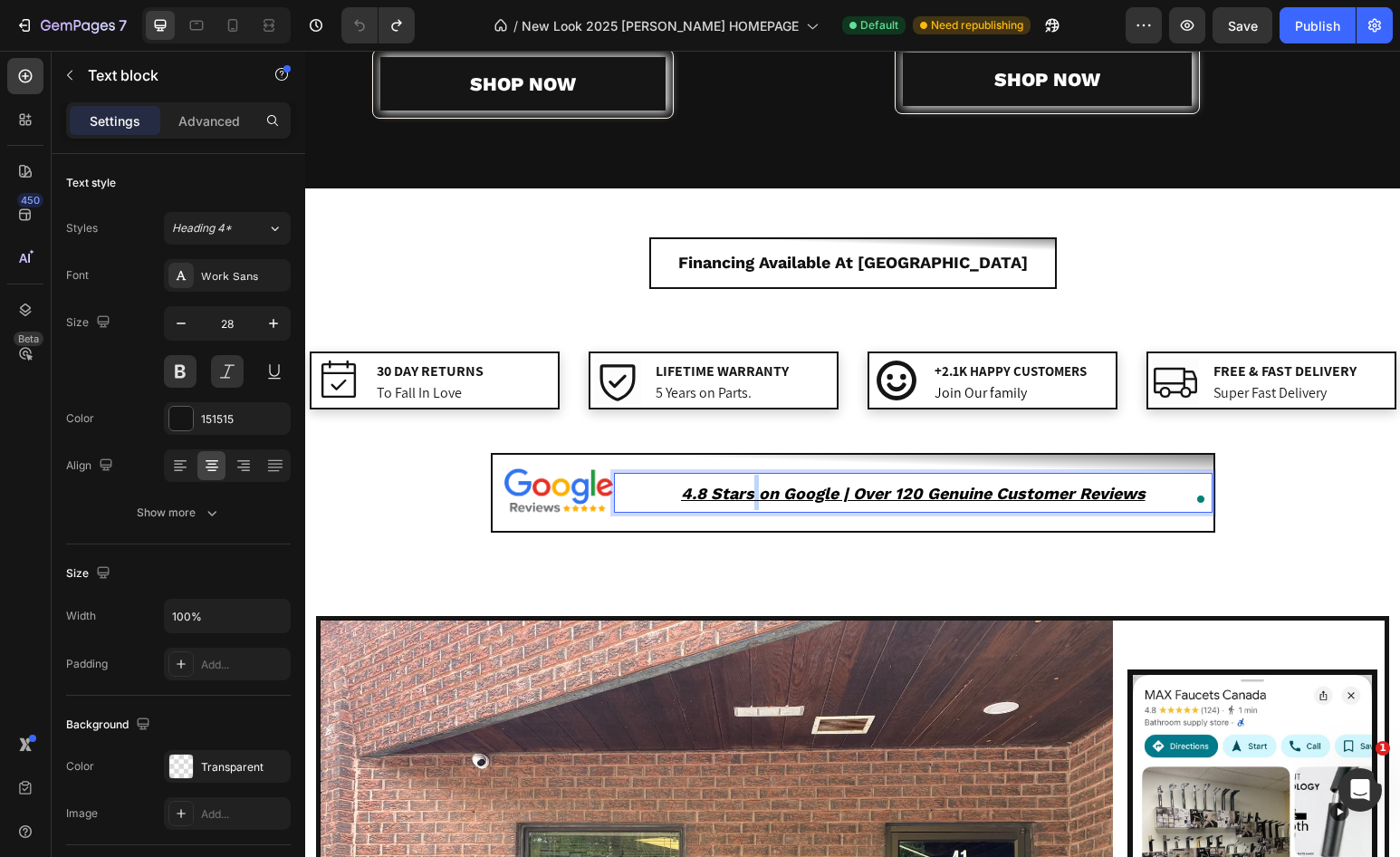
click at [754, 498] on u "4.8 Stars on Google | Over 120 Genuine Customer Reviews" at bounding box center [913, 493] width 465 height 19
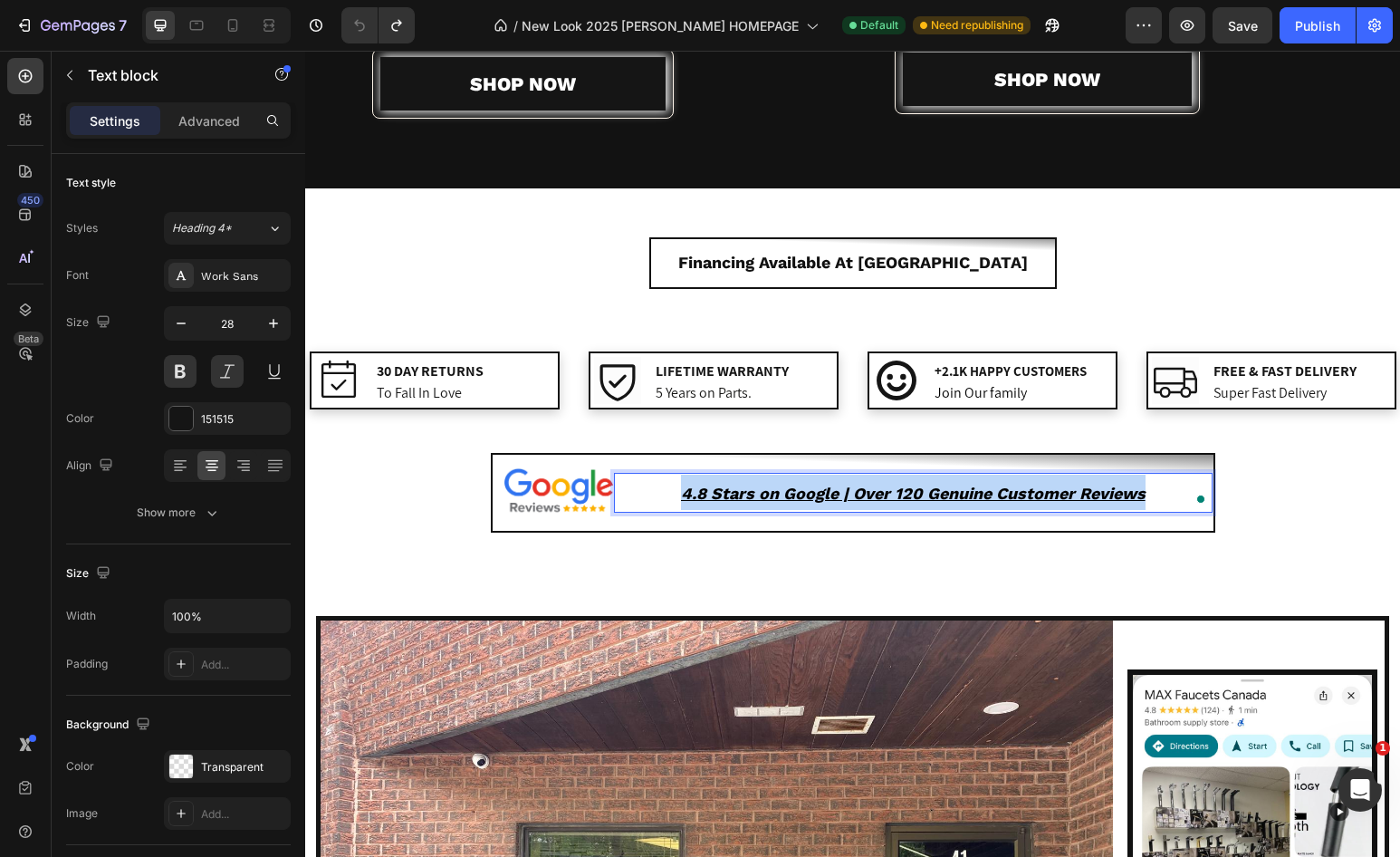
click at [754, 498] on u "4.8 Stars on Google | Over 120 Genuine Customer Reviews" at bounding box center [913, 493] width 465 height 19
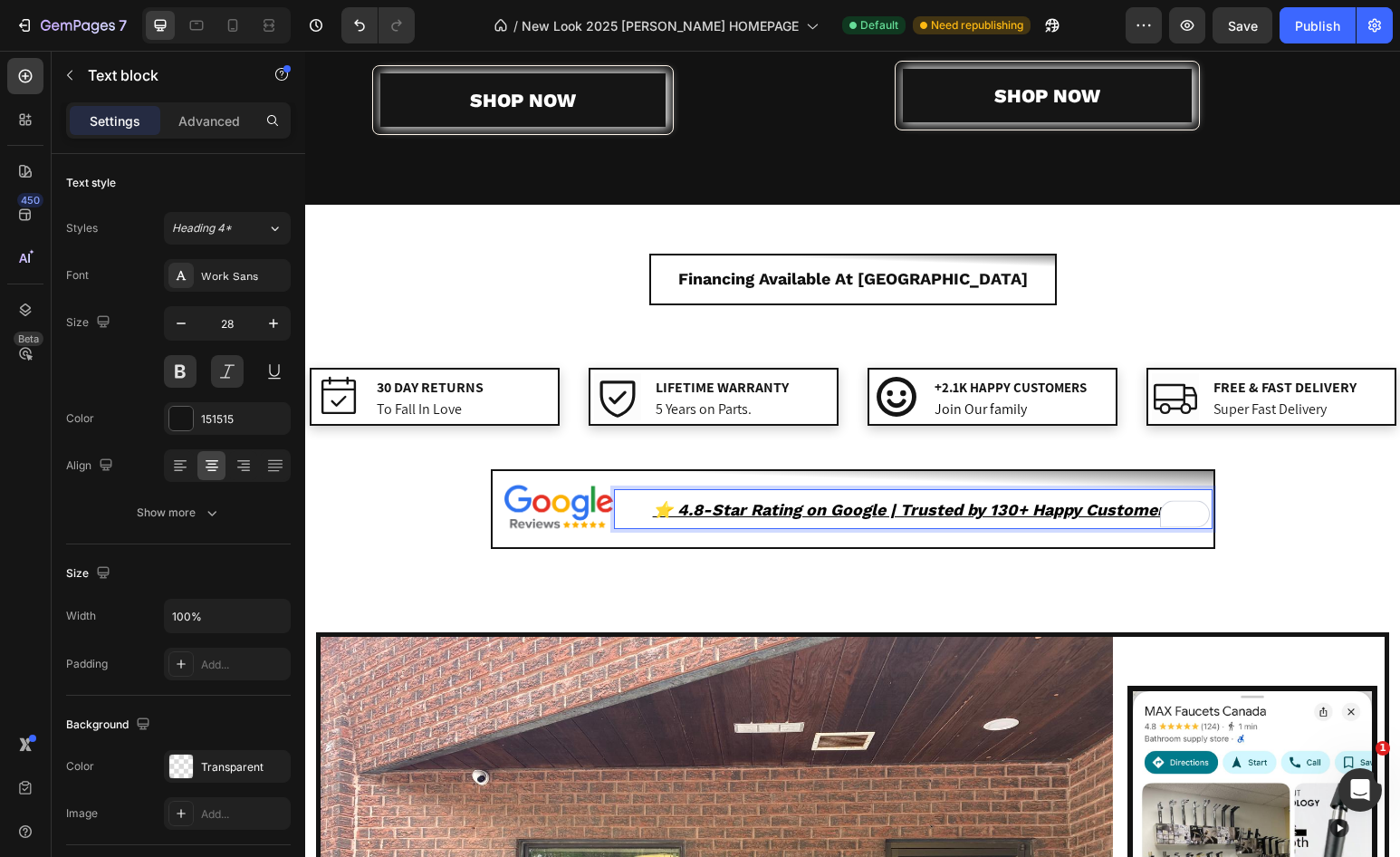
scroll to position [2617, 0]
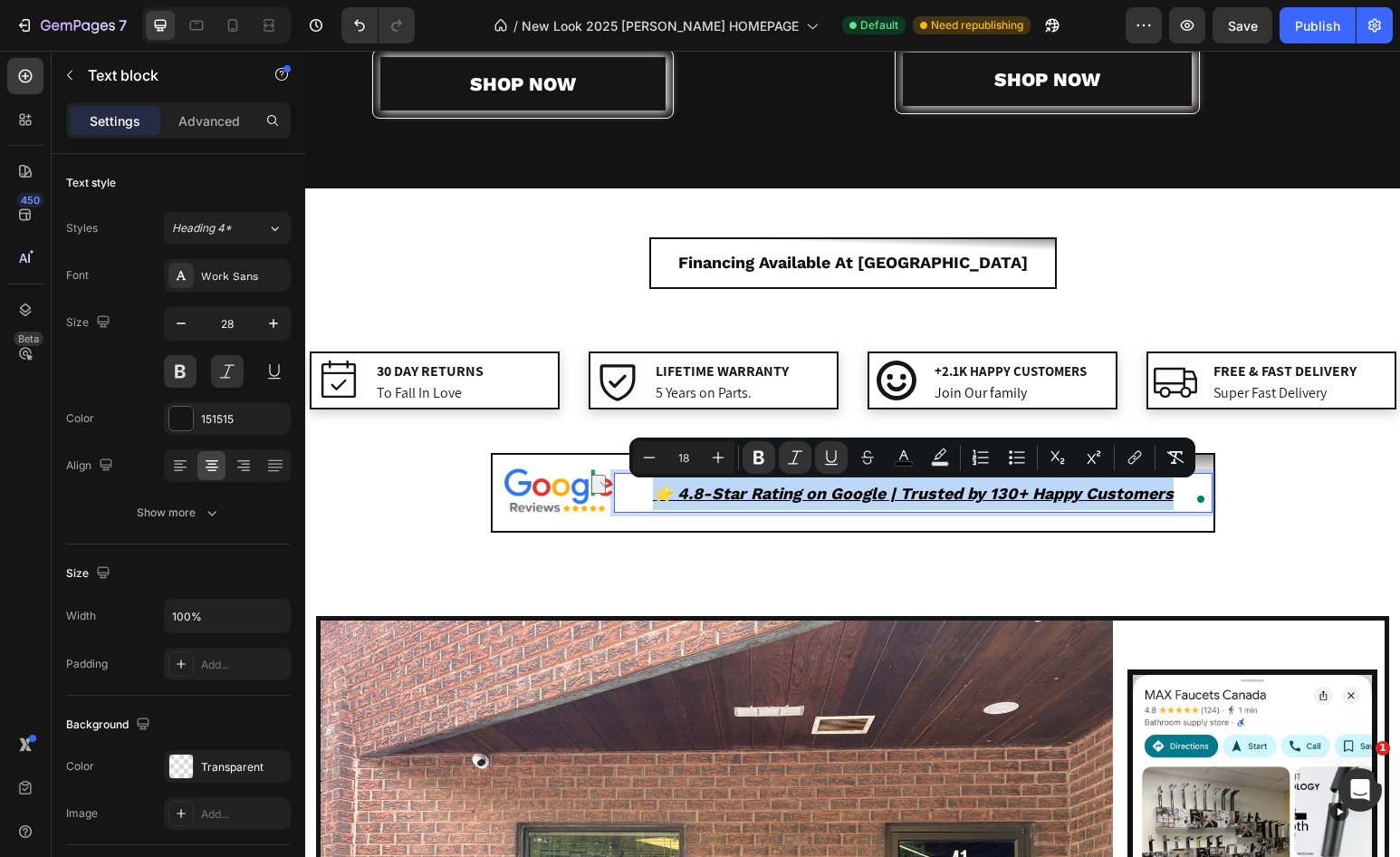
drag, startPoint x: 1166, startPoint y: 491, endPoint x: 660, endPoint y: 503, distance: 506.1
click at [660, 503] on u "⭐️ 4.8-Star Rating on Google | Trusted by 130+ Happy Customers" at bounding box center [913, 493] width 520 height 19
click at [1141, 463] on icon "Editor contextual toolbar" at bounding box center [1135, 457] width 18 height 18
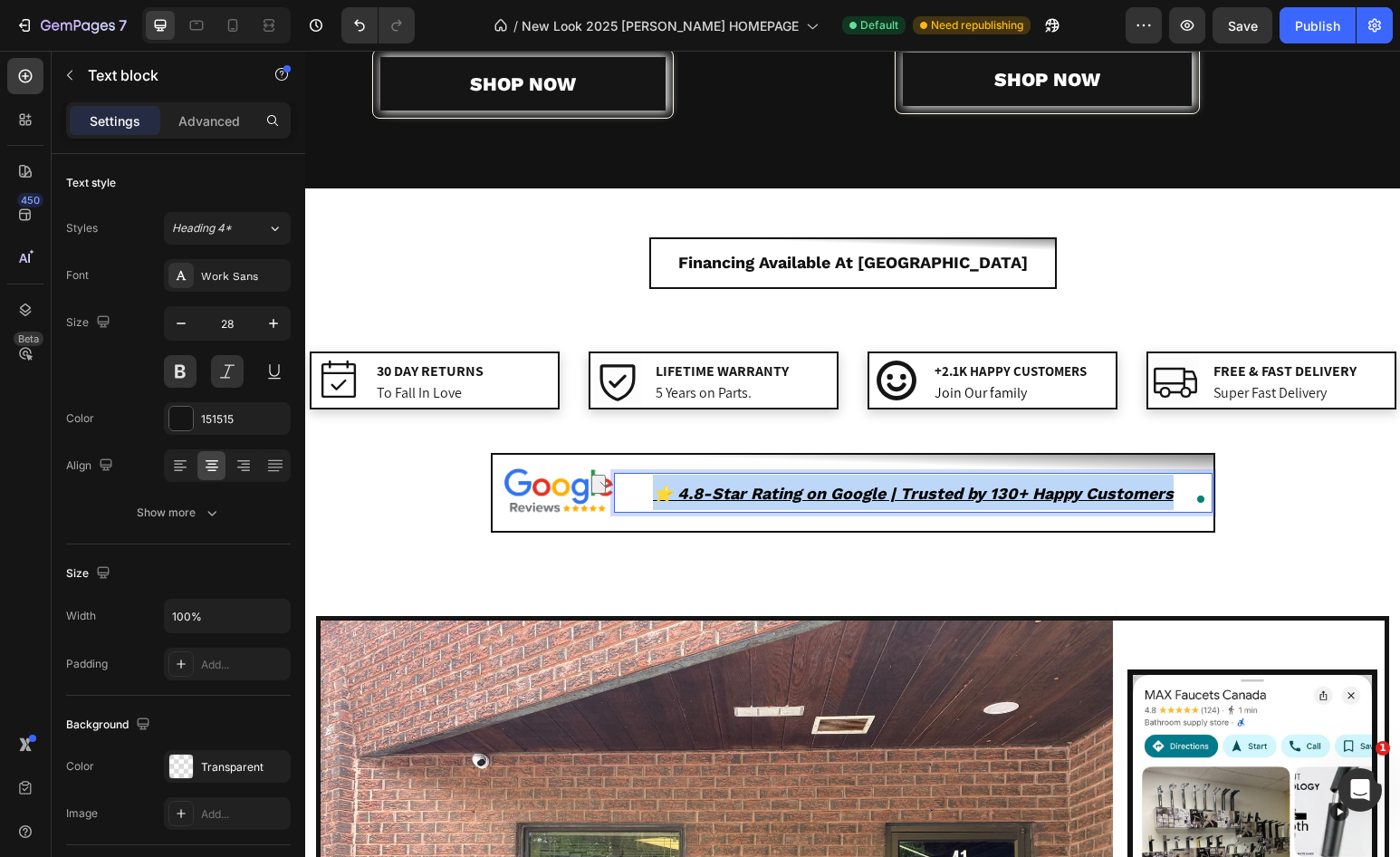
click at [1057, 490] on u "⭐️ 4.8-Star Rating on Google | Trusted by 130+ Happy Customers" at bounding box center [913, 493] width 520 height 19
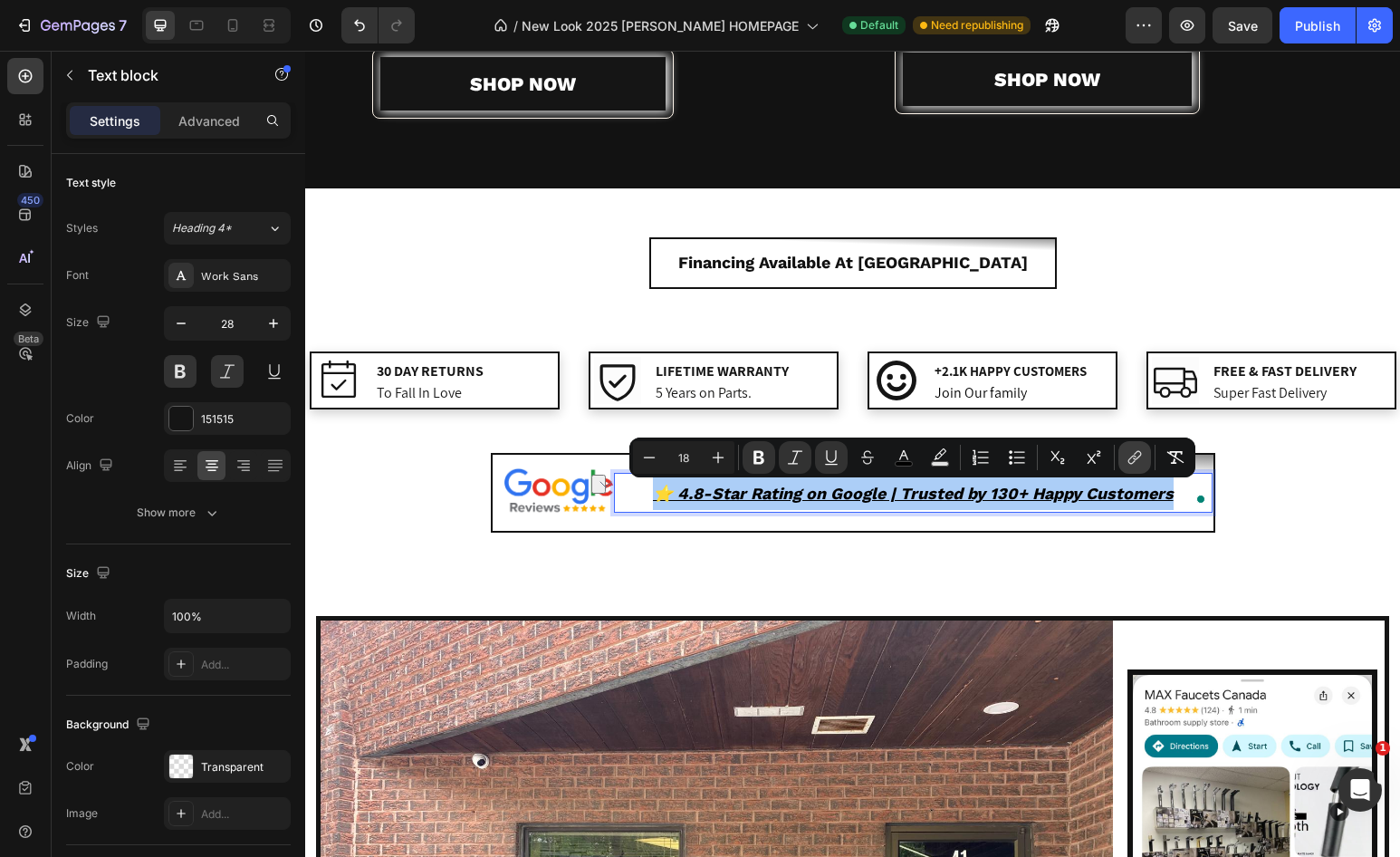
click at [1140, 465] on icon "Editor contextual toolbar" at bounding box center [1135, 457] width 18 height 18
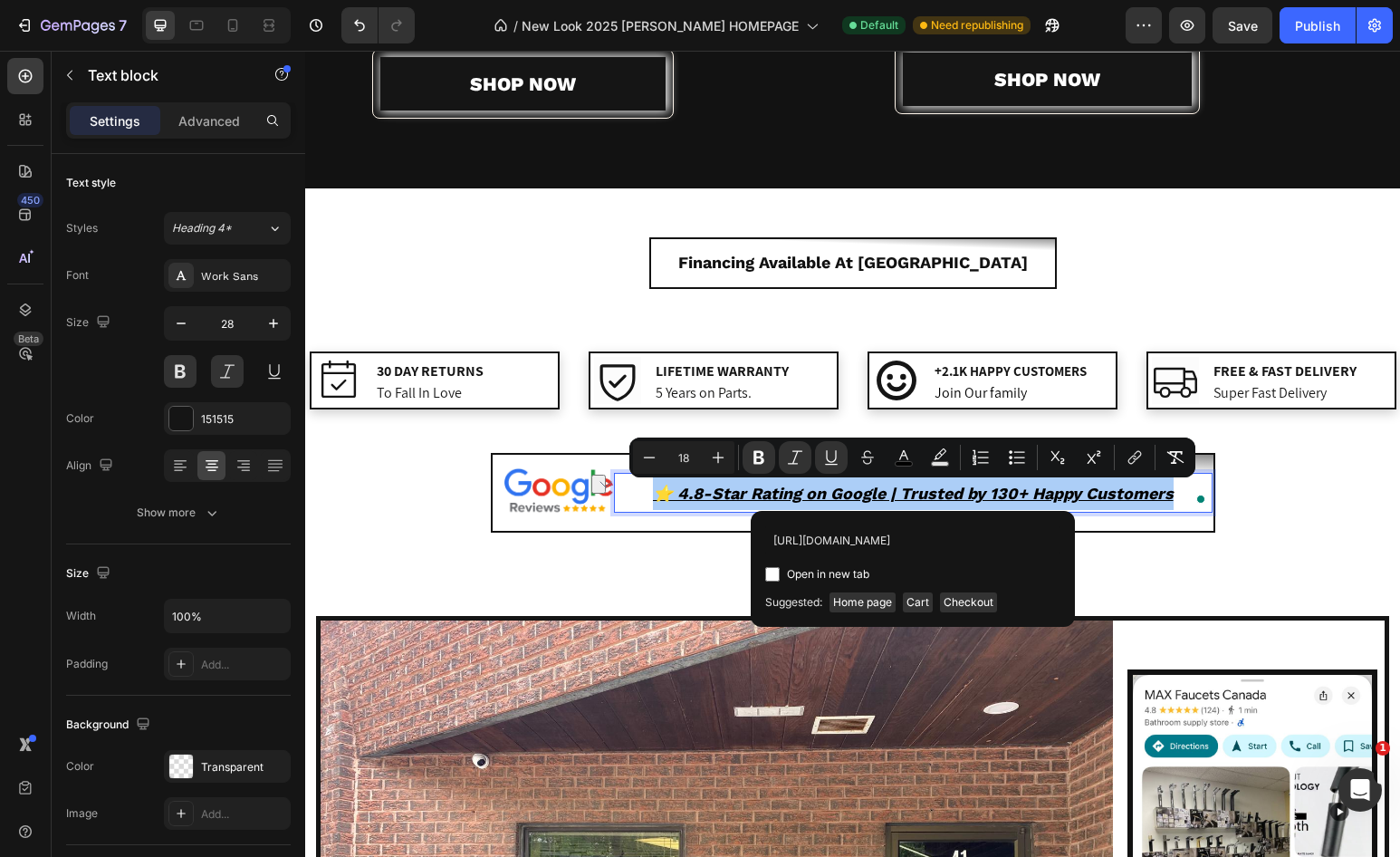
scroll to position [0, 41]
type input "https://maps.app.goo.gl/ZuGDETaeV6JVmeJRA"
click at [1032, 571] on div "Open in new tab" at bounding box center [913, 575] width 295 height 22
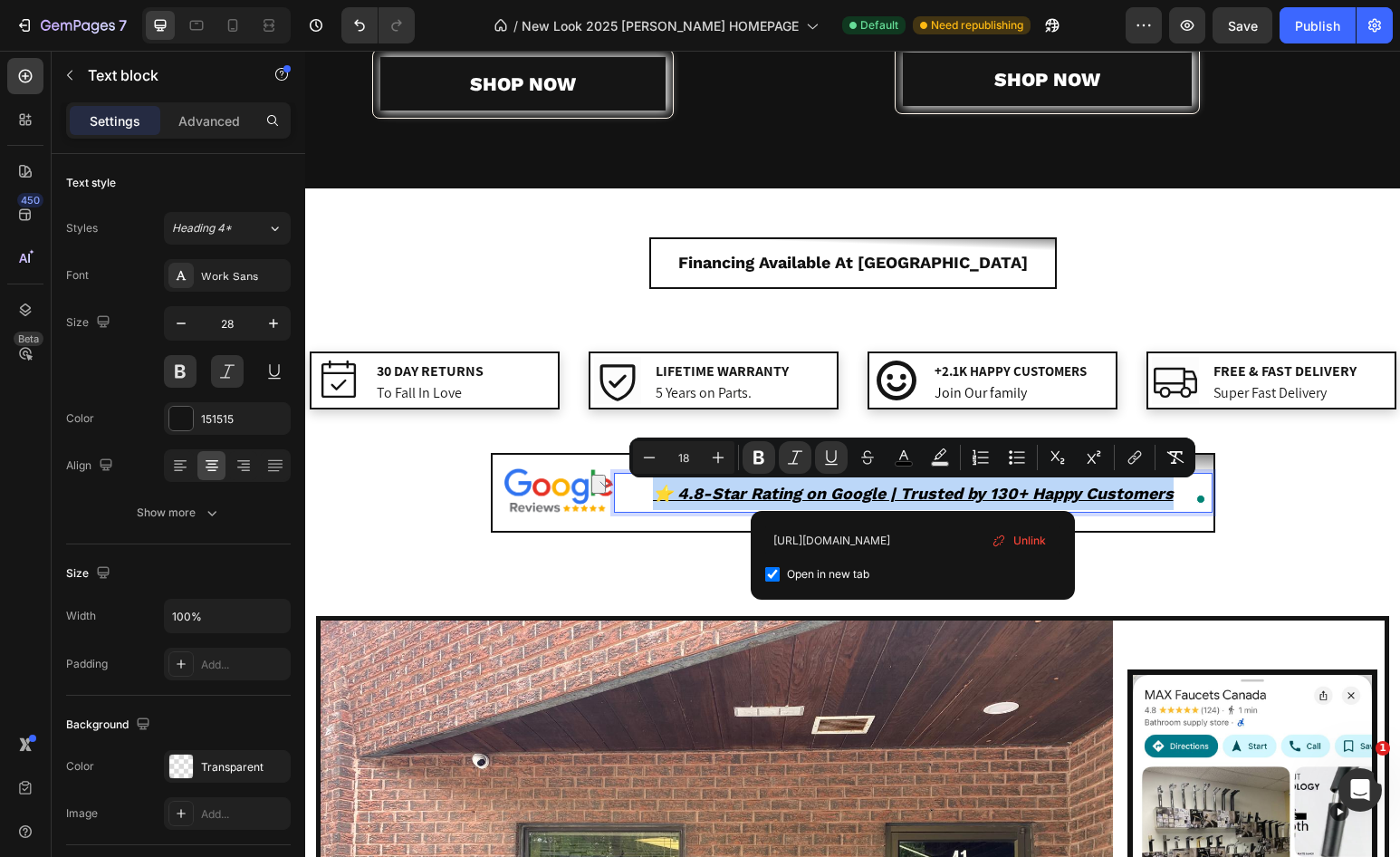
checkbox input "true"
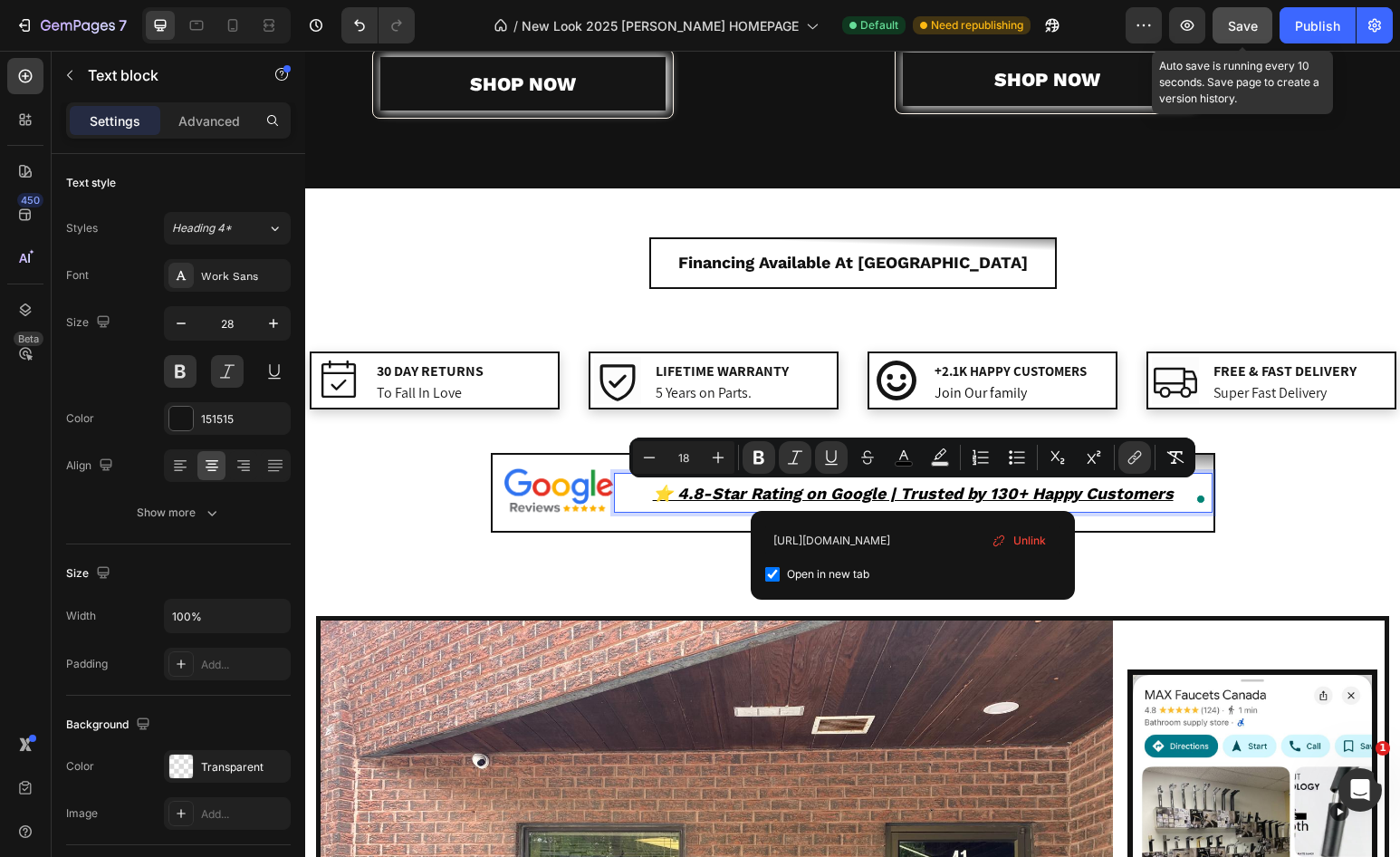
click at [1245, 18] on span "Save" at bounding box center [1242, 26] width 30 height 16
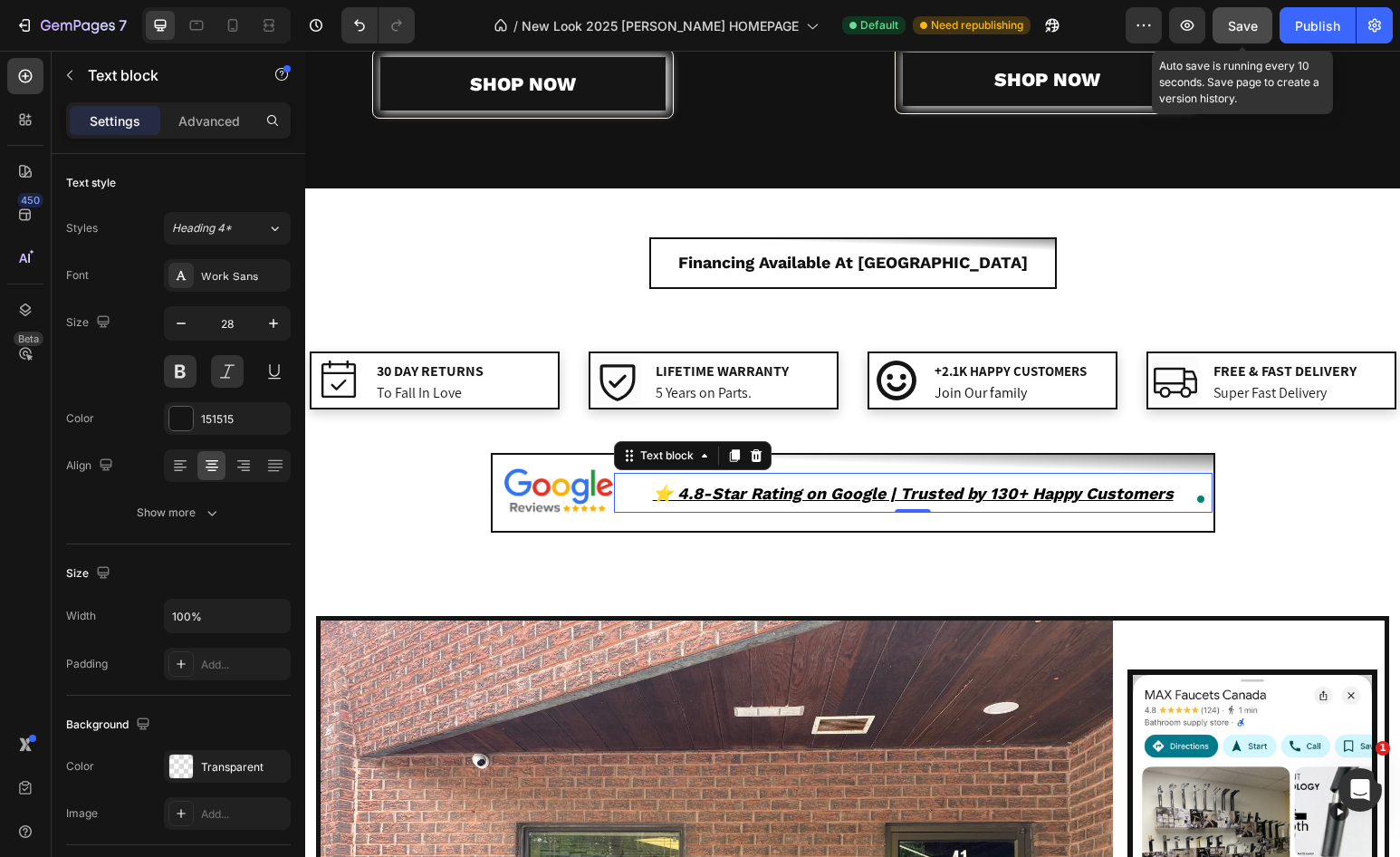
click at [1249, 27] on span "Save" at bounding box center [1242, 26] width 30 height 16
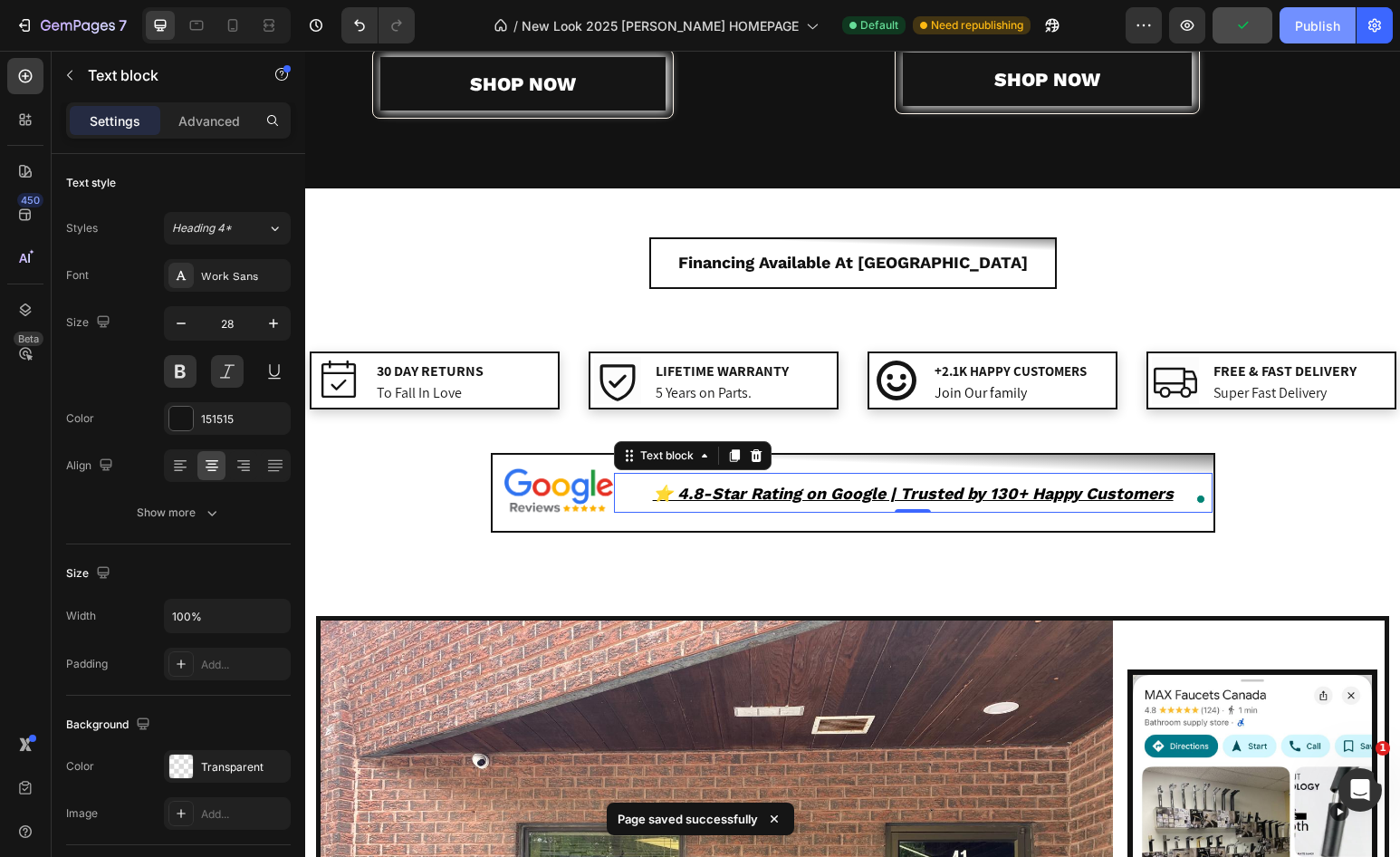
click at [1309, 28] on div "Publish" at bounding box center [1318, 26] width 45 height 19
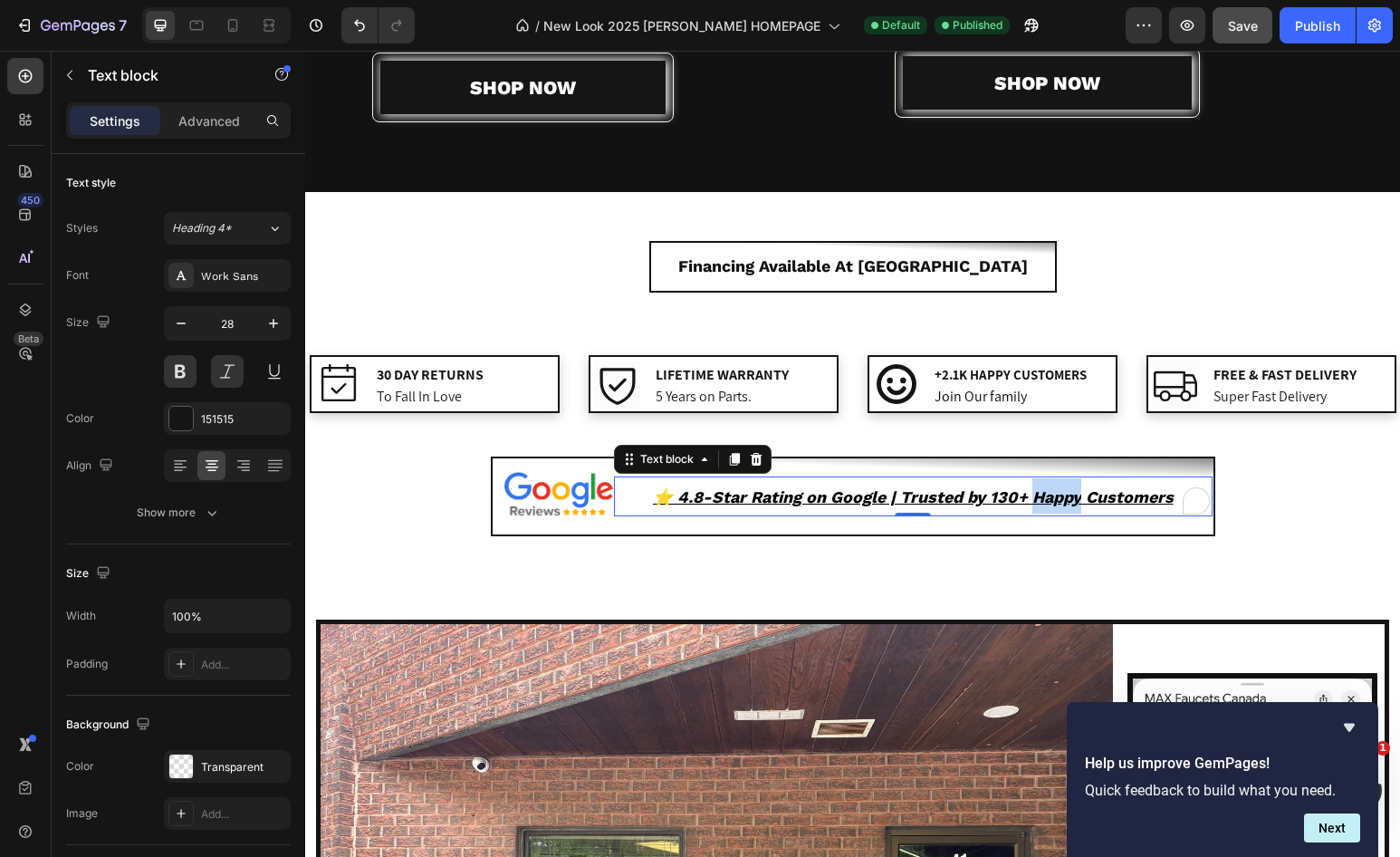
click at [1070, 496] on u "⭐️ 4.8-Star Rating on Google | Trusted by 130+ Happy Customers" at bounding box center [913, 497] width 520 height 19
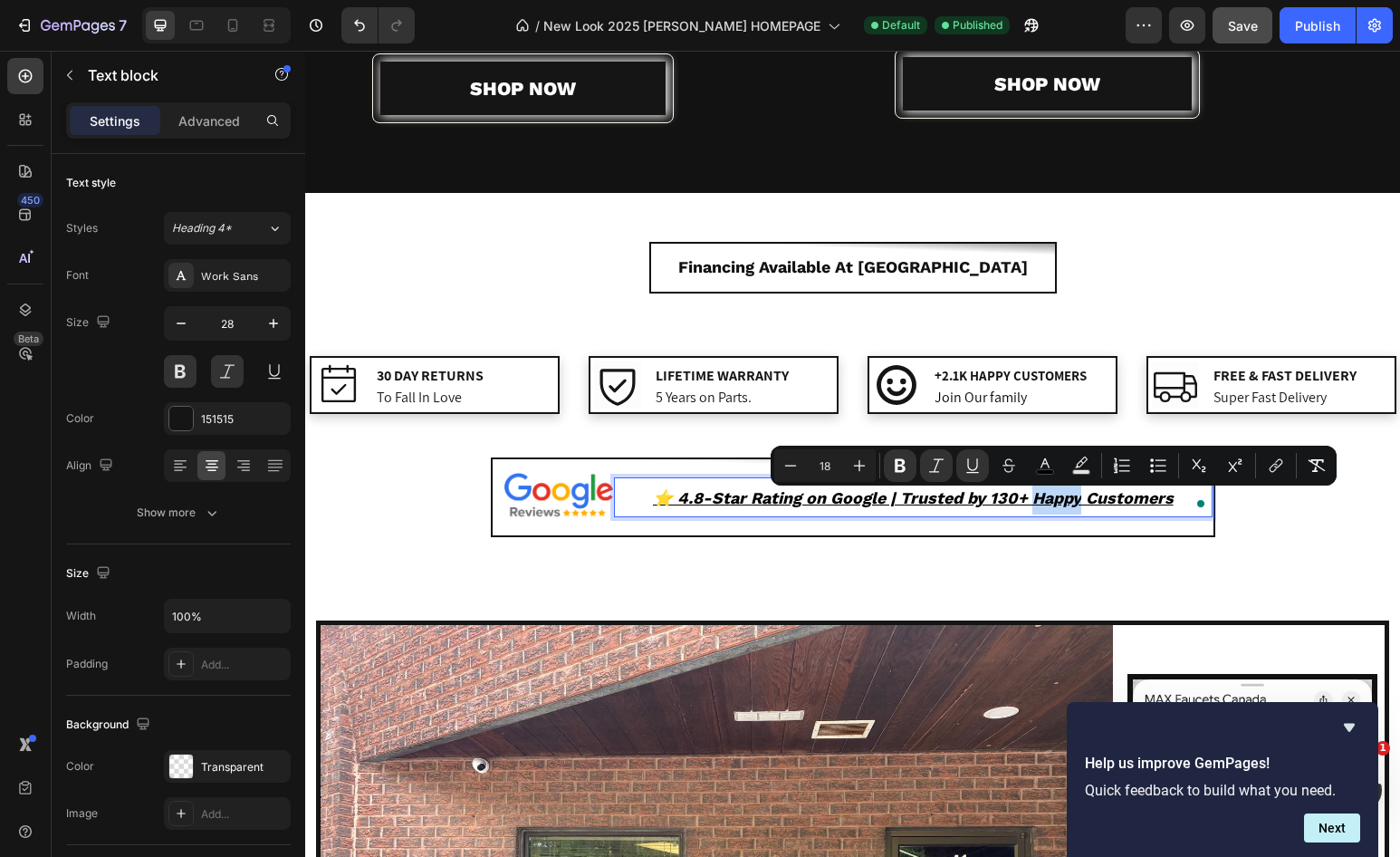
scroll to position [2609, 0]
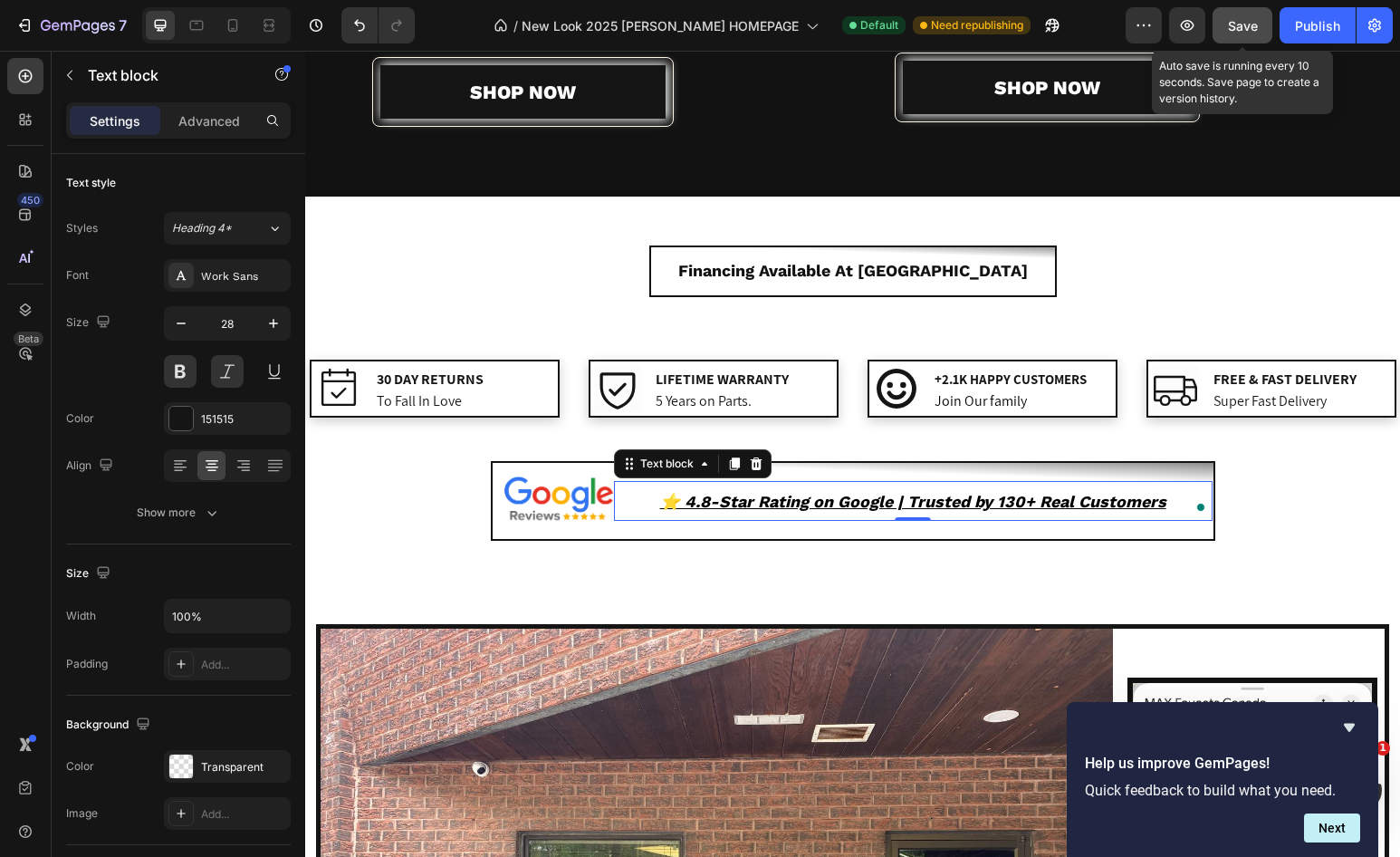
click at [1252, 28] on span "Save" at bounding box center [1242, 26] width 30 height 16
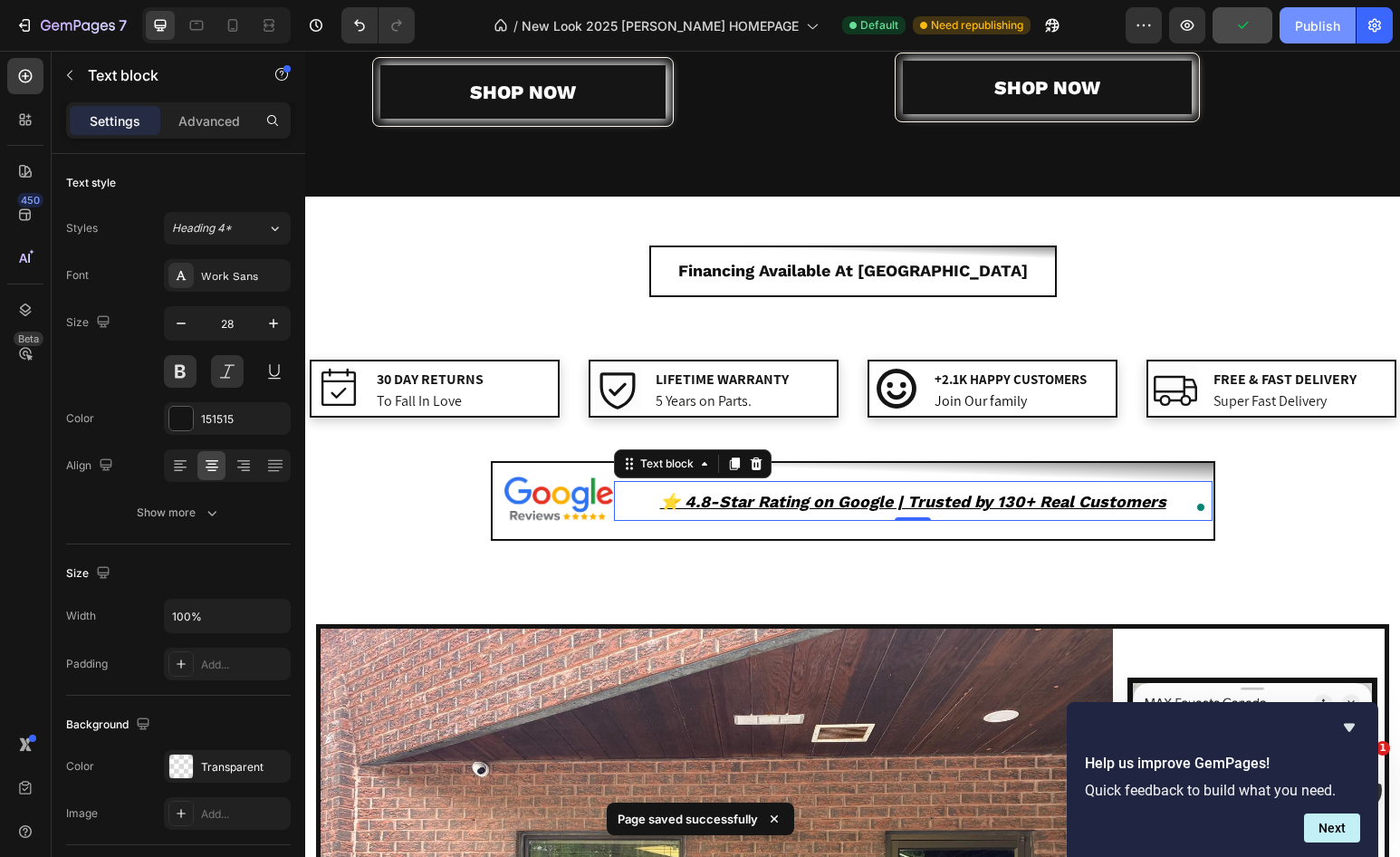
click at [1327, 30] on div "Publish" at bounding box center [1318, 26] width 45 height 19
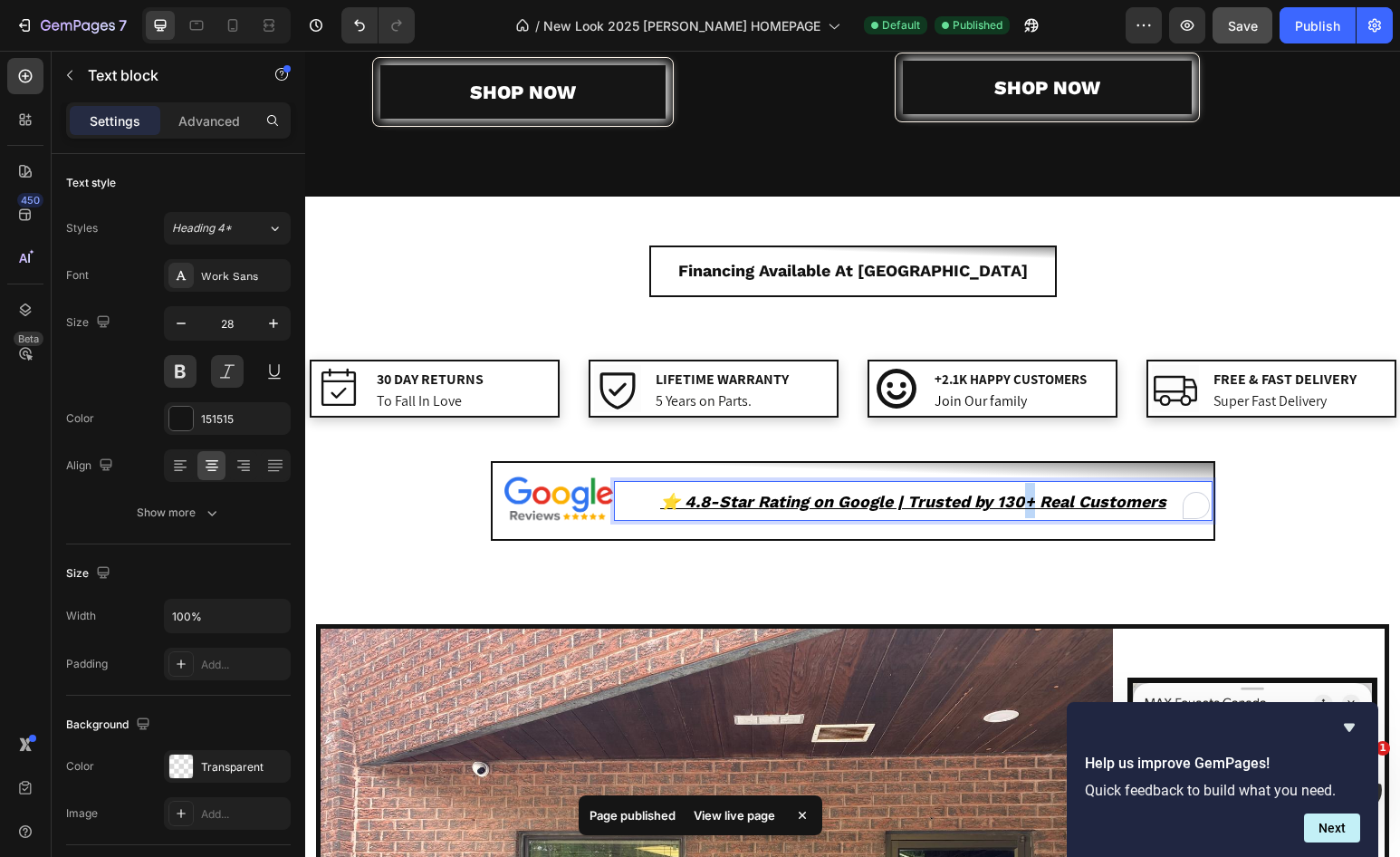
click at [1026, 503] on u "⭐️ 4.8-Star Rating on Google | Trusted by 130+ Real Customers" at bounding box center [913, 501] width 507 height 19
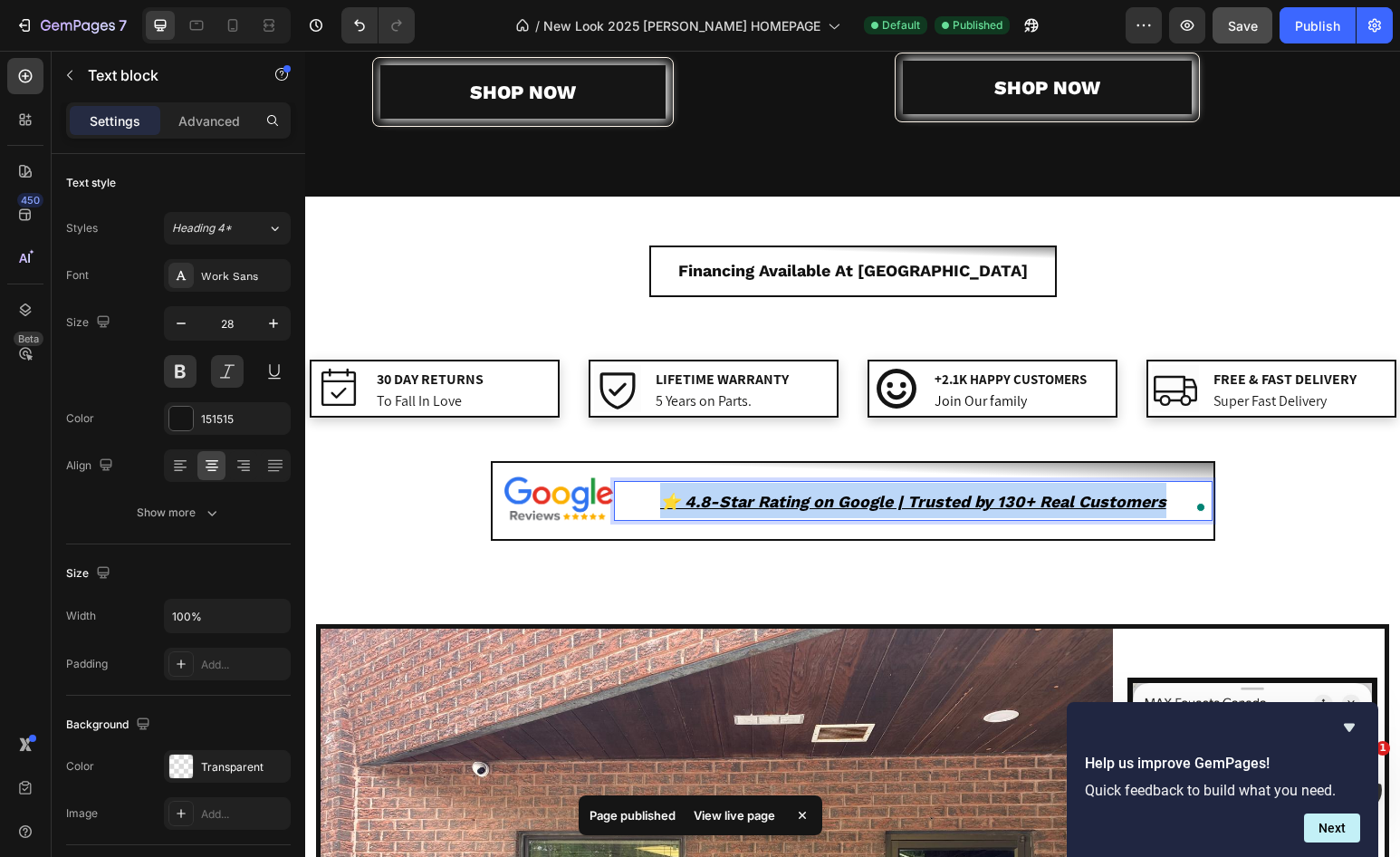
click at [1026, 503] on u "⭐️ 4.8-Star Rating on Google | Trusted by 130+ Real Customers" at bounding box center [913, 501] width 507 height 19
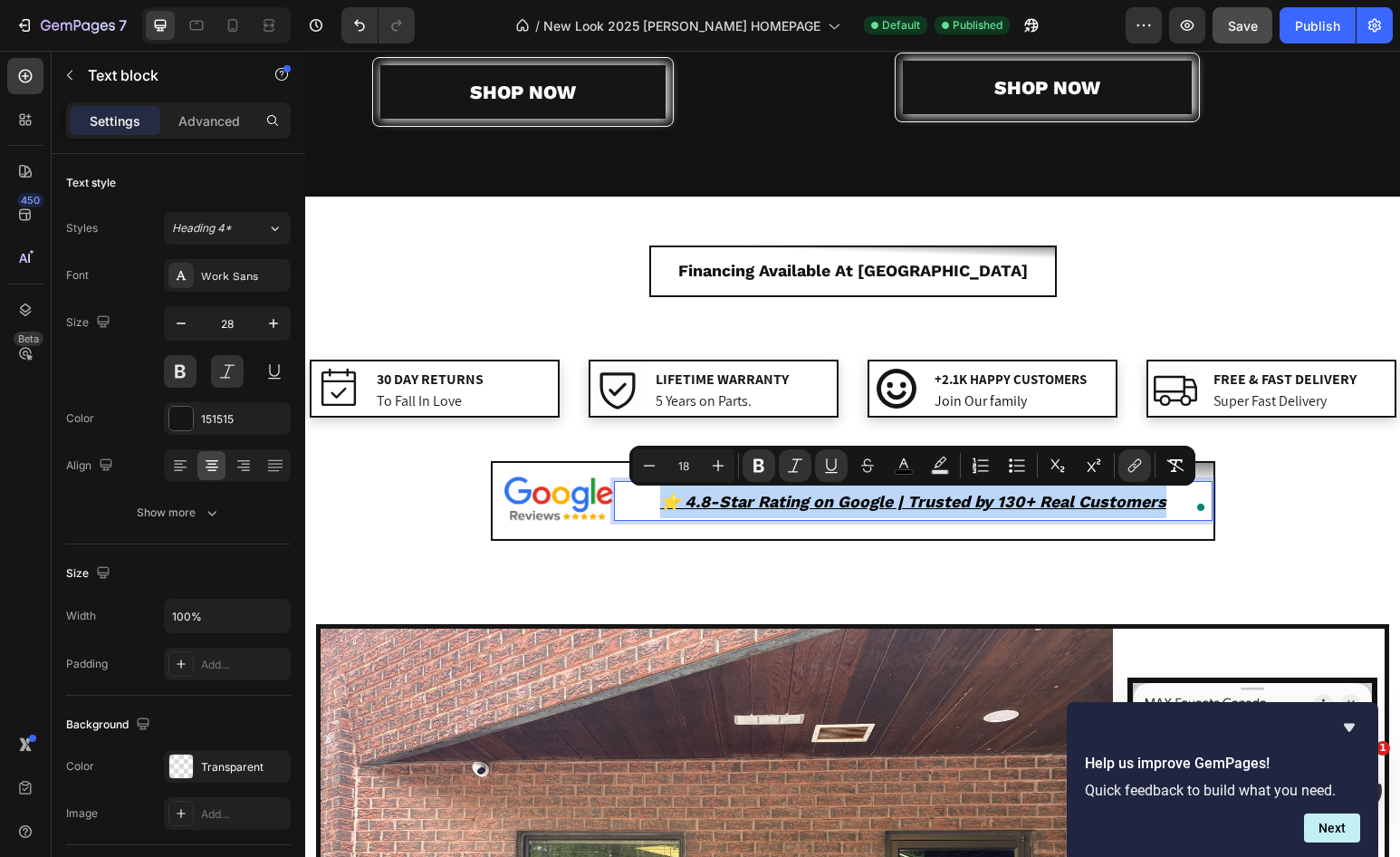
copy u "⭐️ 4.8-Star Rating on Google | Trusted by 130+ Real Customers"
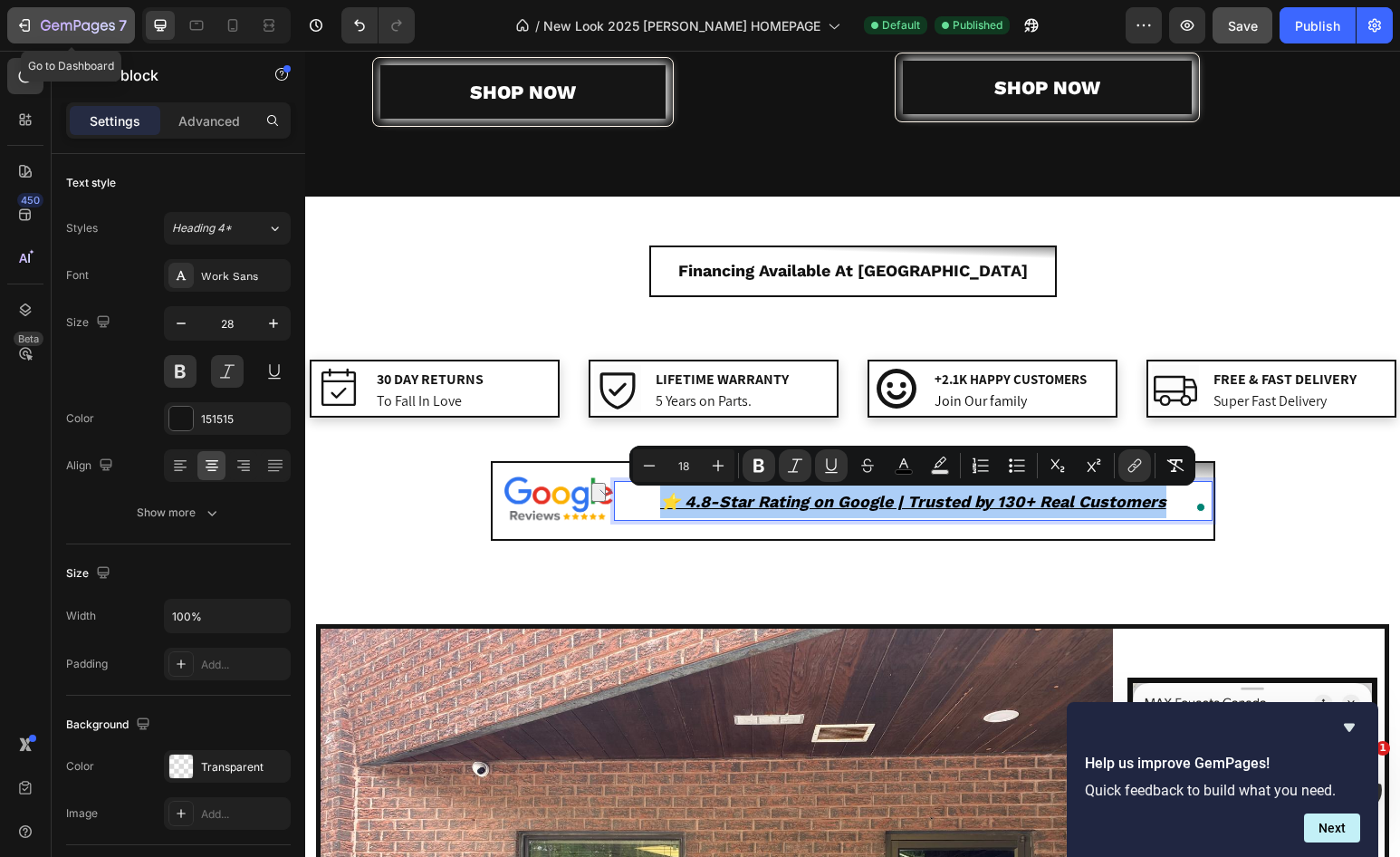
click at [63, 25] on icon "button" at bounding box center [77, 27] width 74 height 16
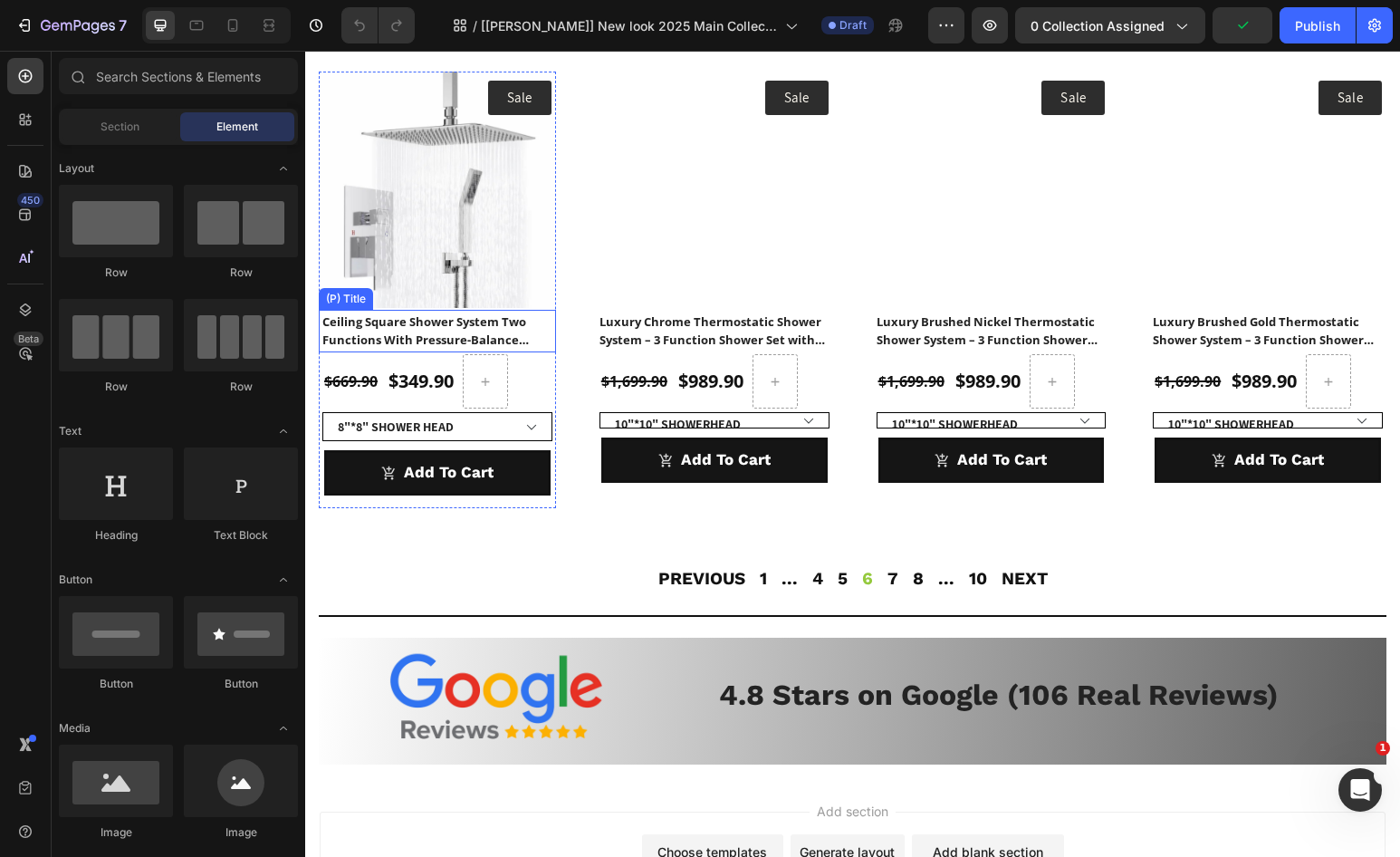
scroll to position [1816, 0]
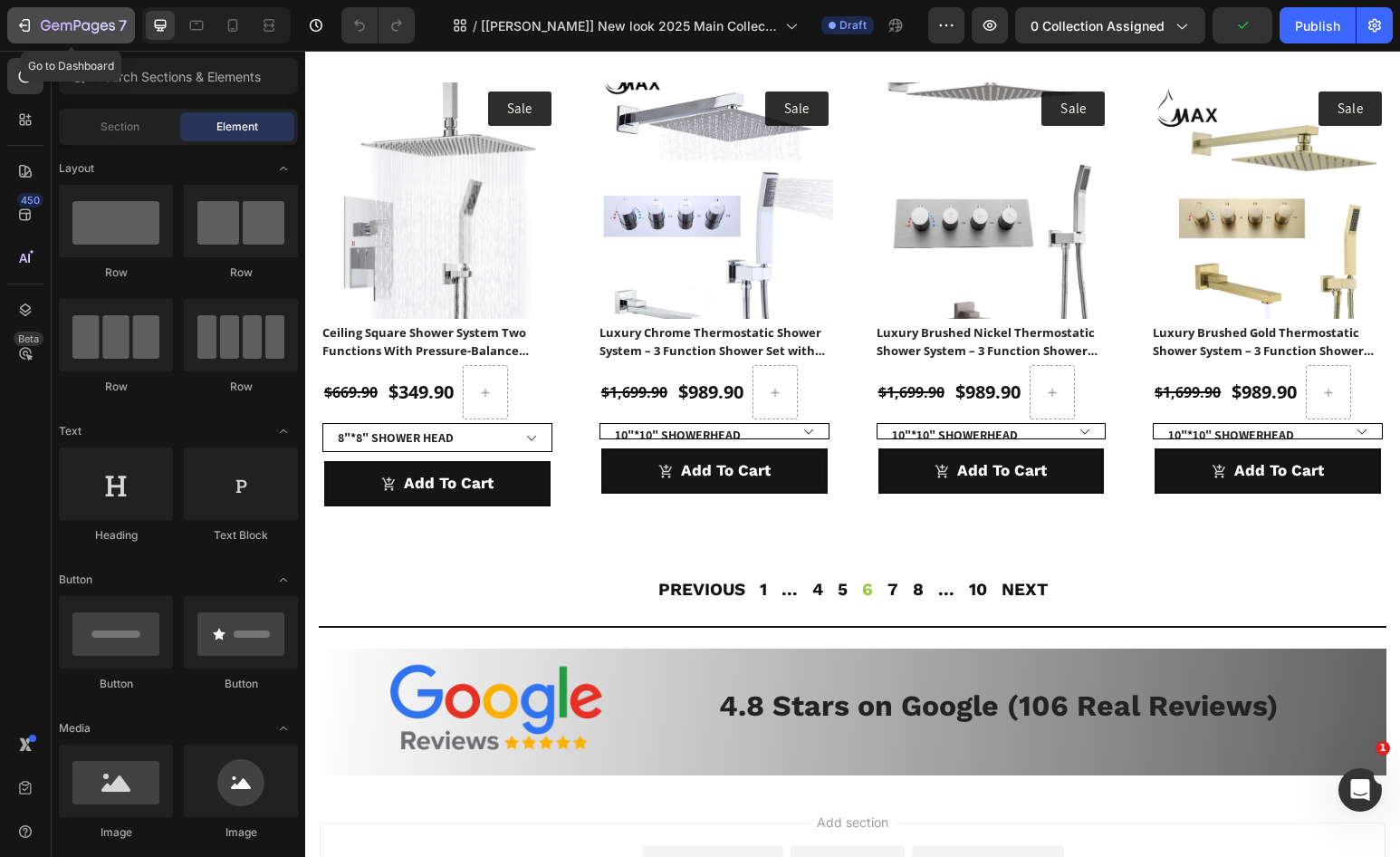
click at [47, 27] on icon "button" at bounding box center [77, 27] width 74 height 16
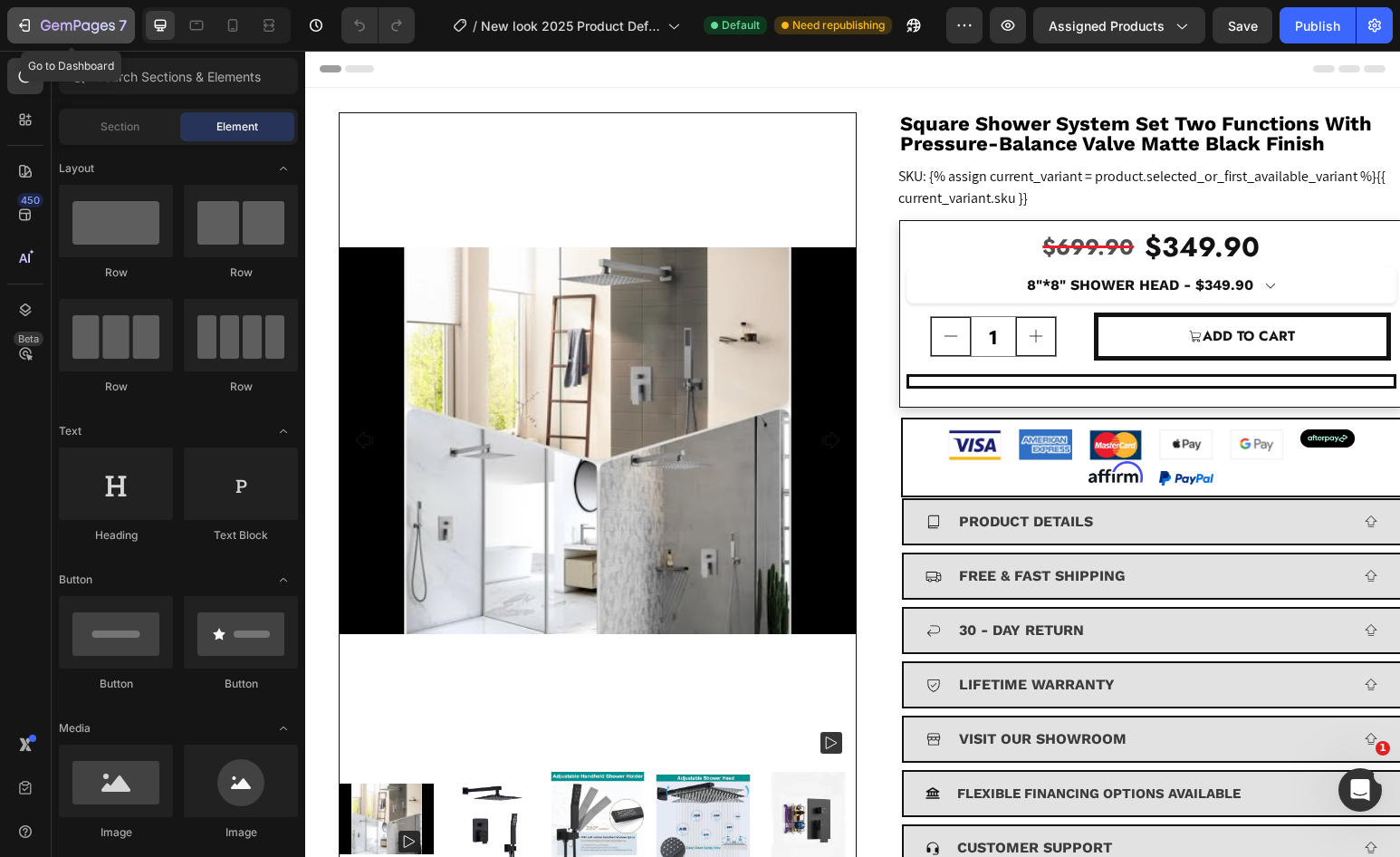
click at [71, 32] on icon "button" at bounding box center [77, 27] width 74 height 16
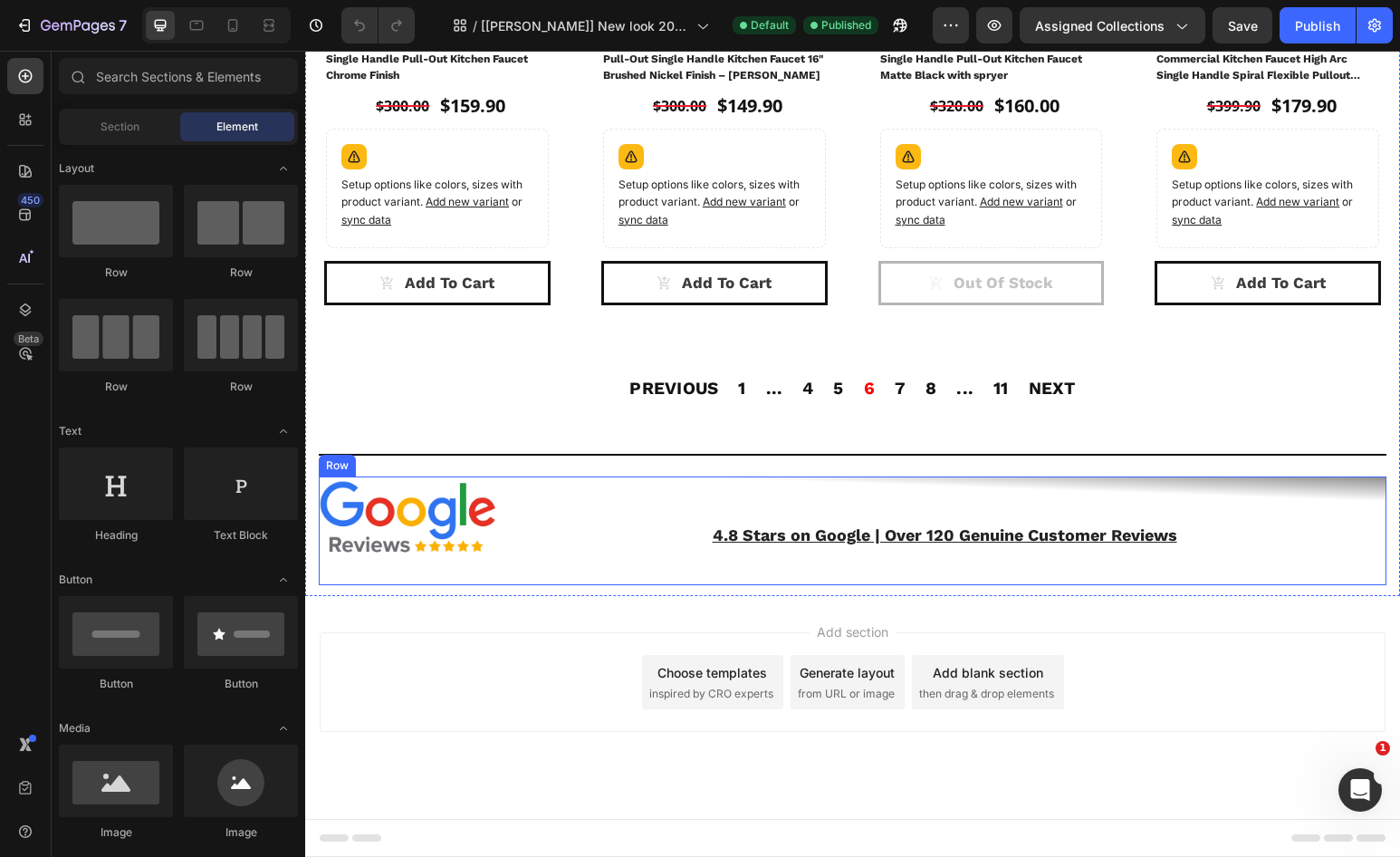
scroll to position [2329, 0]
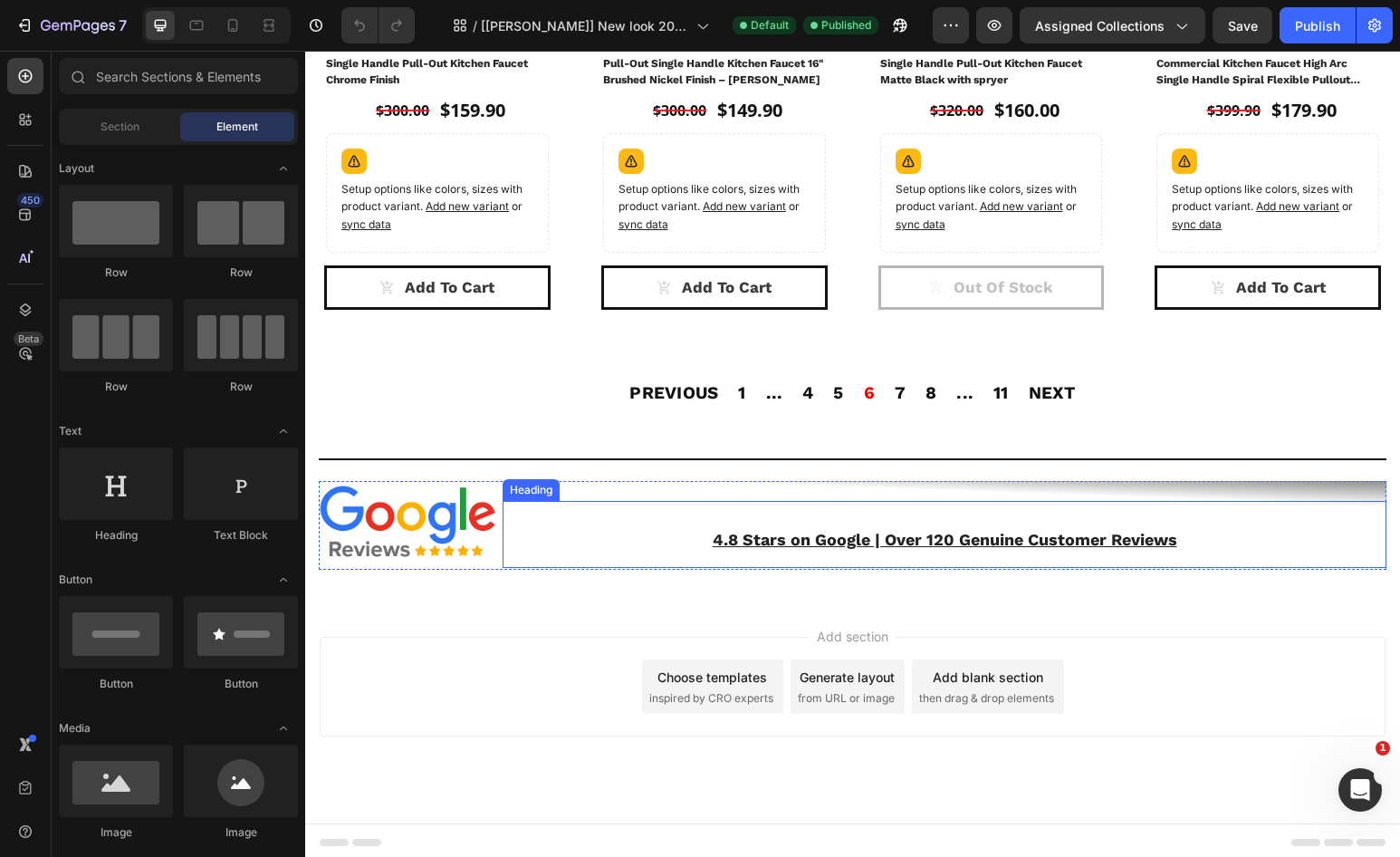
click at [832, 542] on u "4.8 Stars on Google | Over 120 Genuine Customer Reviews" at bounding box center [945, 539] width 465 height 19
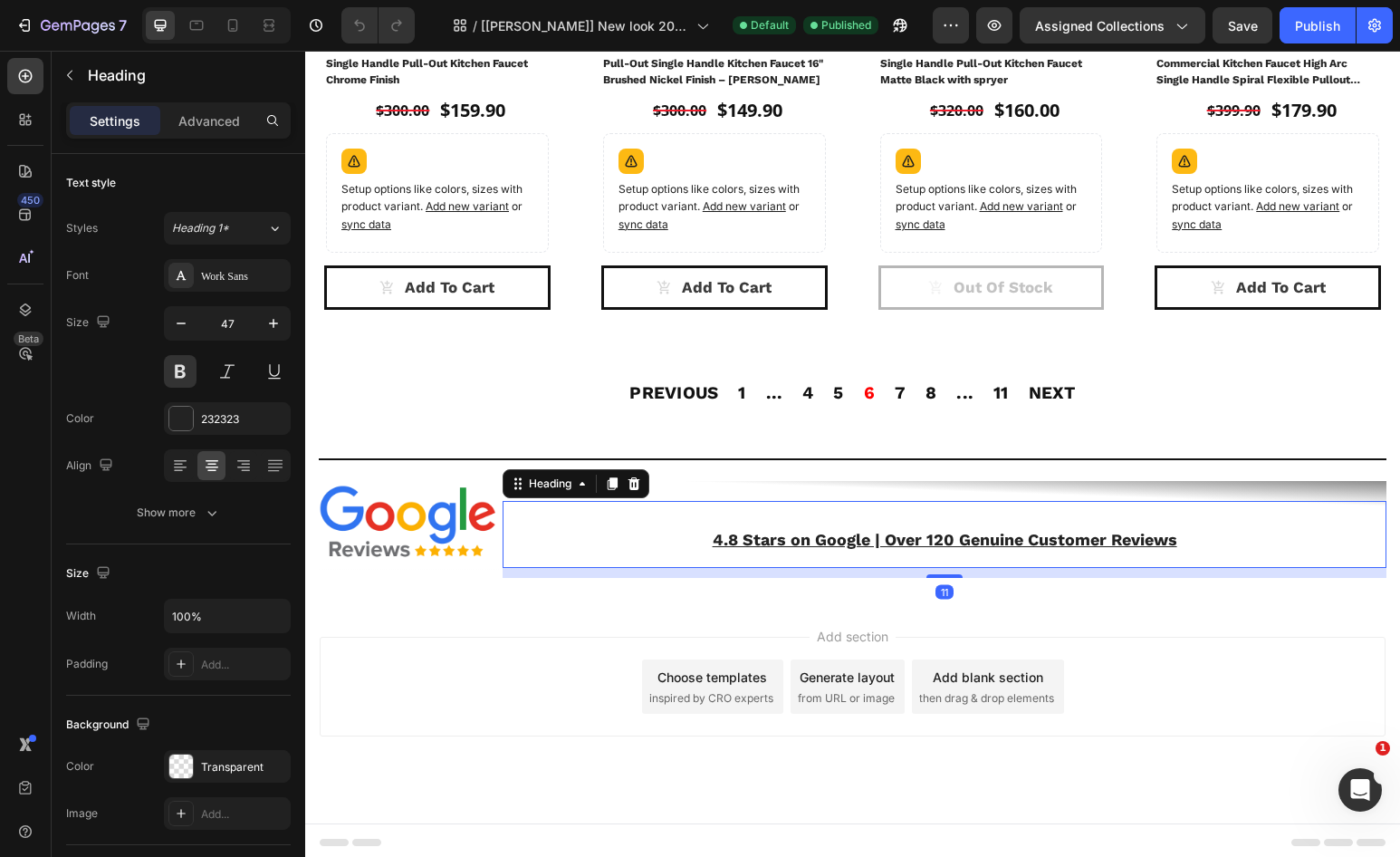
click at [832, 542] on u "4.8 Stars on Google | Over 120 Genuine Customer Reviews" at bounding box center [945, 539] width 465 height 19
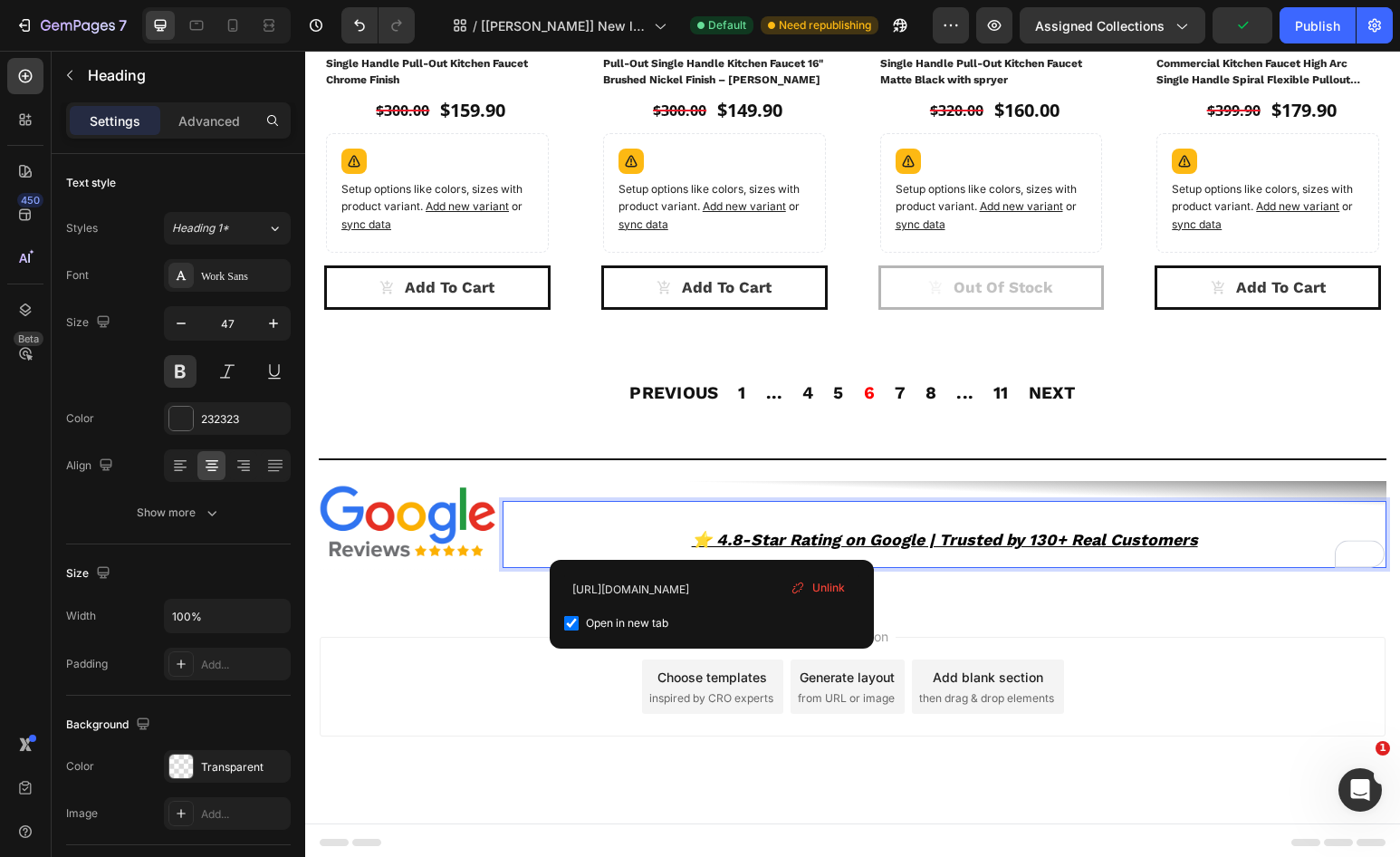
click at [859, 537] on u "⭐️ 4.8-Star Rating on Google | Trusted by 130+ Real Customers" at bounding box center [945, 539] width 507 height 19
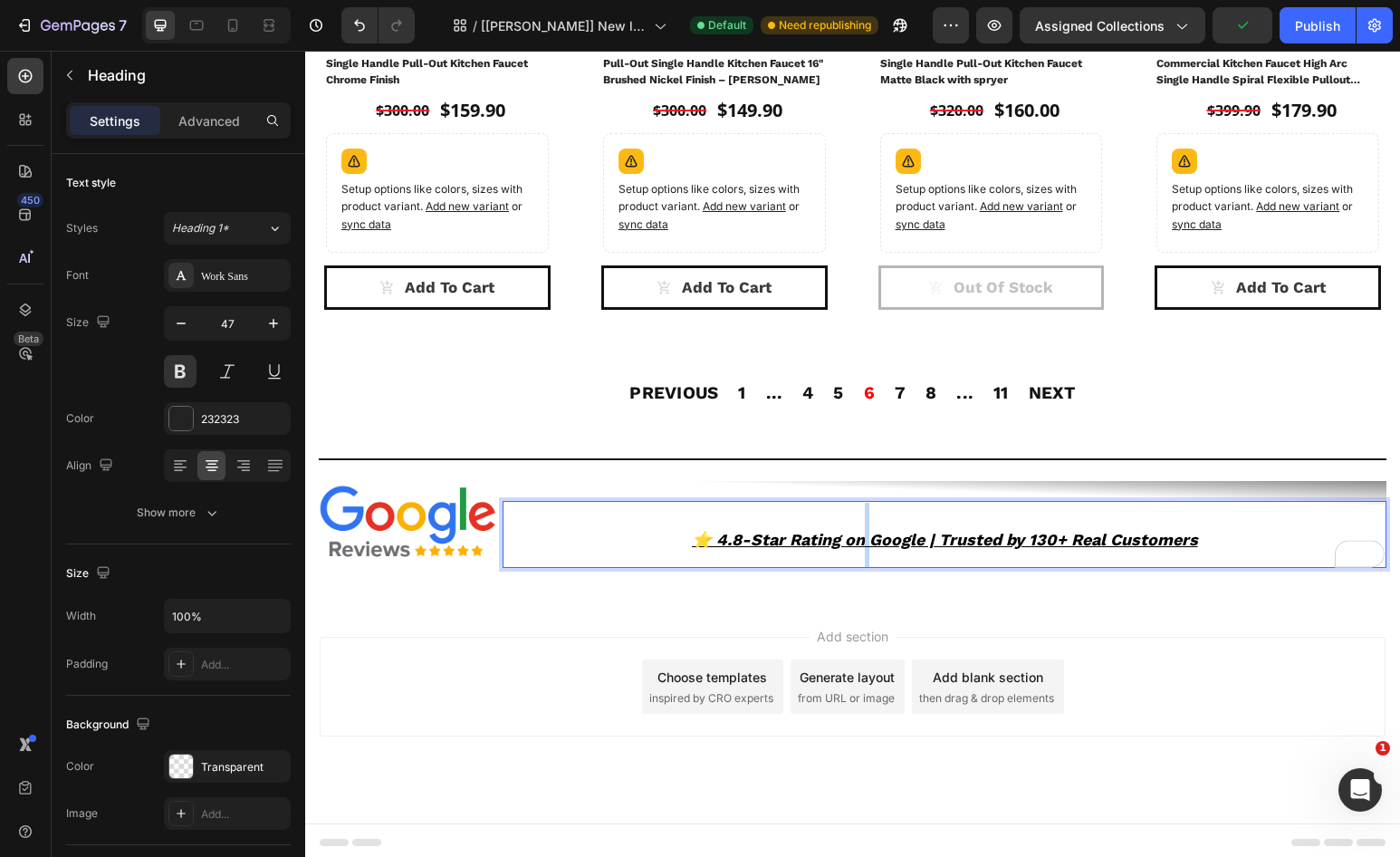
click at [859, 537] on u "⭐️ 4.8-Star Rating on Google | Trusted by 130+ Real Customers" at bounding box center [945, 539] width 507 height 19
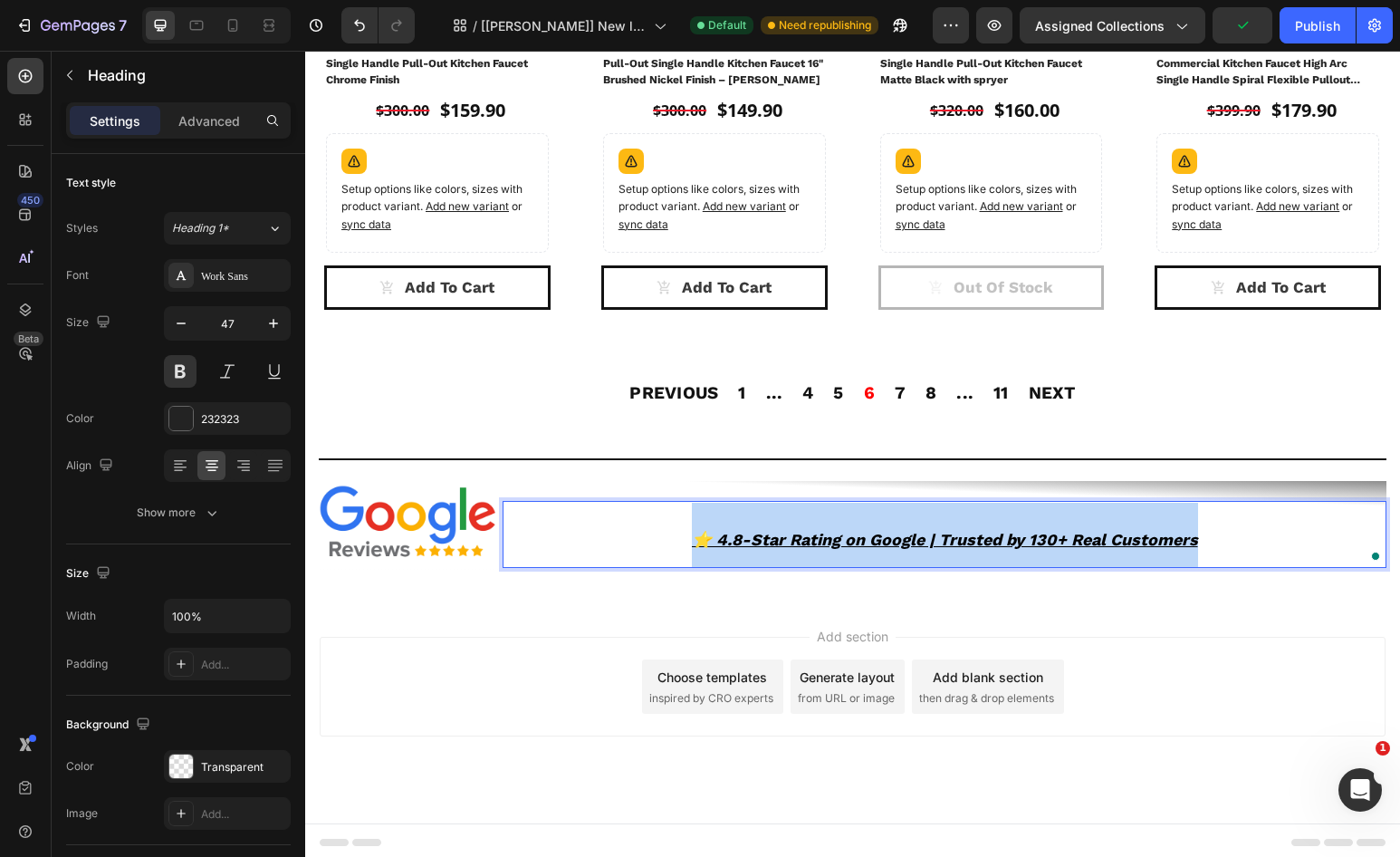
click at [859, 537] on u "⭐️ 4.8-Star Rating on Google | Trusted by 130+ Real Customers" at bounding box center [945, 539] width 507 height 19
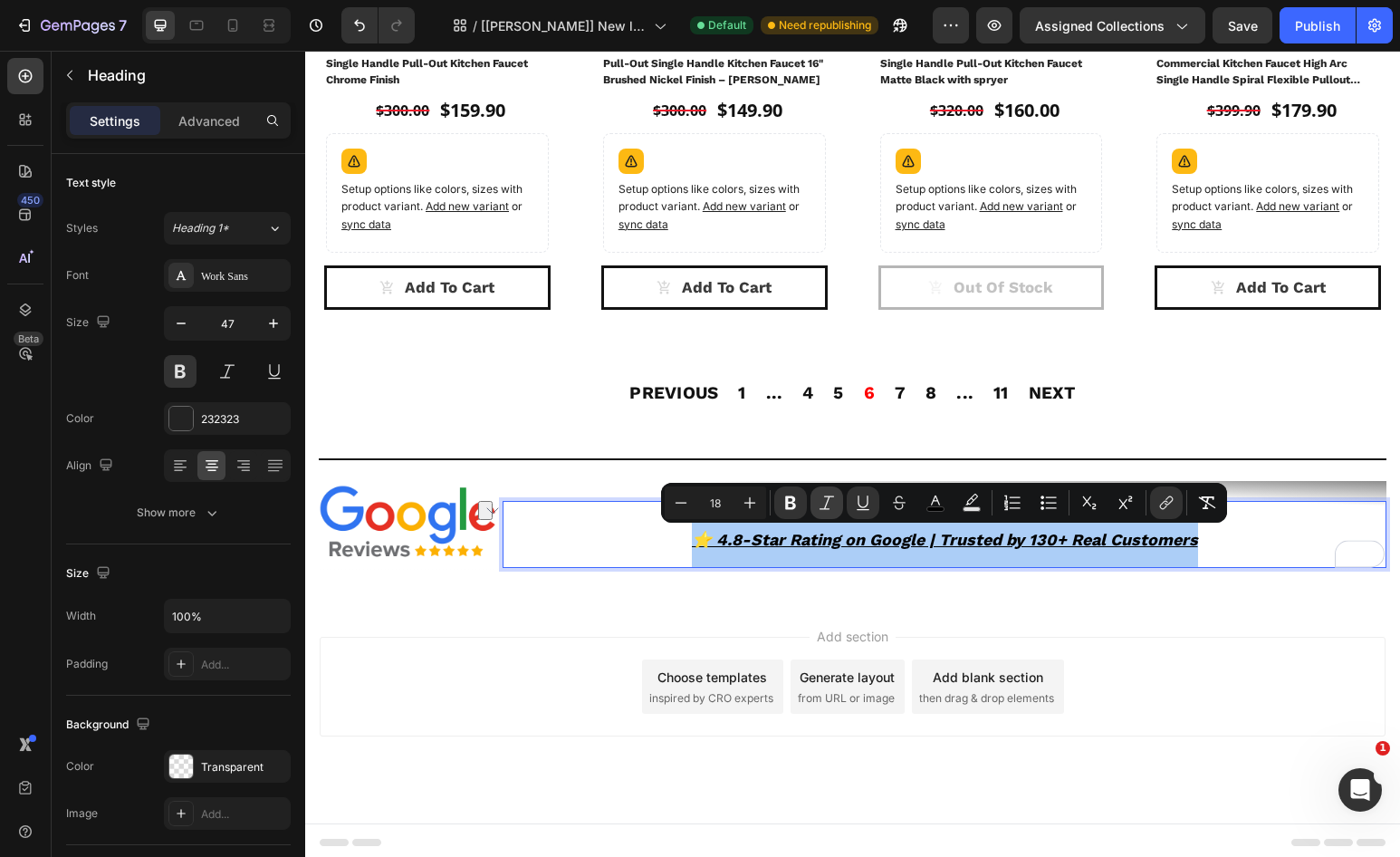
click at [825, 510] on icon "Editor contextual toolbar" at bounding box center [827, 503] width 18 height 18
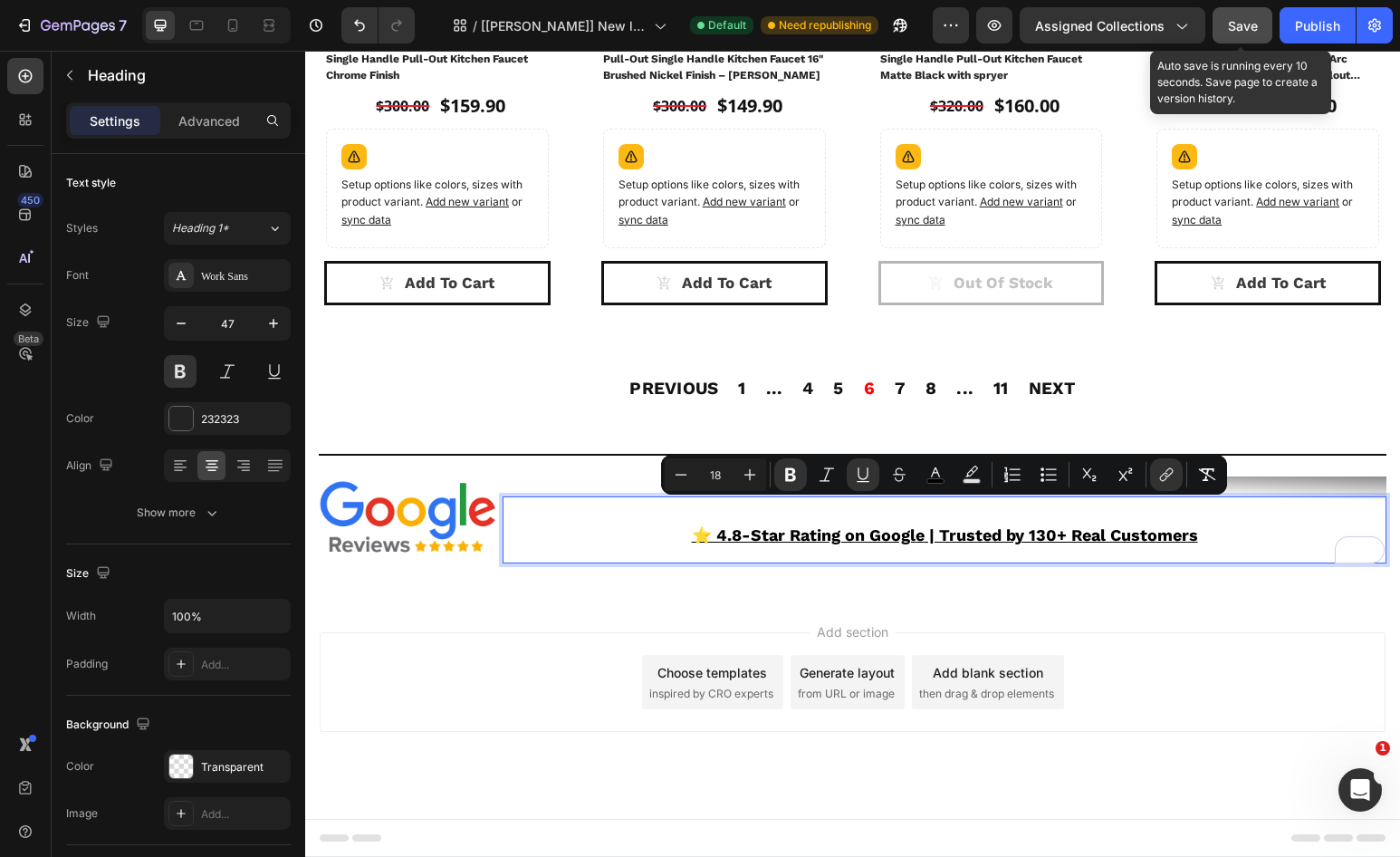
click at [1246, 28] on span "Save" at bounding box center [1242, 26] width 30 height 16
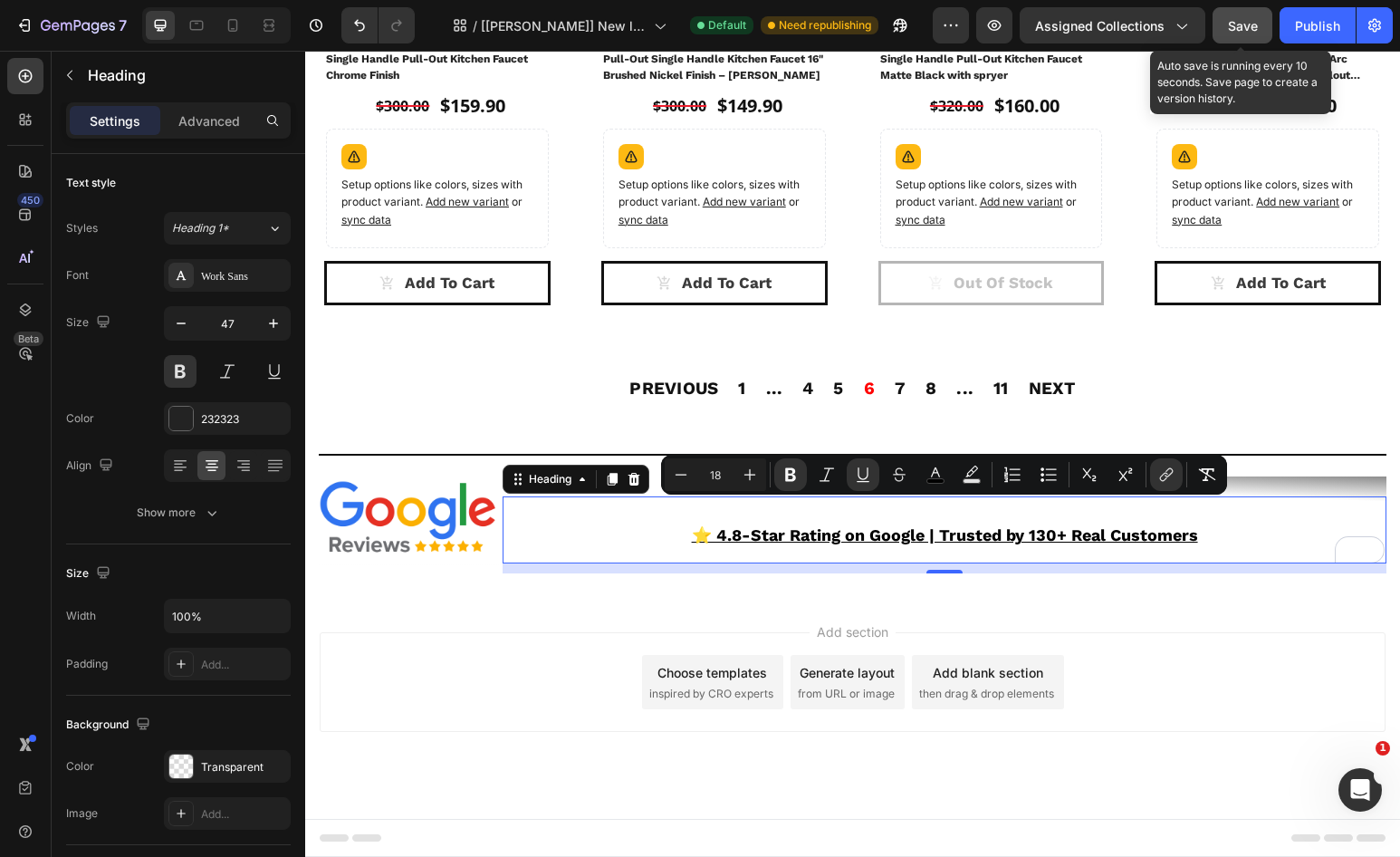
scroll to position [2330, 0]
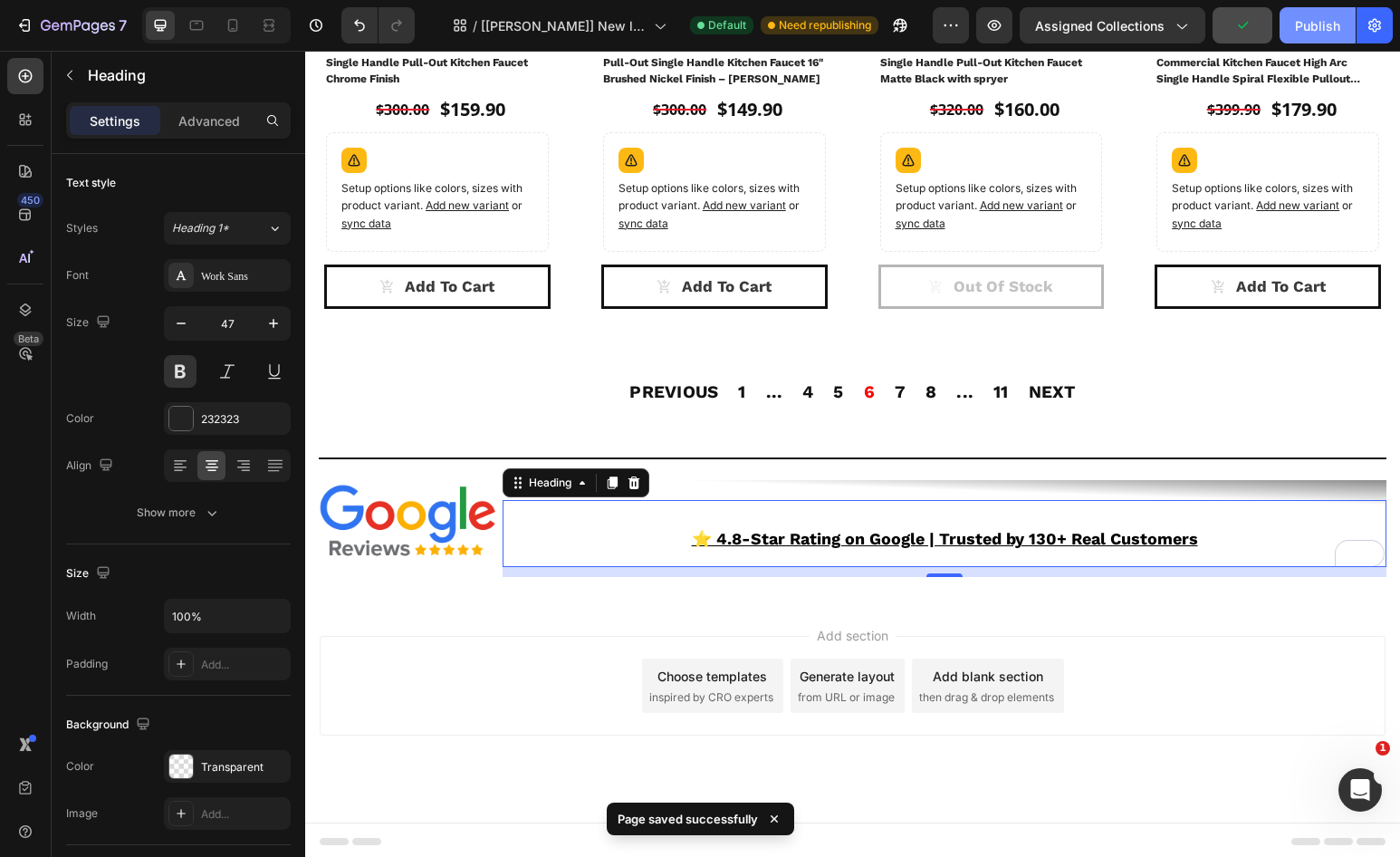
click at [1305, 27] on div "Publish" at bounding box center [1318, 26] width 45 height 19
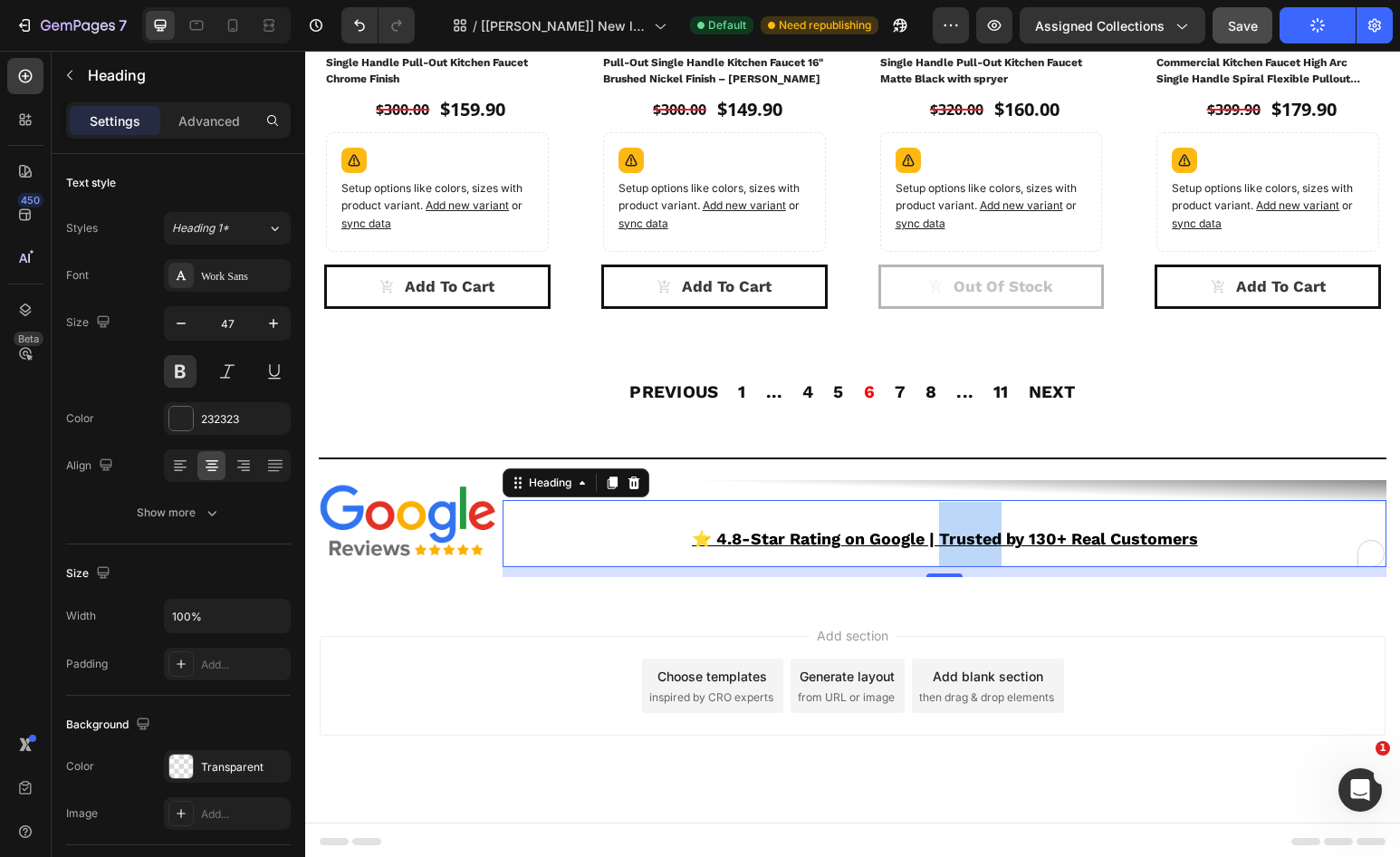
click at [945, 539] on u "⭐️ 4.8-Star Rating on Google | Trusted by 130+ Real Customers" at bounding box center [945, 538] width 507 height 19
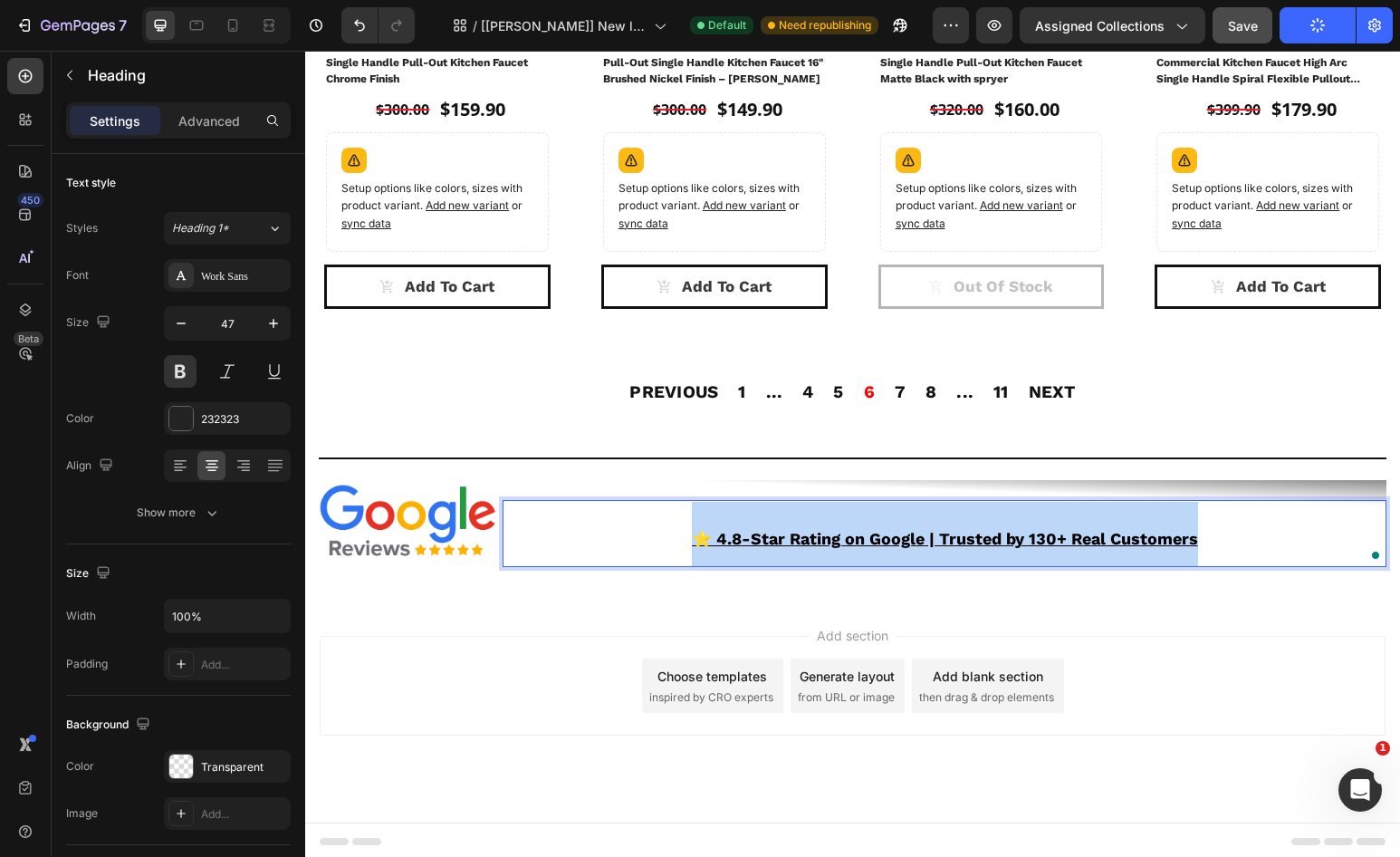
click at [945, 539] on u "⭐️ 4.8-Star Rating on Google | Trusted by 130+ Real Customers" at bounding box center [945, 538] width 507 height 19
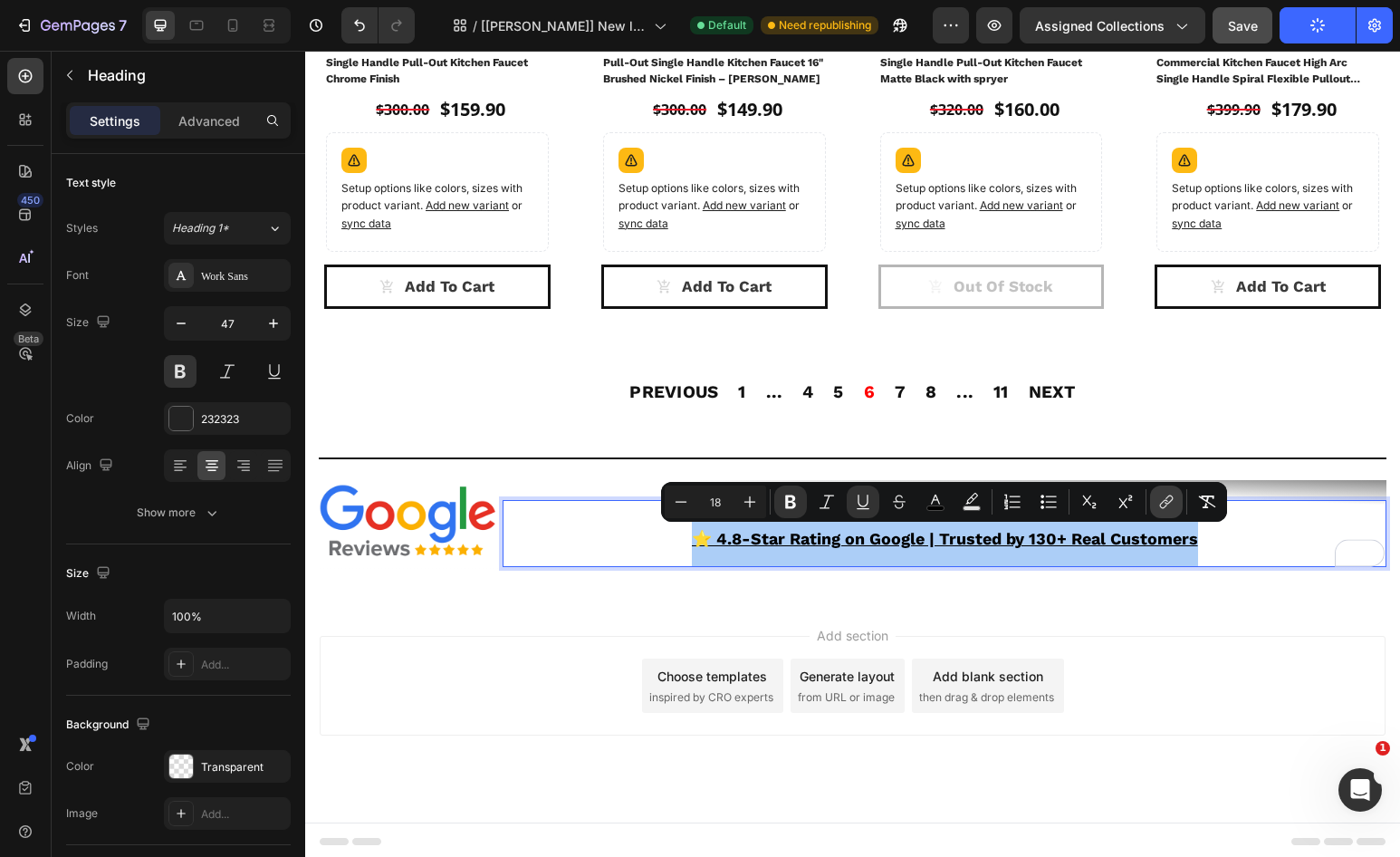
click at [1167, 505] on icon "Editor contextual toolbar" at bounding box center [1166, 502] width 18 height 18
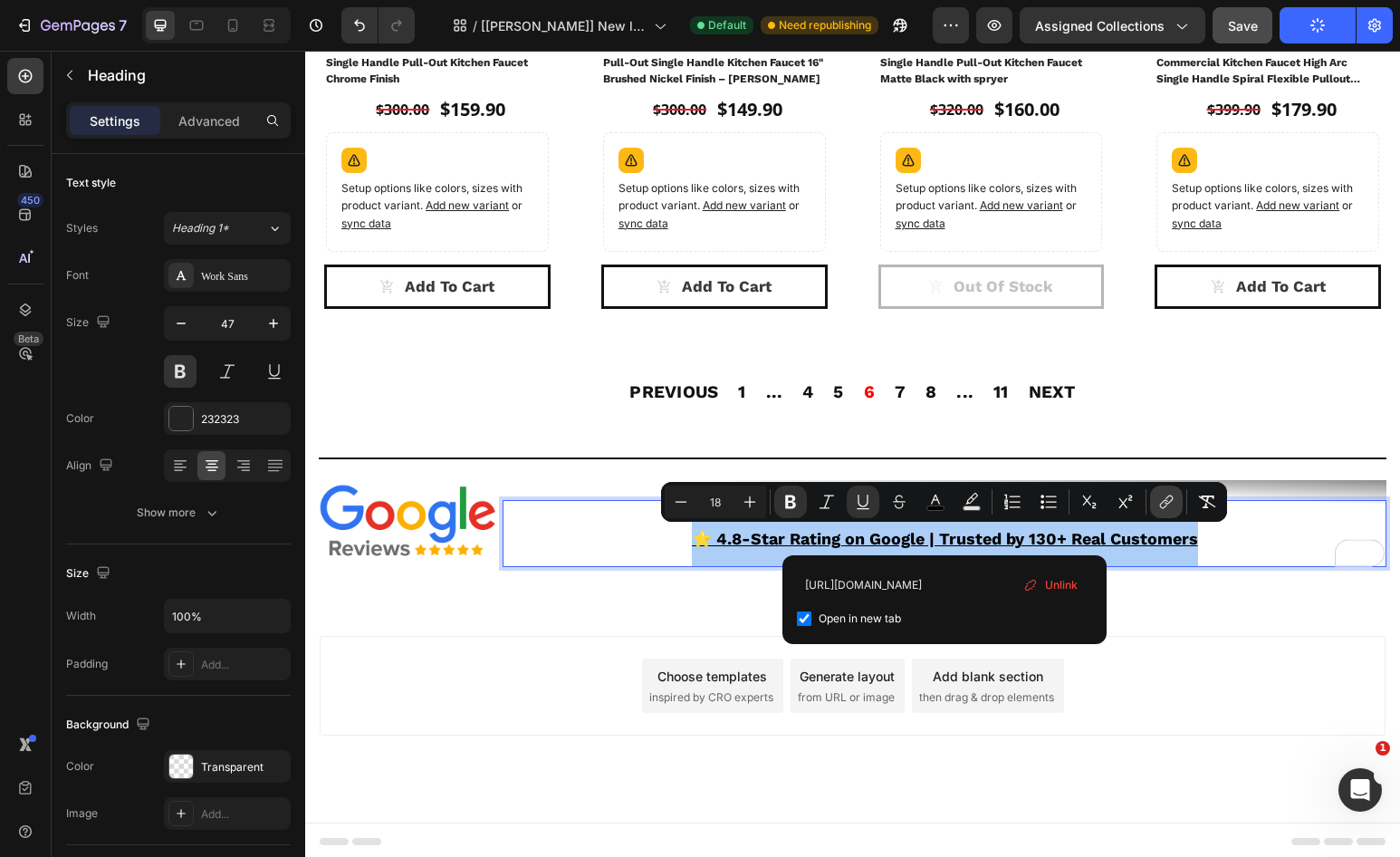
scroll to position [0, 41]
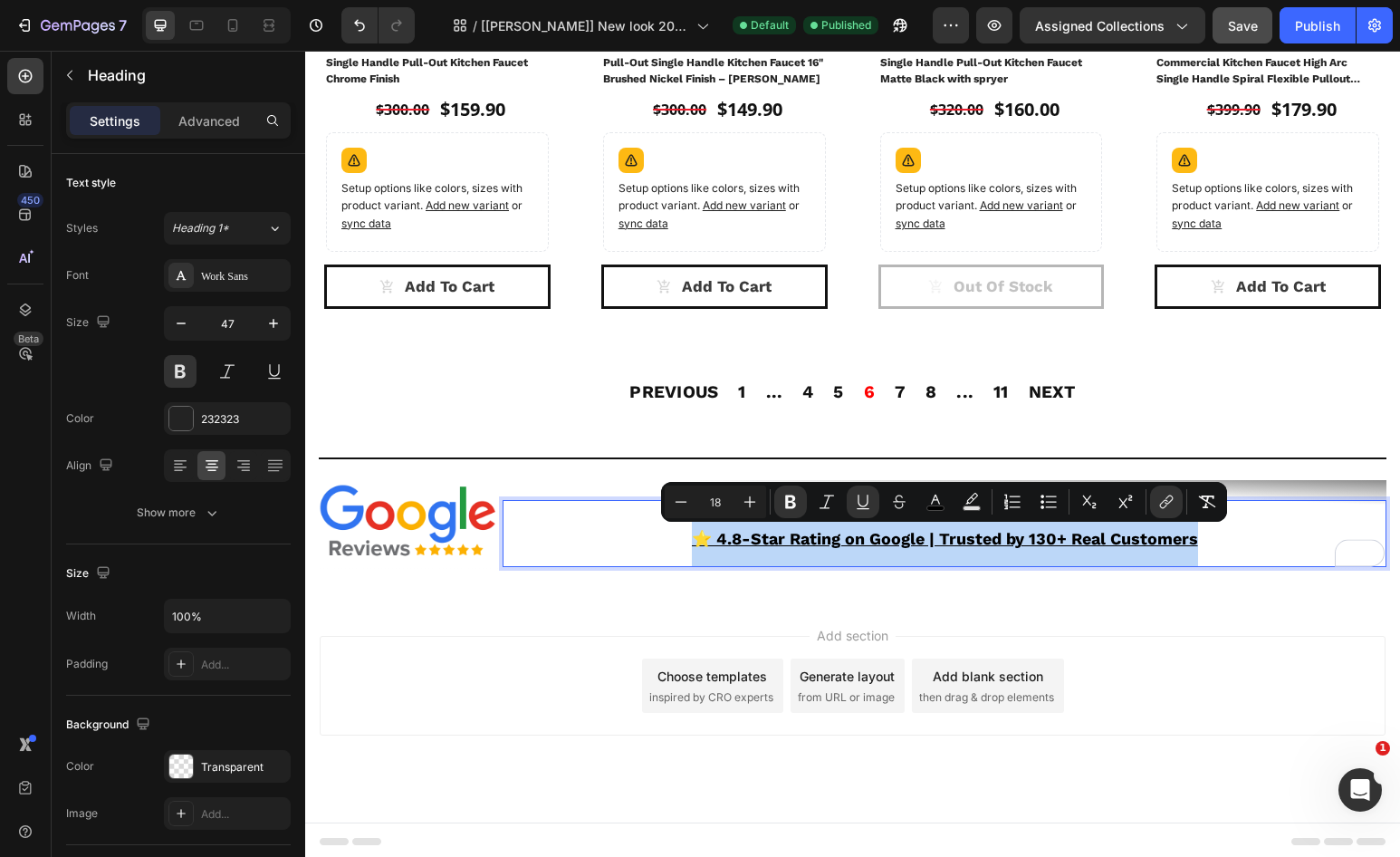
click at [1271, 523] on p "⭐️ 4.8-Star Rating on Google | Trusted by 130+ Real Customers" at bounding box center [945, 534] width 880 height 64
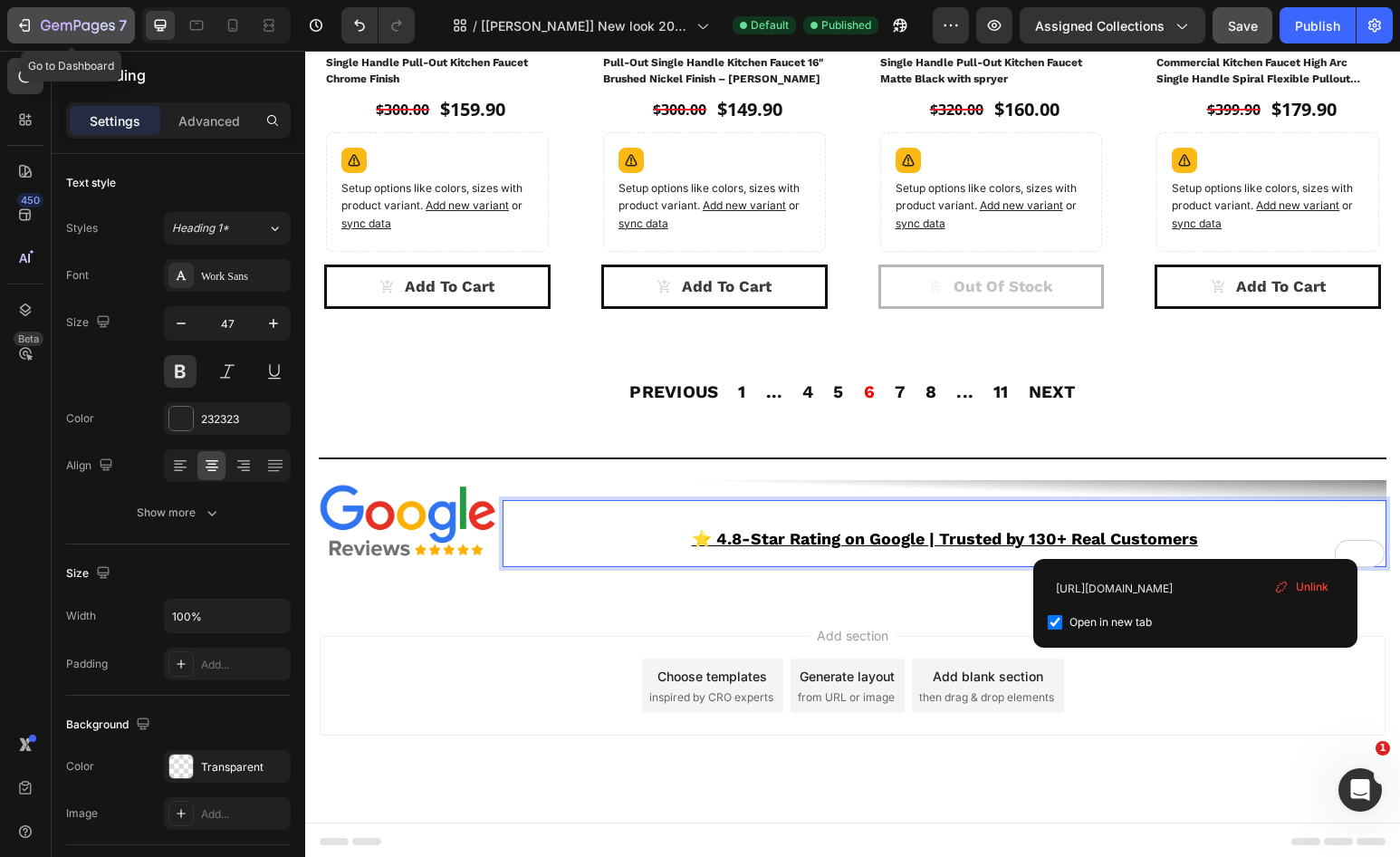
click at [93, 25] on icon "button" at bounding box center [95, 27] width 8 height 12
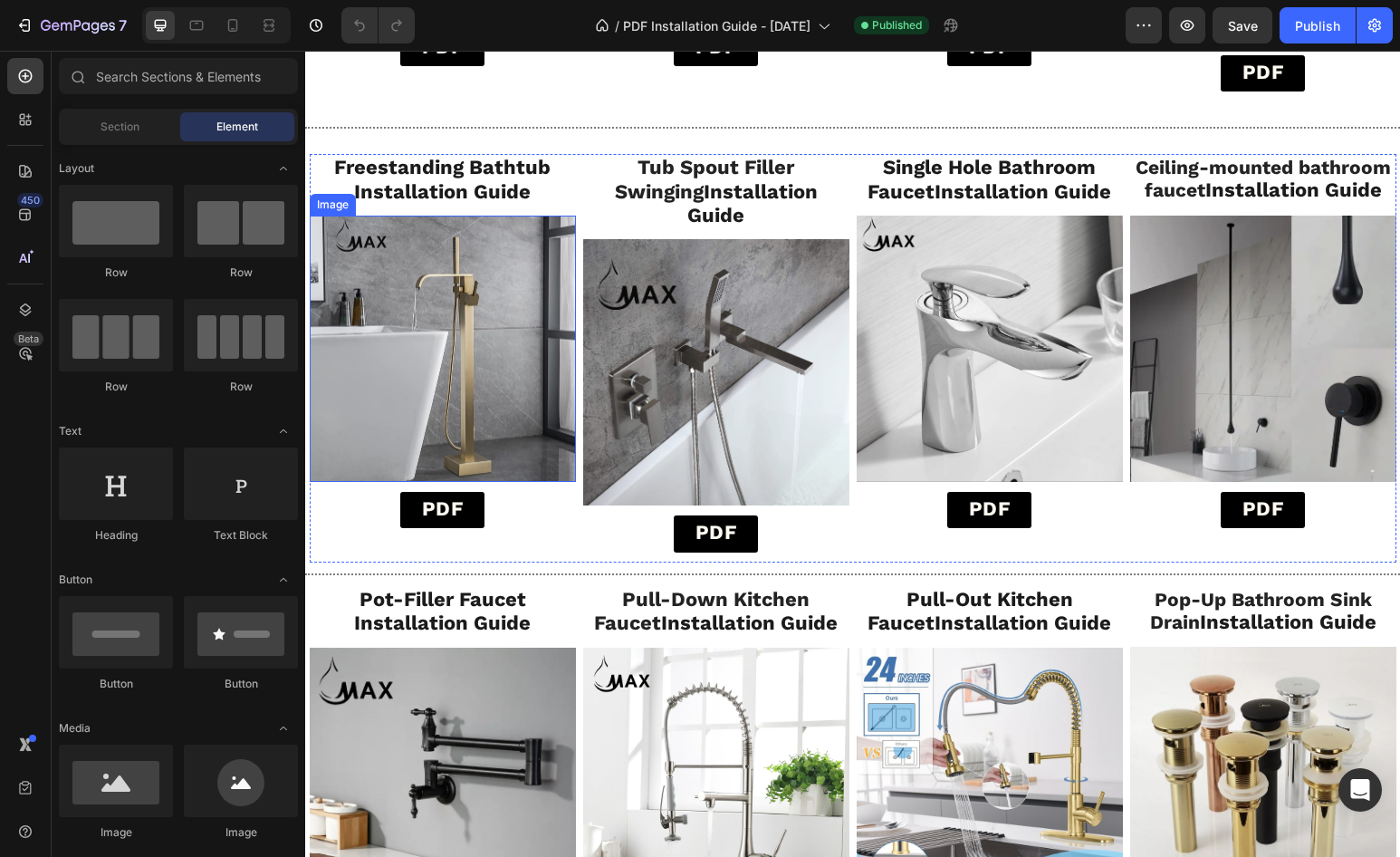
scroll to position [1844, 0]
